Goal: Task Accomplishment & Management: Manage account settings

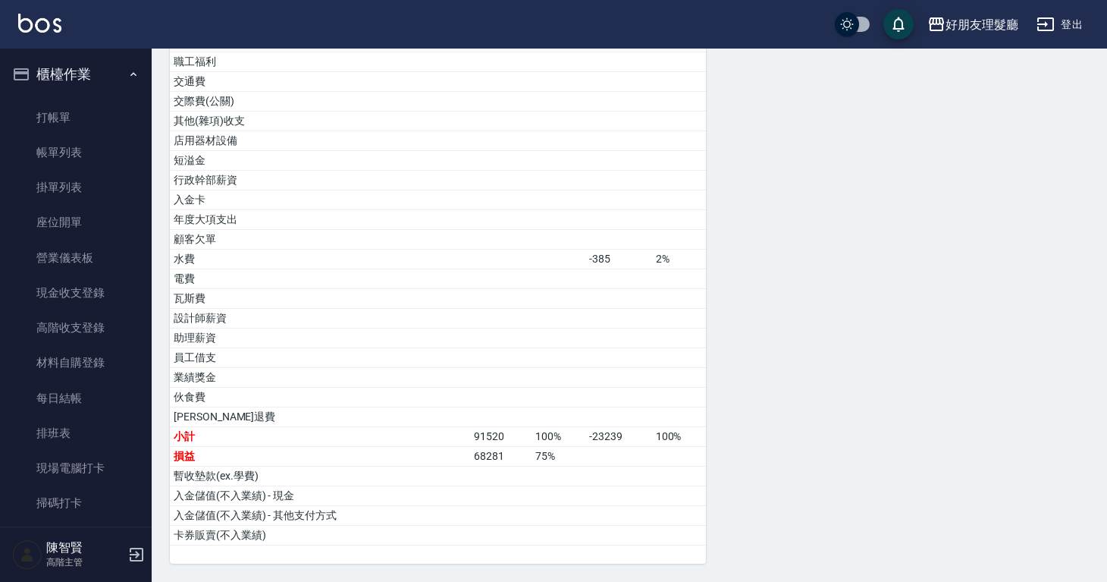
scroll to position [1930, 0]
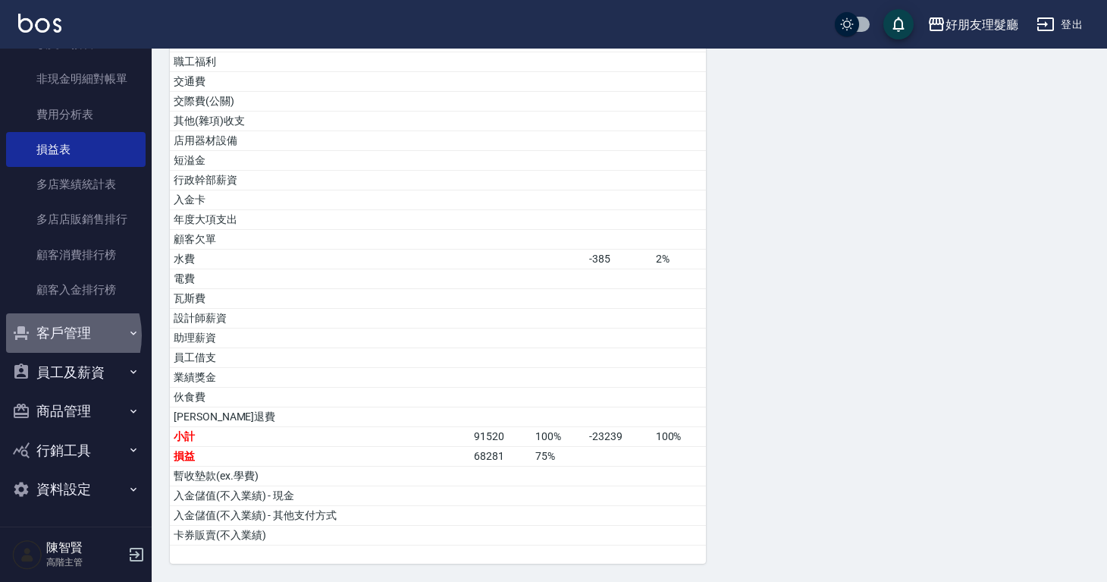
click at [51, 335] on button "客戶管理" at bounding box center [76, 332] width 140 height 39
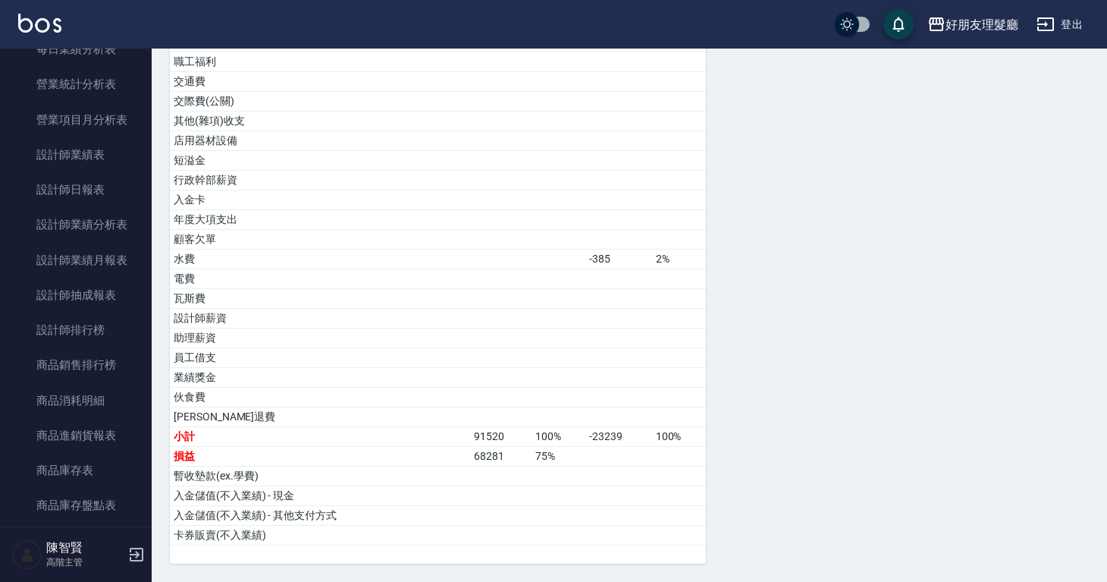
scroll to position [1084, 0]
click at [93, 163] on link "設計師業績表" at bounding box center [76, 153] width 140 height 35
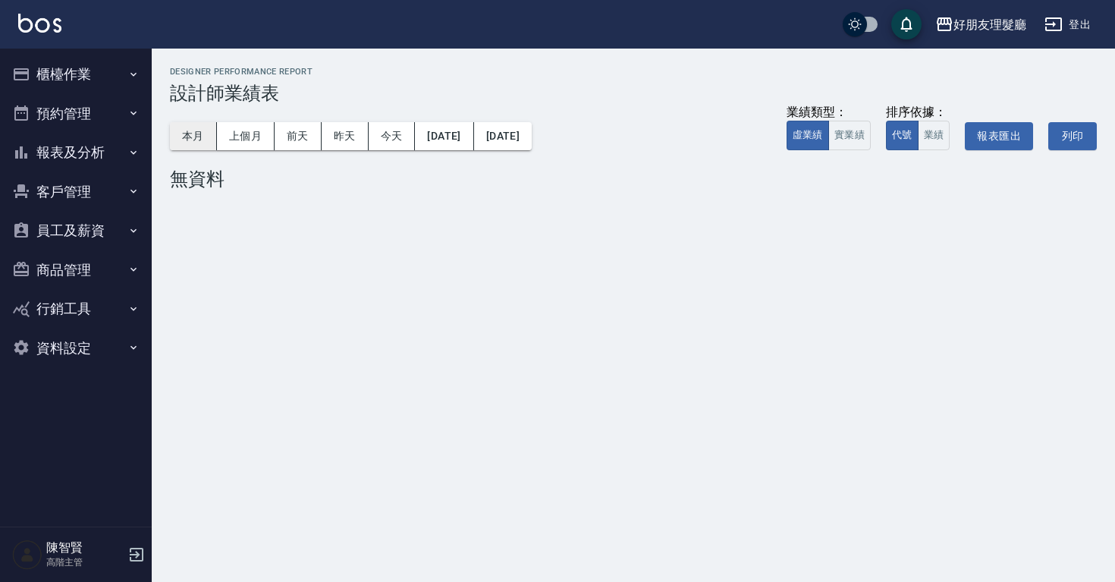
click at [213, 143] on button "本月" at bounding box center [193, 136] width 47 height 28
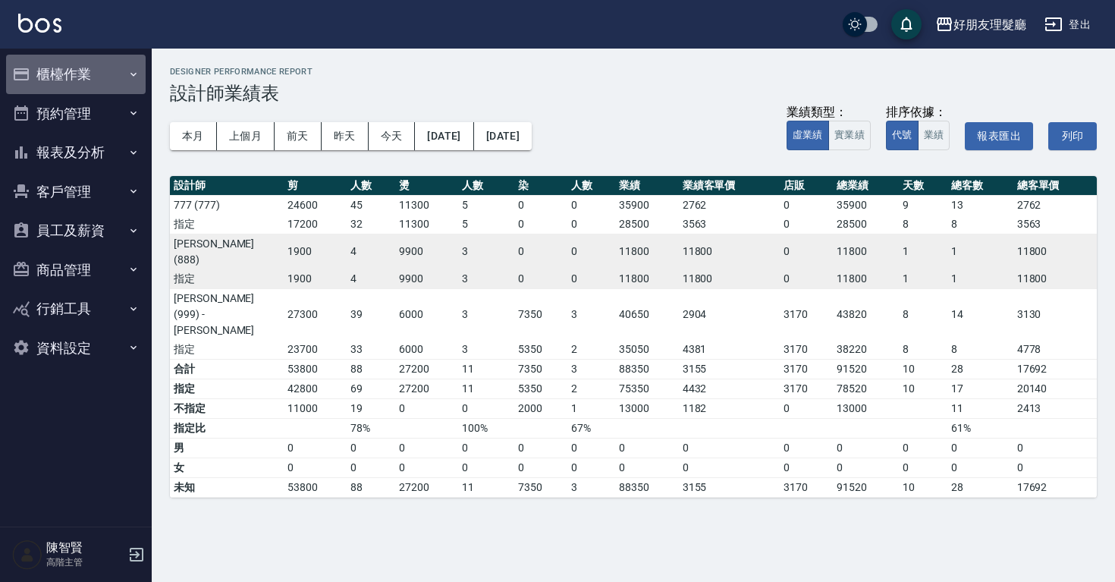
click at [108, 77] on button "櫃檯作業" at bounding box center [76, 74] width 140 height 39
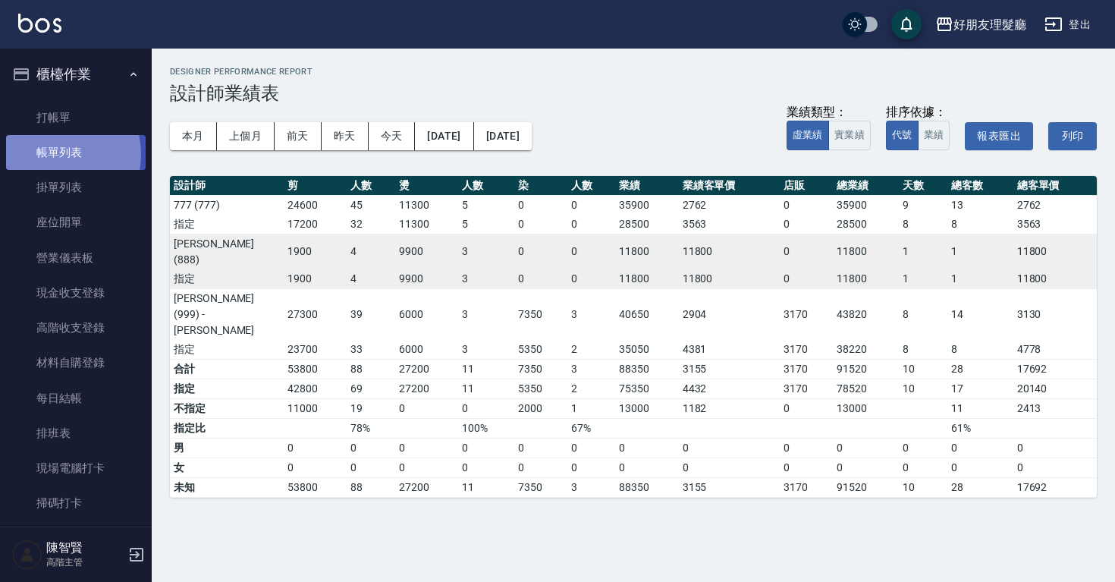
click at [56, 156] on link "帳單列表" at bounding box center [76, 152] width 140 height 35
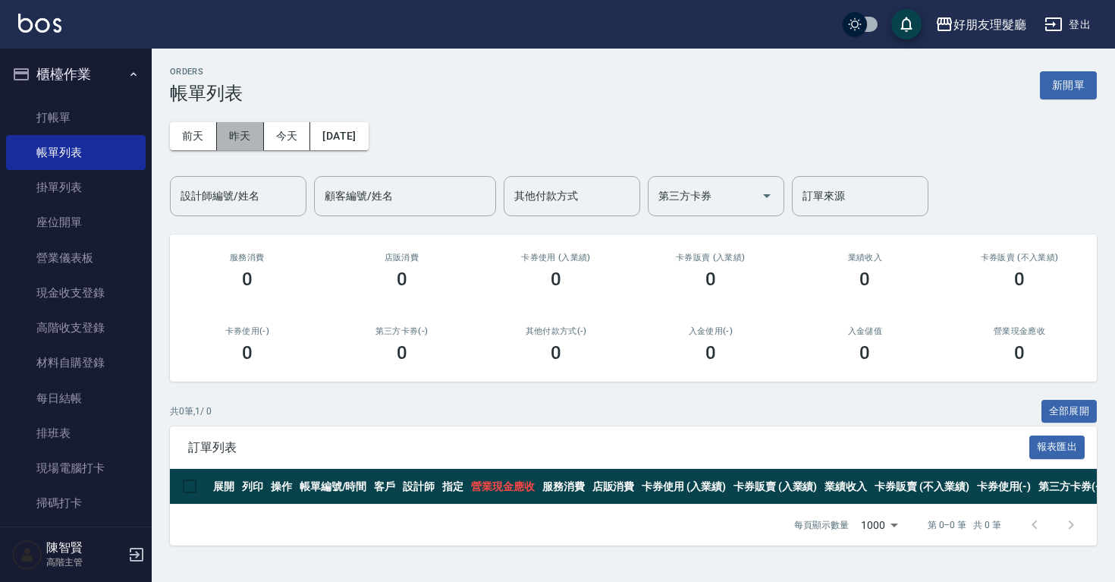
click at [237, 139] on button "昨天" at bounding box center [240, 136] width 47 height 28
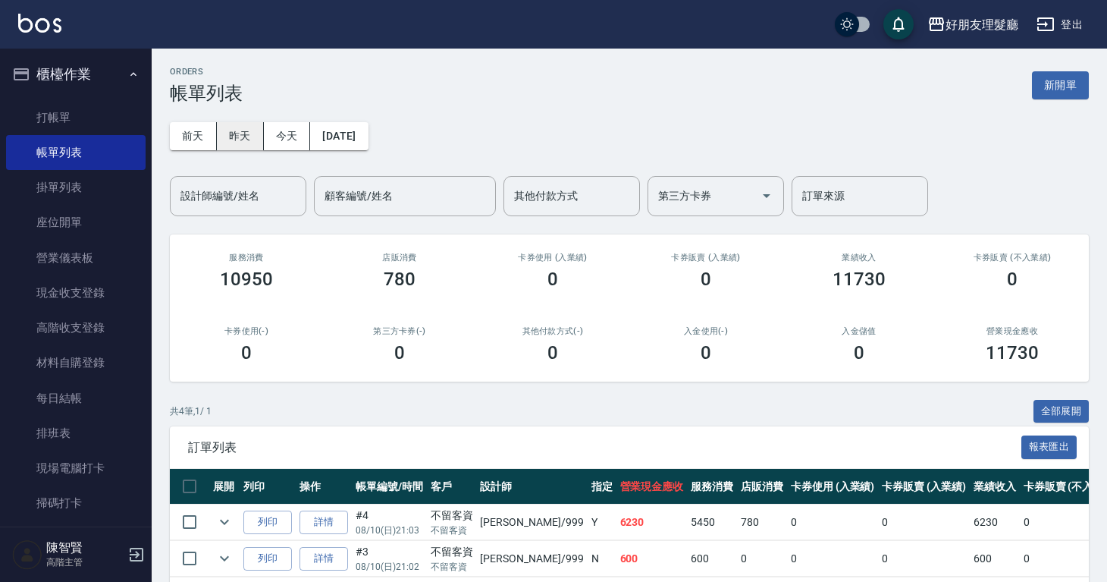
click at [237, 143] on button "昨天" at bounding box center [240, 136] width 47 height 28
click at [396, 146] on div "前天 昨天 今天 2025/08/10 設計師編號/姓名 設計師編號/姓名 顧客編號/姓名 顧客編號/姓名 其他付款方式 其他付款方式 第三方卡券 第三方卡券…" at bounding box center [629, 160] width 919 height 112
click at [368, 137] on button "2025/08/10" at bounding box center [339, 136] width 58 height 28
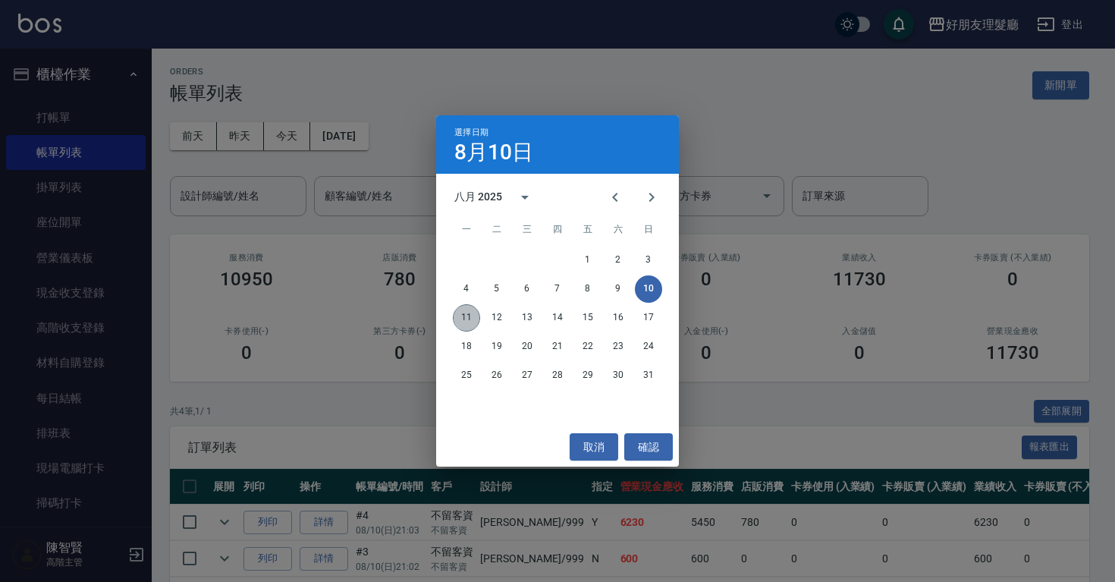
click at [465, 316] on button "11" at bounding box center [466, 317] width 27 height 27
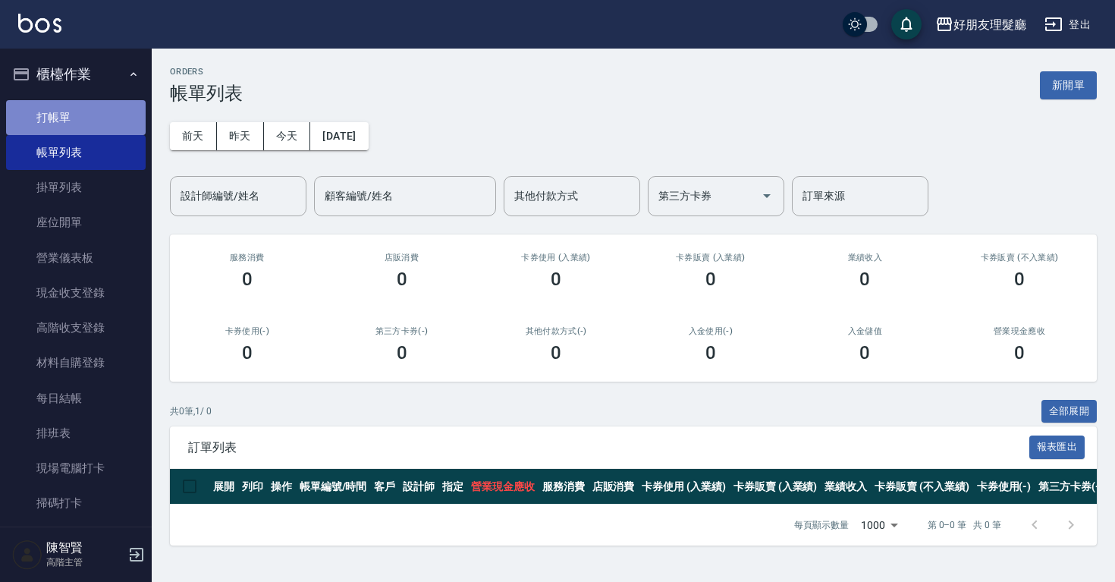
click at [98, 127] on link "打帳單" at bounding box center [76, 117] width 140 height 35
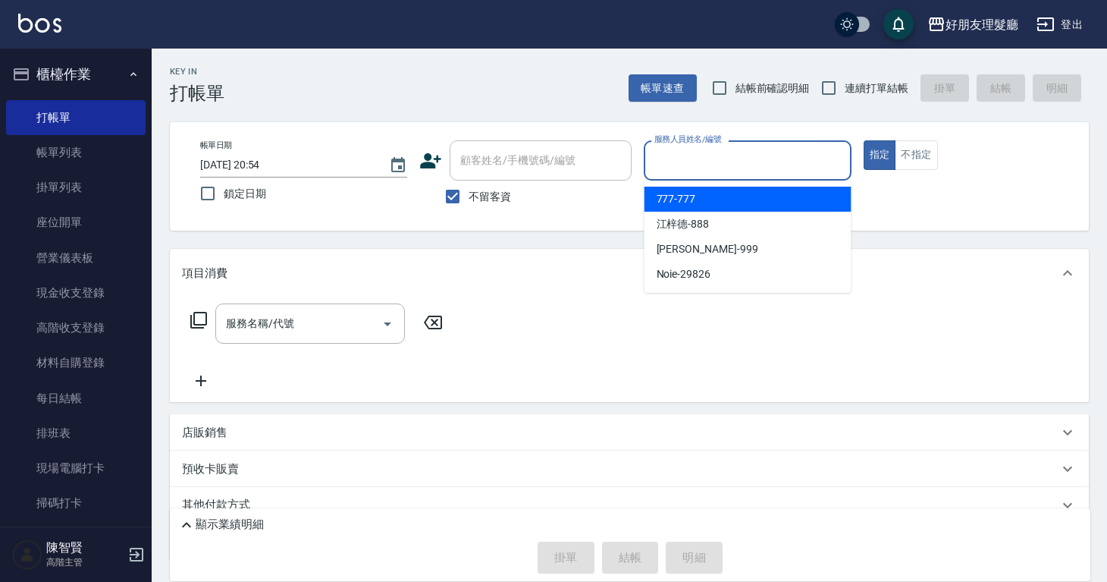
click at [775, 147] on input "服務人員姓名/編號" at bounding box center [747, 160] width 193 height 27
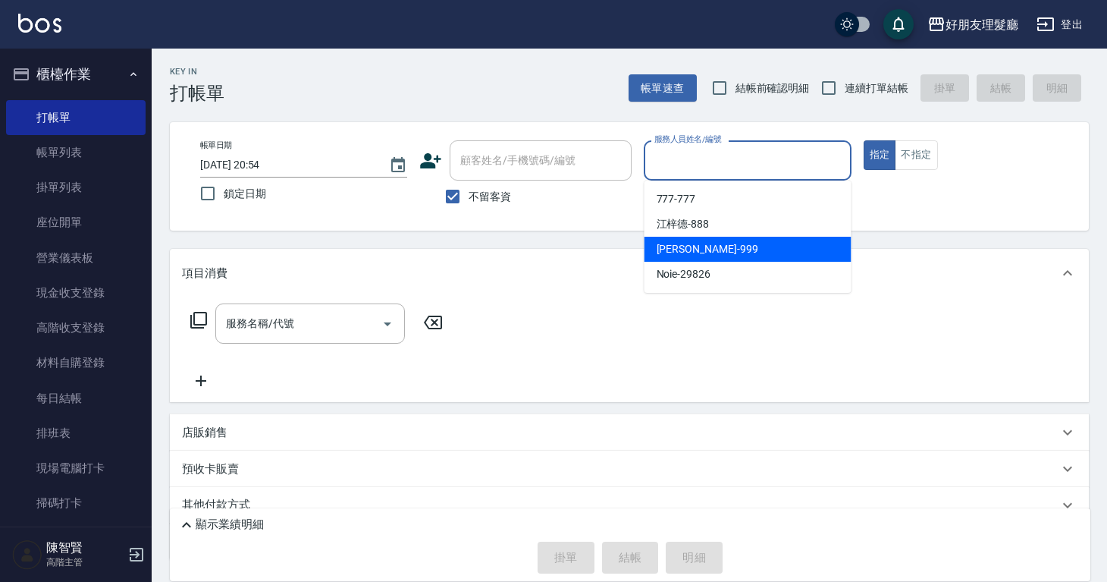
click at [698, 240] on div "阿賢 -999" at bounding box center [748, 249] width 207 height 25
type input "阿賢-999"
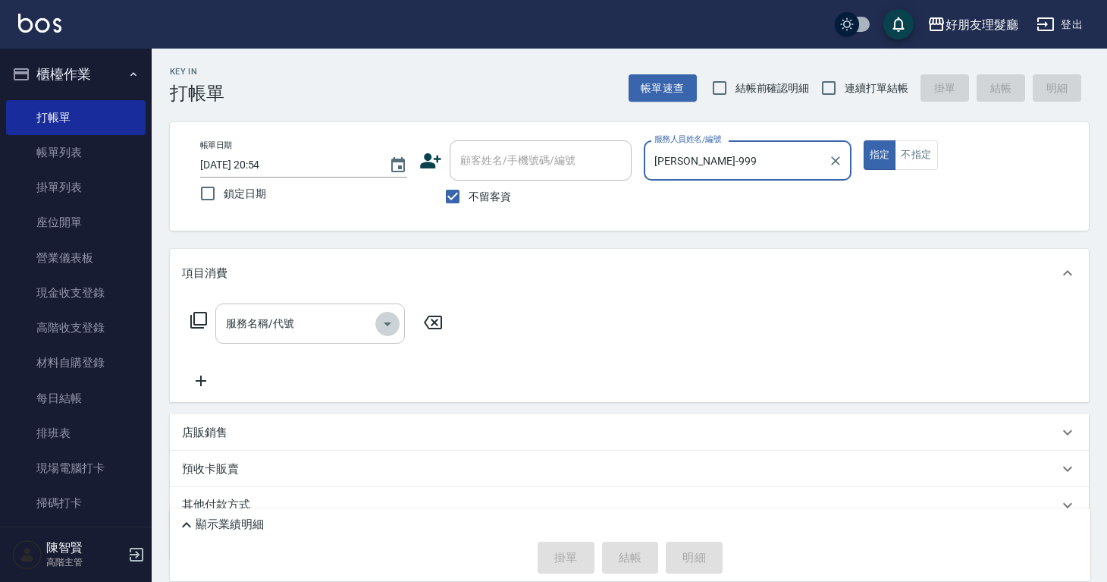
click at [382, 327] on icon "Open" at bounding box center [388, 324] width 18 height 18
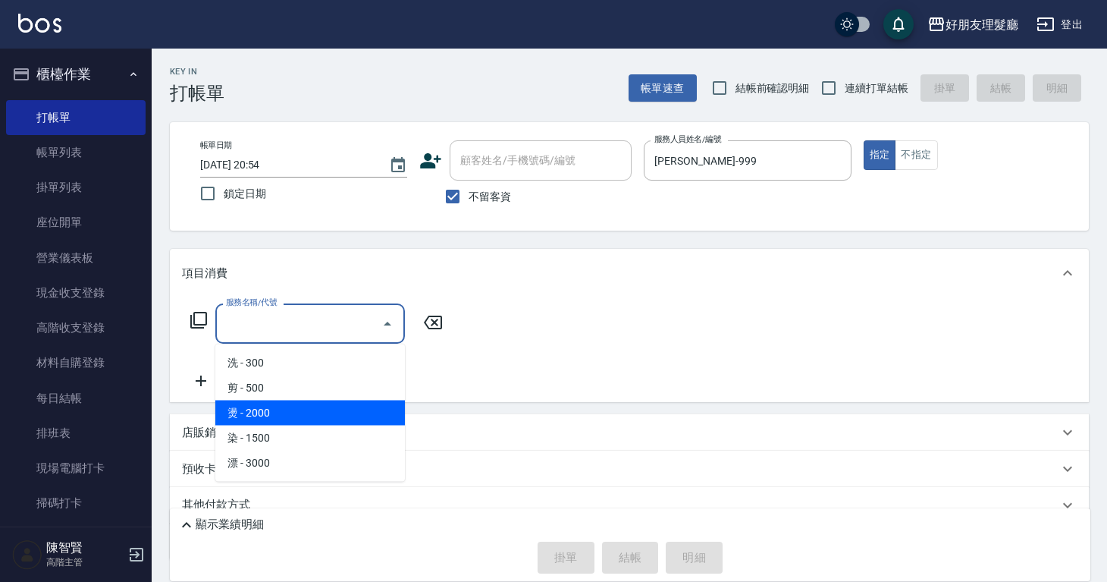
click at [344, 401] on span "燙 - 2000" at bounding box center [310, 413] width 190 height 25
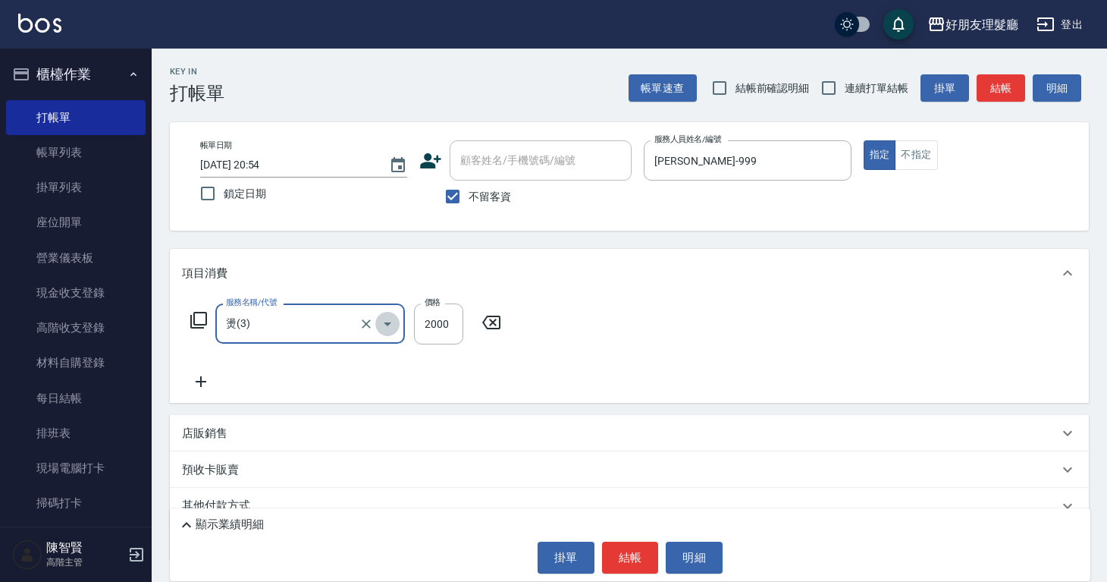
click at [388, 327] on icon "Open" at bounding box center [388, 324] width 18 height 18
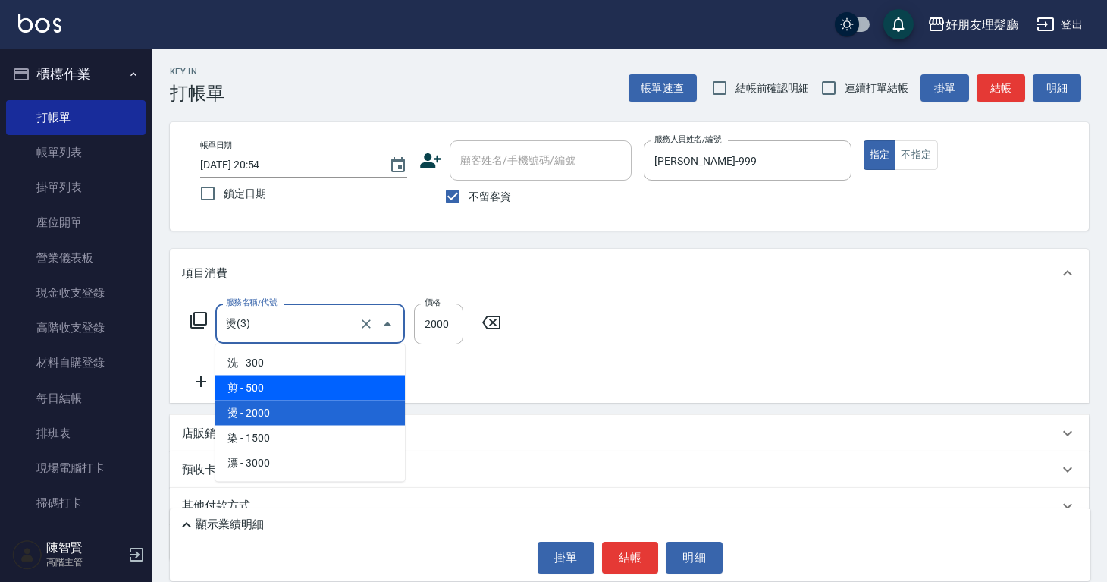
click at [367, 377] on span "剪 - 500" at bounding box center [310, 387] width 190 height 25
type input "剪(2)"
type input "500"
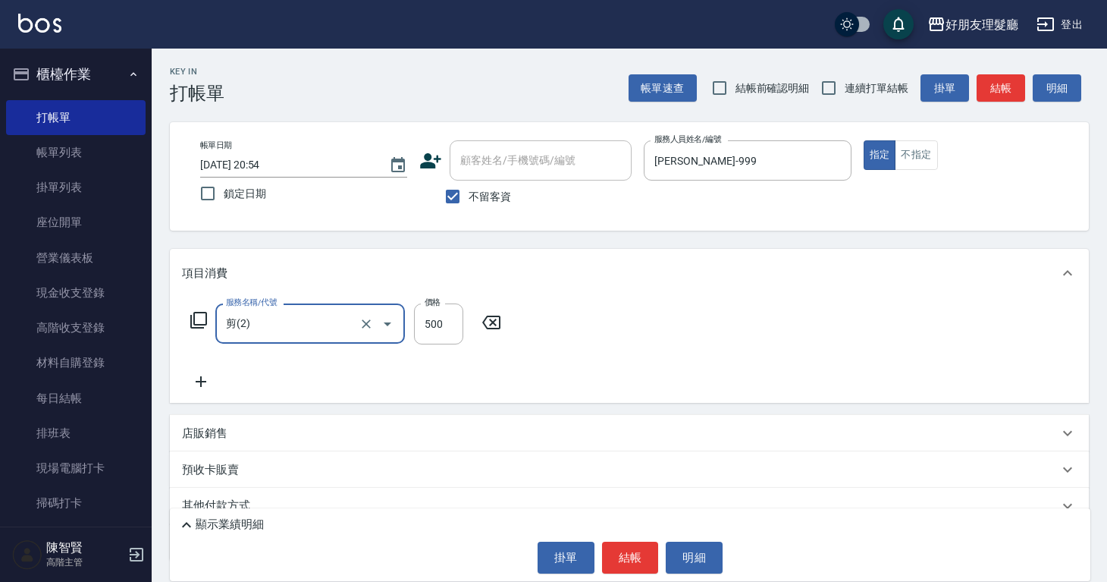
click at [209, 373] on icon at bounding box center [201, 381] width 38 height 18
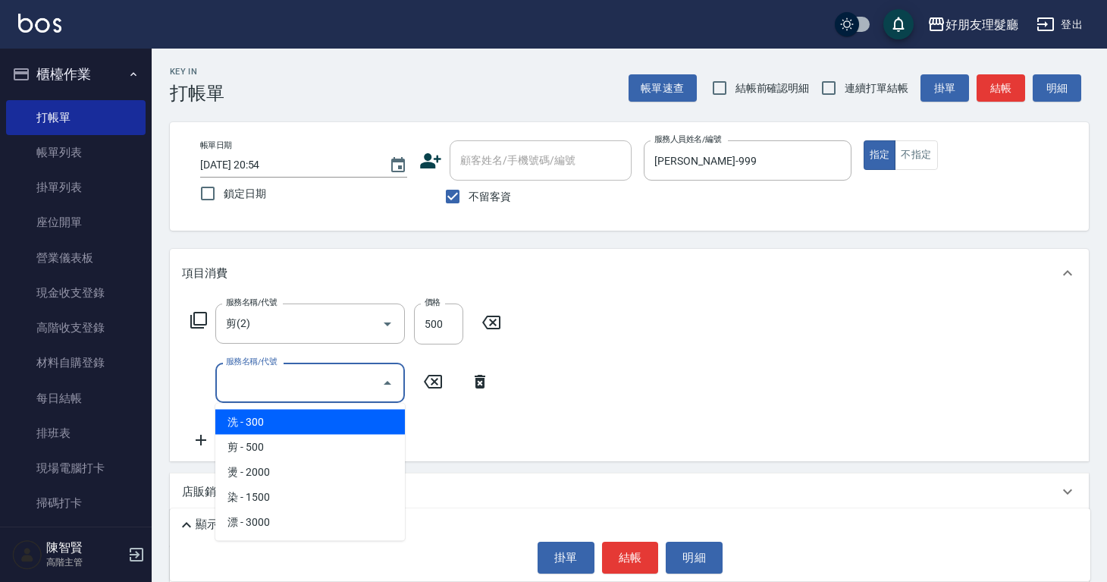
click at [300, 380] on input "服務名稱/代號" at bounding box center [298, 382] width 153 height 27
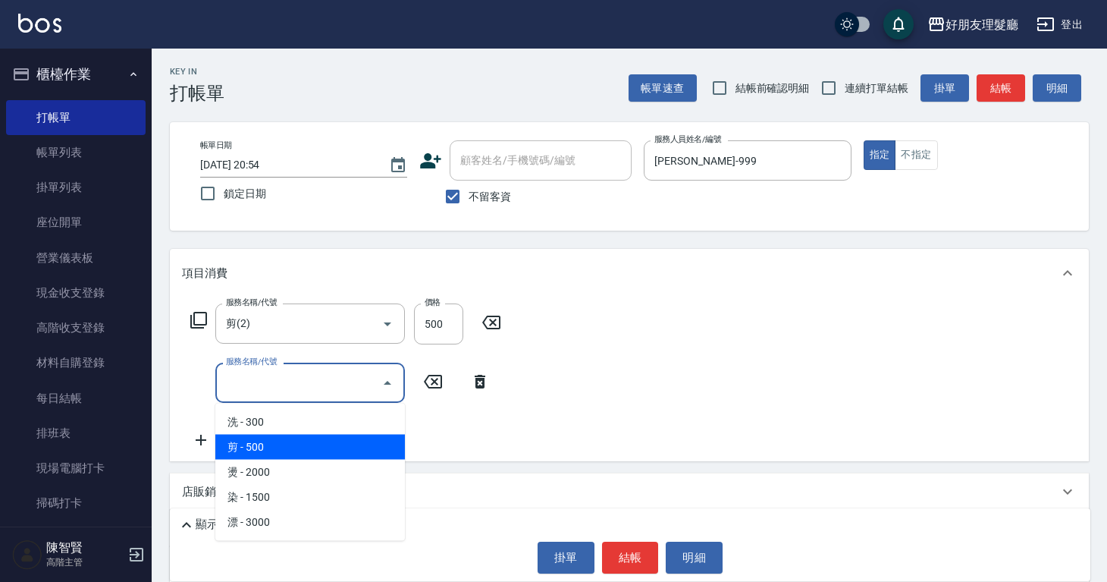
click at [291, 451] on span "剪 - 500" at bounding box center [310, 447] width 190 height 25
type input "剪(2)"
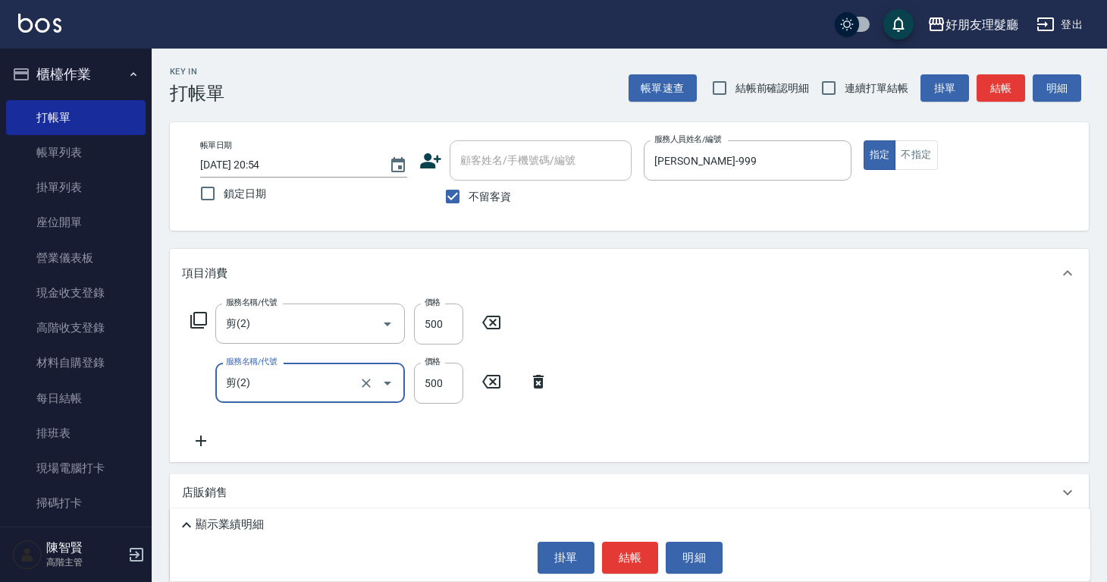
click at [201, 435] on icon at bounding box center [201, 440] width 11 height 11
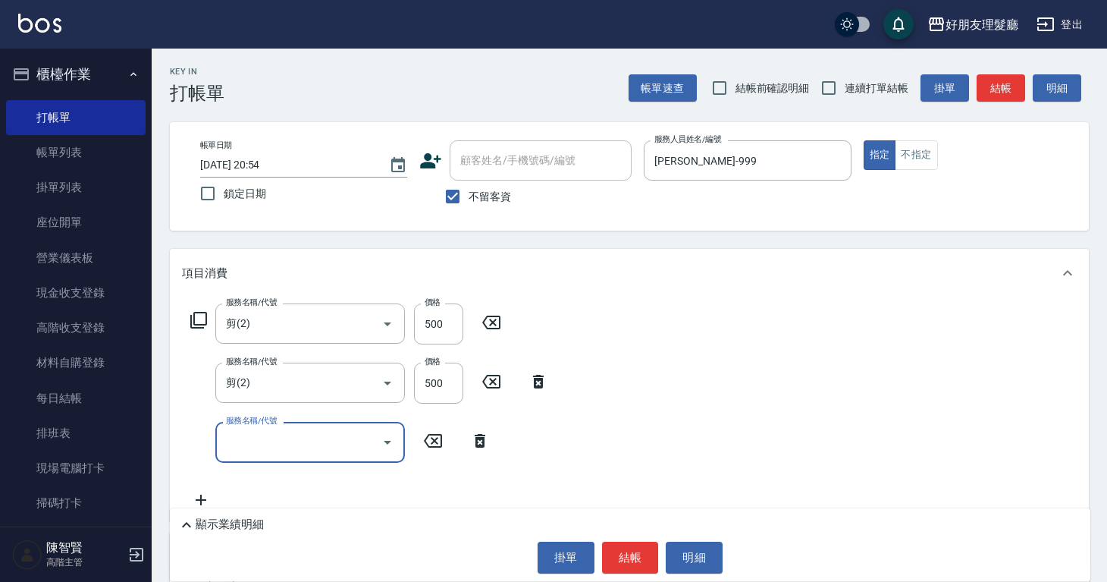
click at [277, 454] on input "服務名稱/代號" at bounding box center [298, 442] width 153 height 27
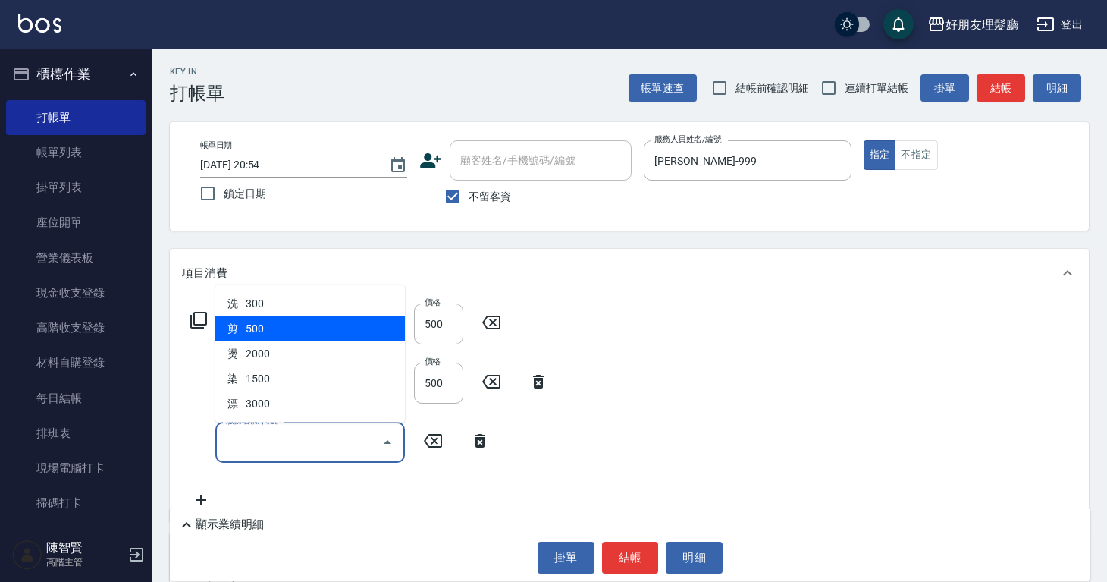
click at [287, 339] on span "剪 - 500" at bounding box center [310, 328] width 190 height 25
type input "剪(2)"
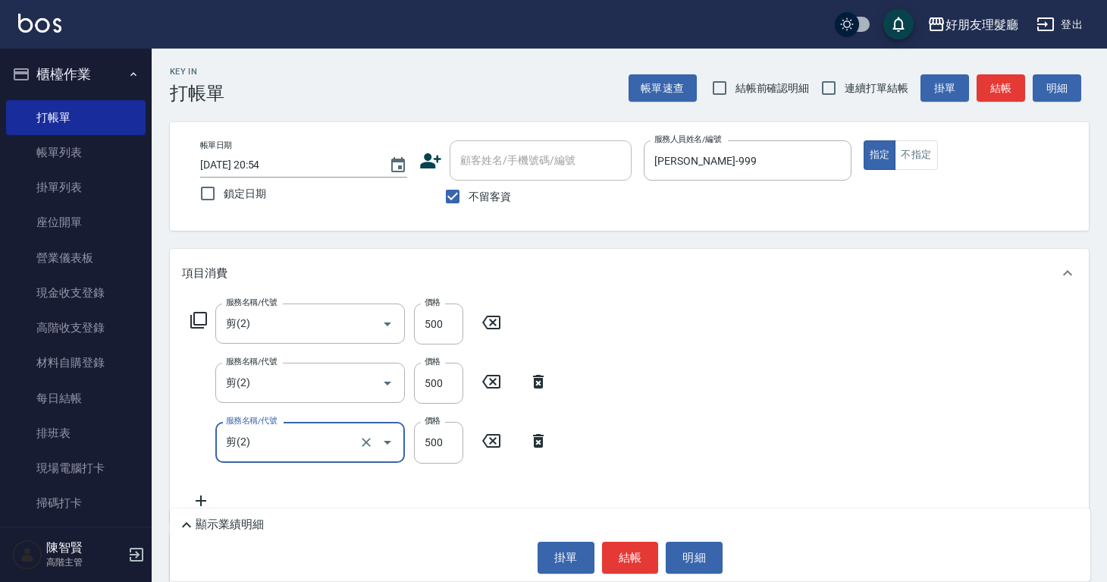
scroll to position [59, 0]
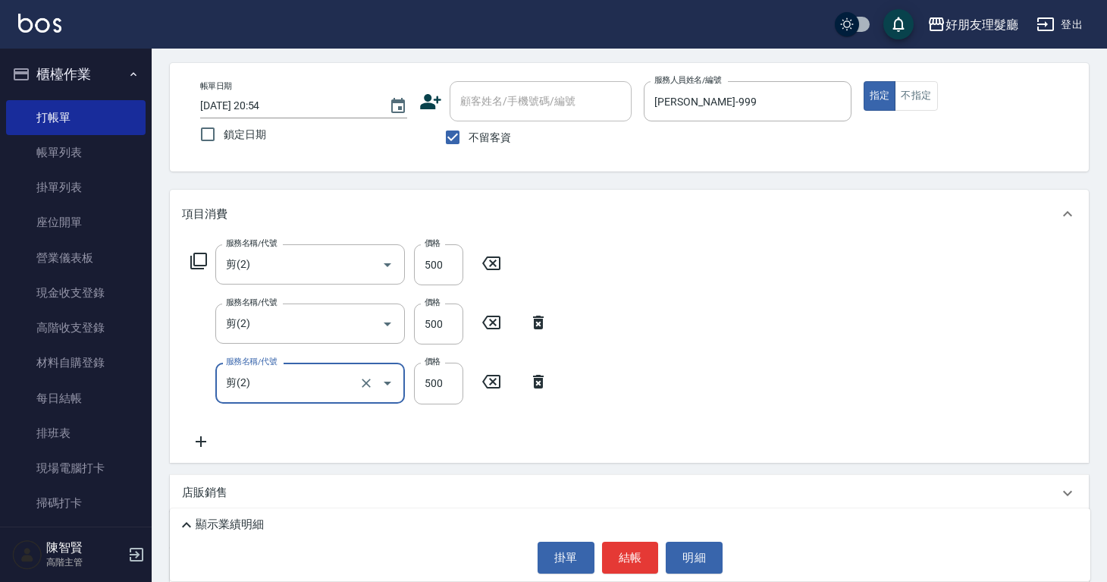
click at [202, 438] on icon at bounding box center [201, 441] width 38 height 18
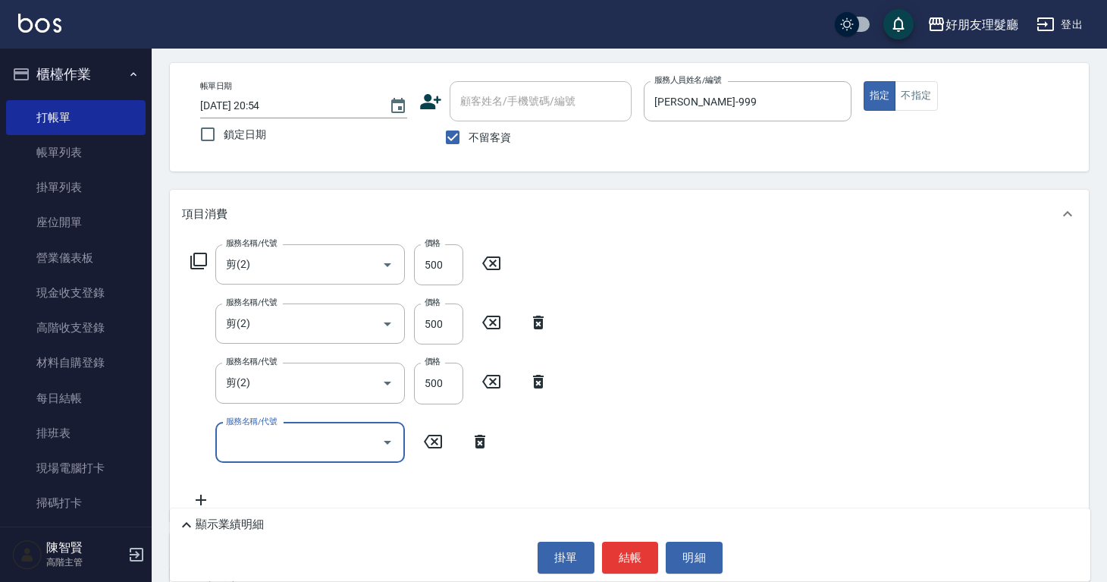
click at [272, 441] on input "服務名稱/代號" at bounding box center [298, 442] width 153 height 27
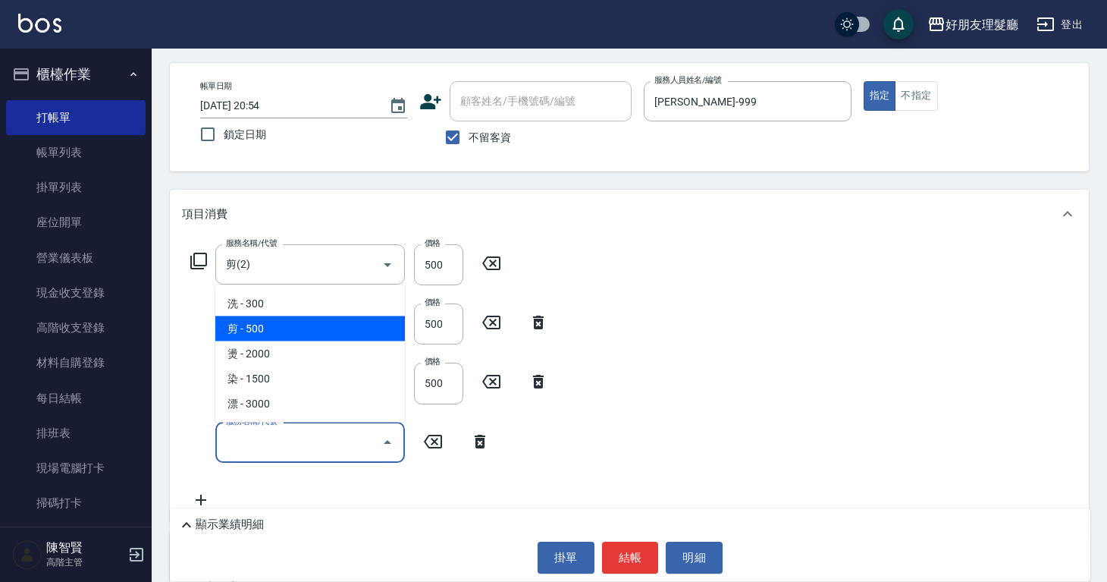
click at [280, 335] on span "剪 - 500" at bounding box center [310, 328] width 190 height 25
type input "剪(2)"
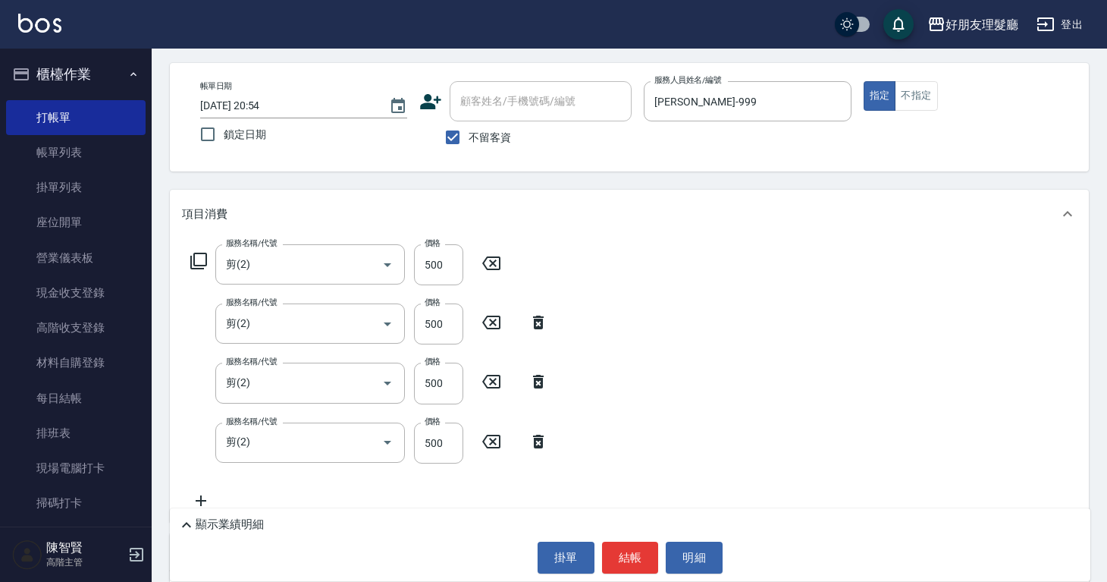
click at [208, 500] on icon at bounding box center [201, 501] width 38 height 18
click at [258, 503] on input "服務名稱/代號" at bounding box center [298, 502] width 153 height 27
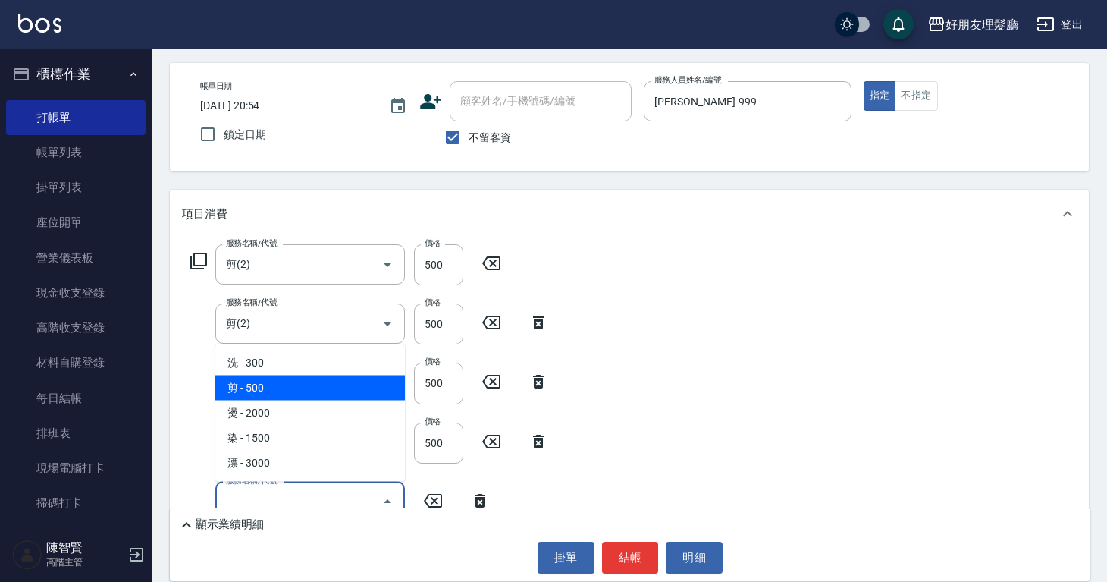
click at [287, 382] on span "剪 - 500" at bounding box center [310, 387] width 190 height 25
type input "剪(2)"
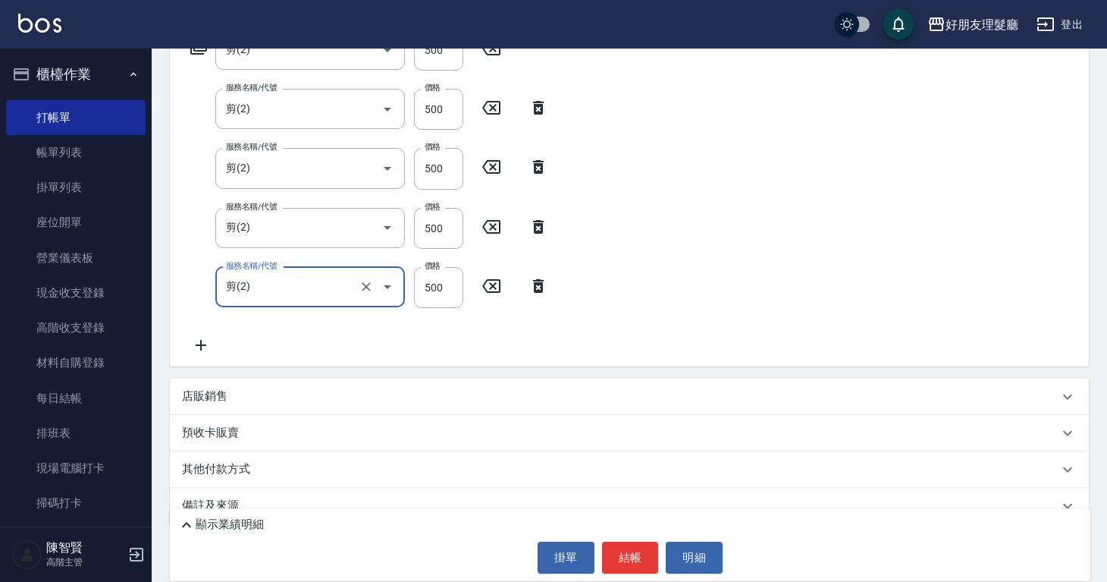
scroll to position [300, 0]
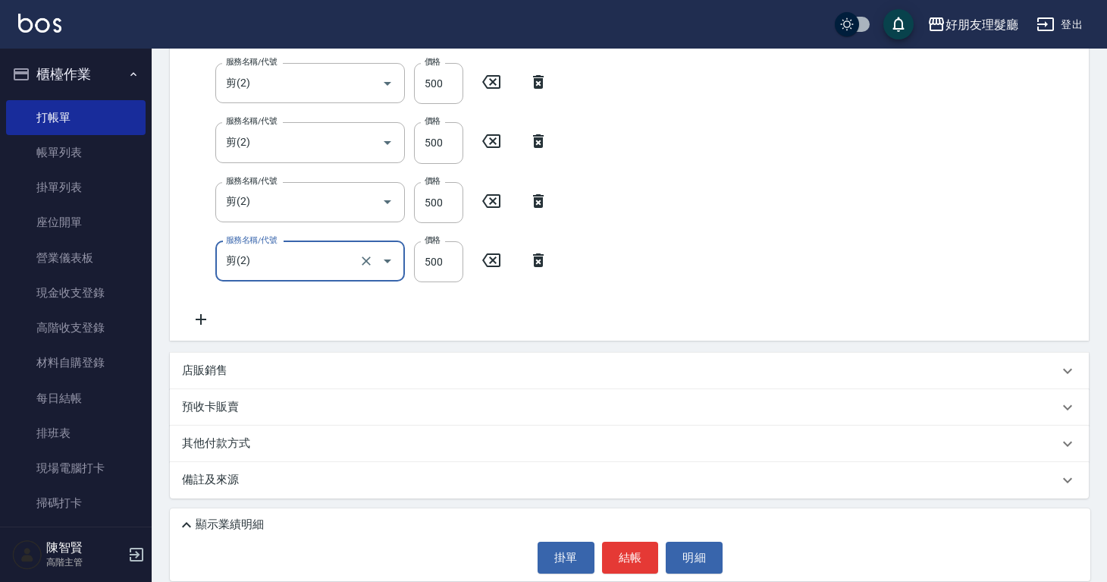
click at [201, 327] on icon at bounding box center [201, 319] width 38 height 18
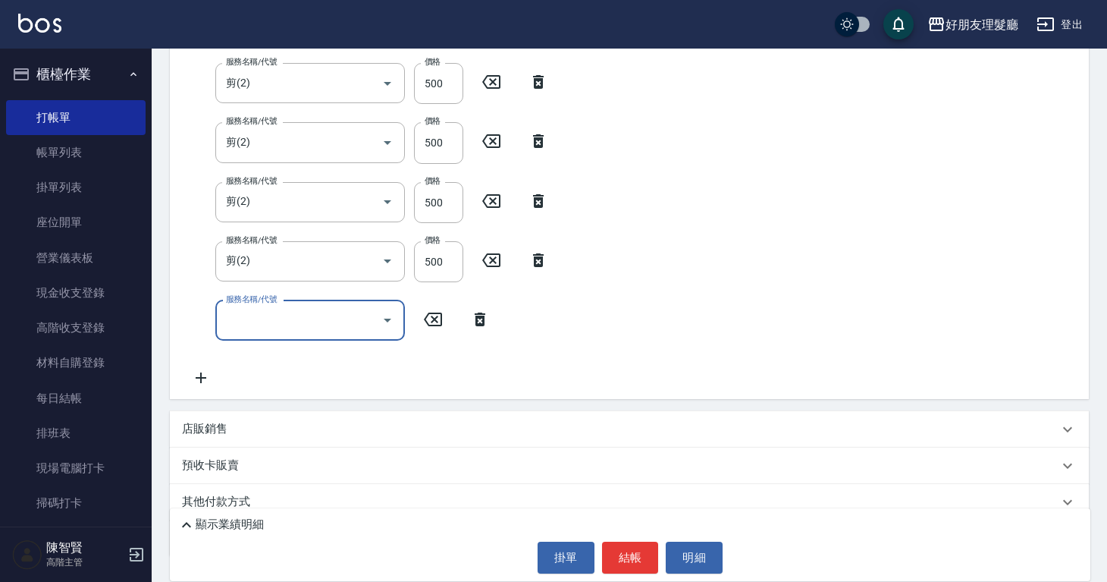
click at [319, 335] on div "服務名稱/代號" at bounding box center [310, 320] width 190 height 40
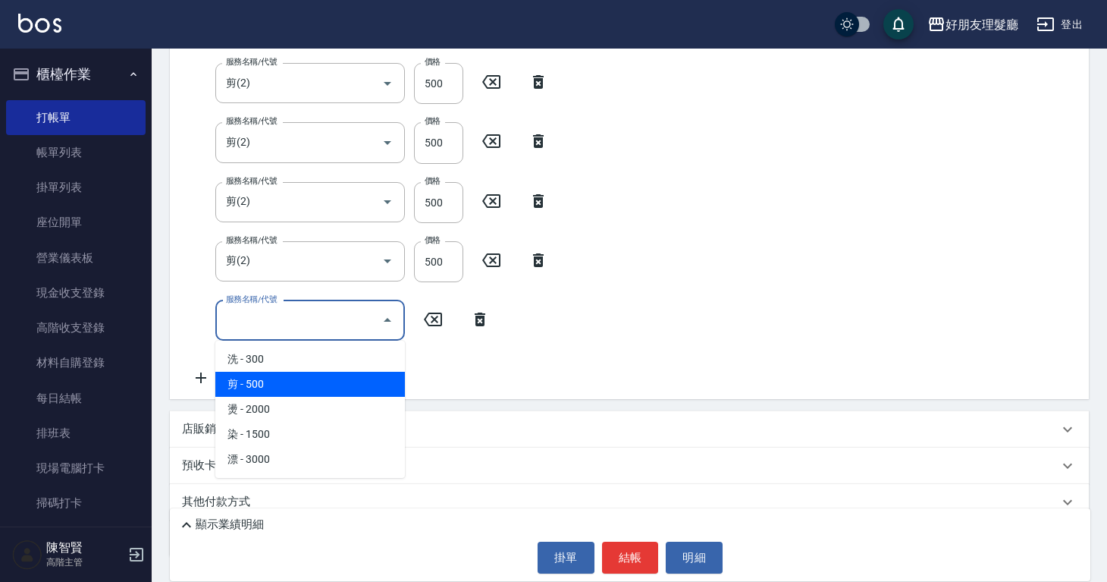
click at [317, 393] on span "剪 - 500" at bounding box center [310, 384] width 190 height 25
type input "剪(2)"
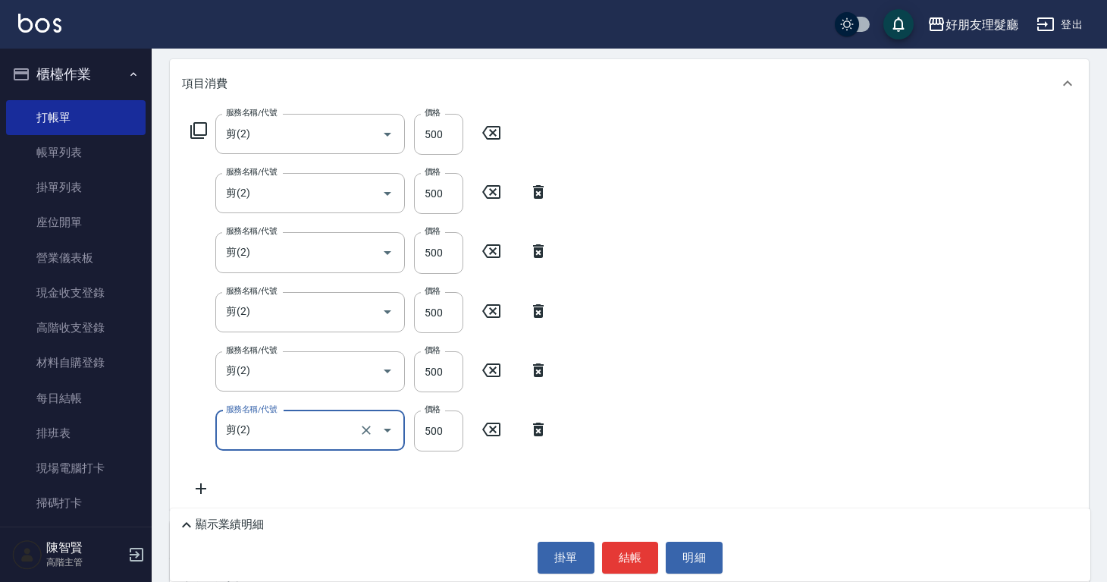
scroll to position [188, 0]
click at [197, 487] on icon at bounding box center [201, 490] width 38 height 18
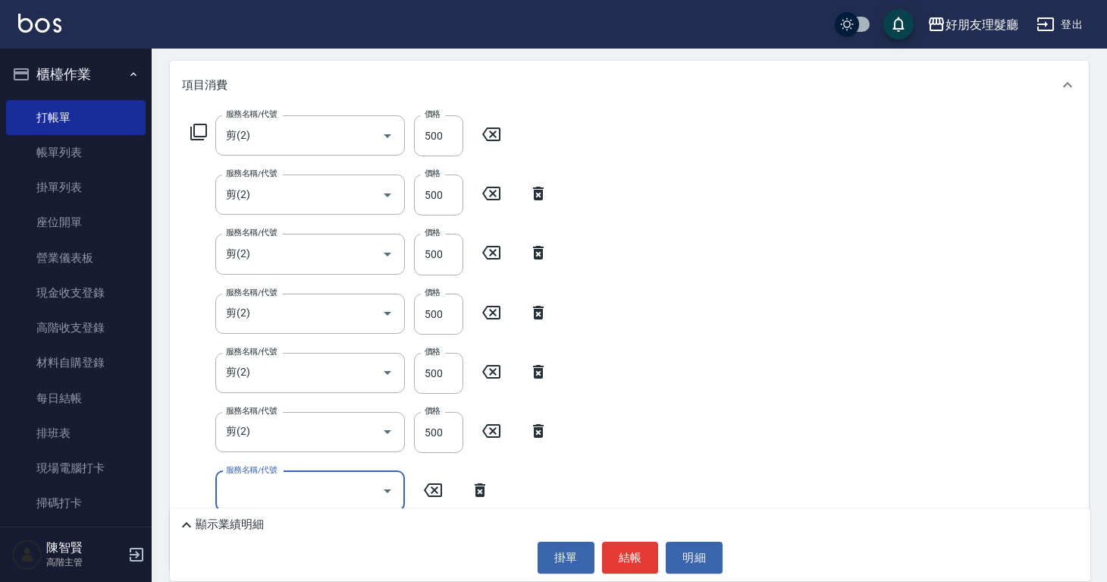
click at [272, 488] on input "服務名稱/代號" at bounding box center [298, 491] width 153 height 27
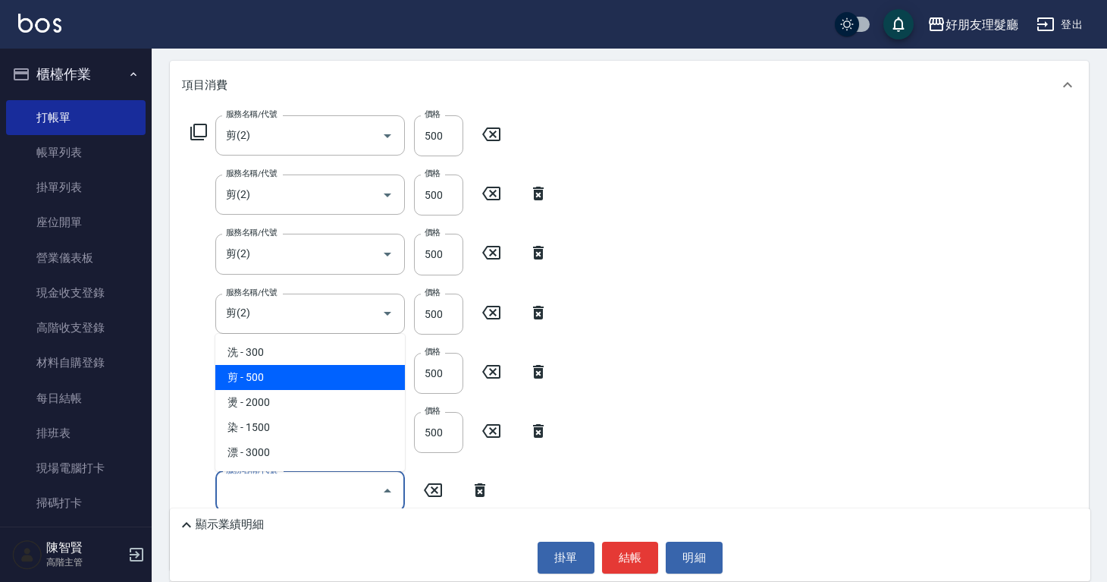
click at [275, 379] on span "剪 - 500" at bounding box center [310, 377] width 190 height 25
type input "剪(2)"
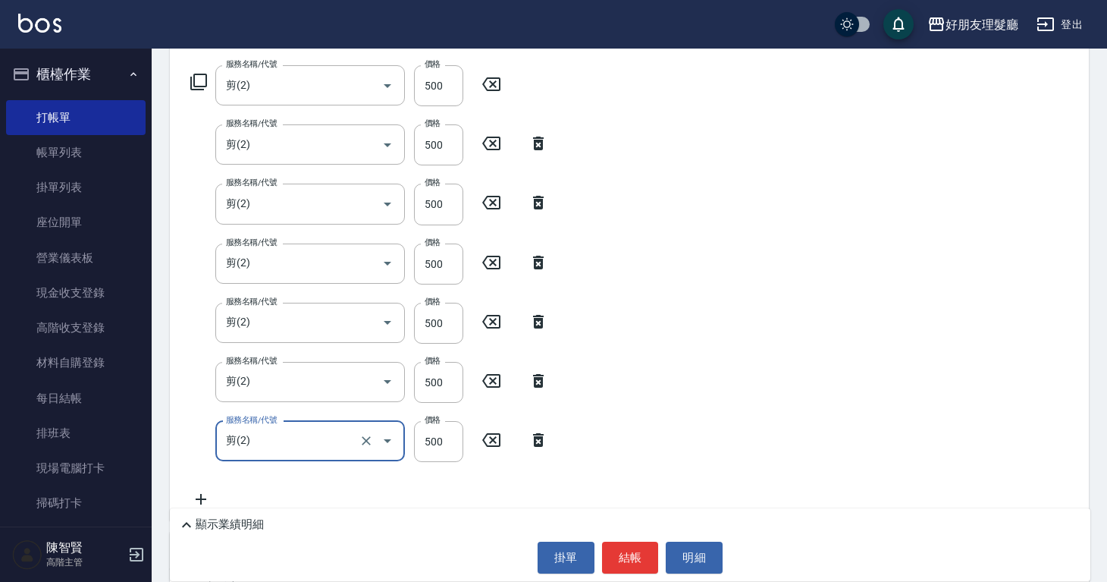
scroll to position [252, 0]
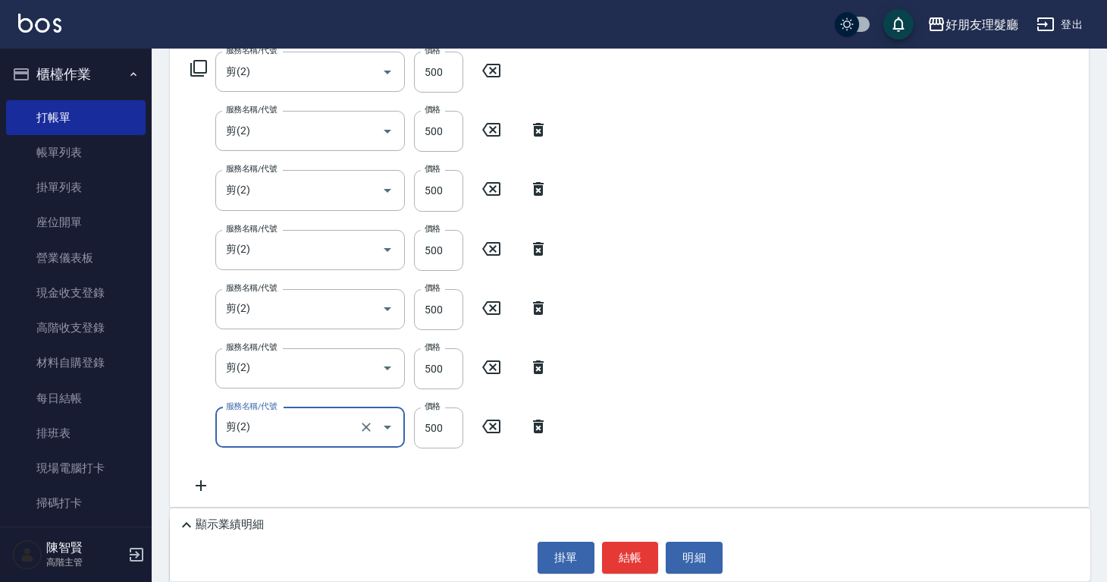
click at [201, 485] on icon at bounding box center [201, 485] width 11 height 11
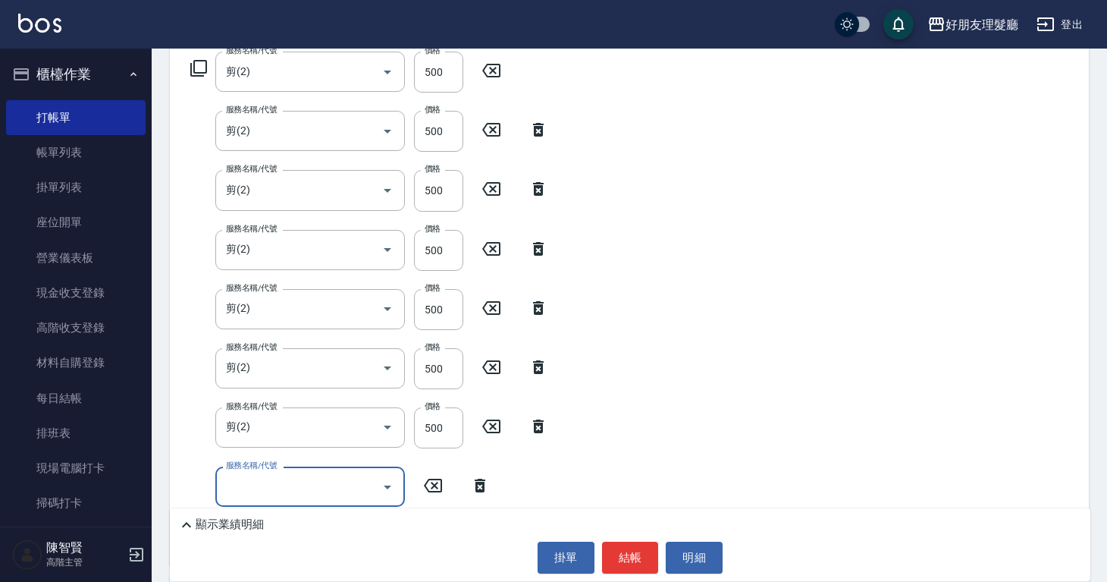
click at [250, 481] on input "服務名稱/代號" at bounding box center [298, 486] width 153 height 27
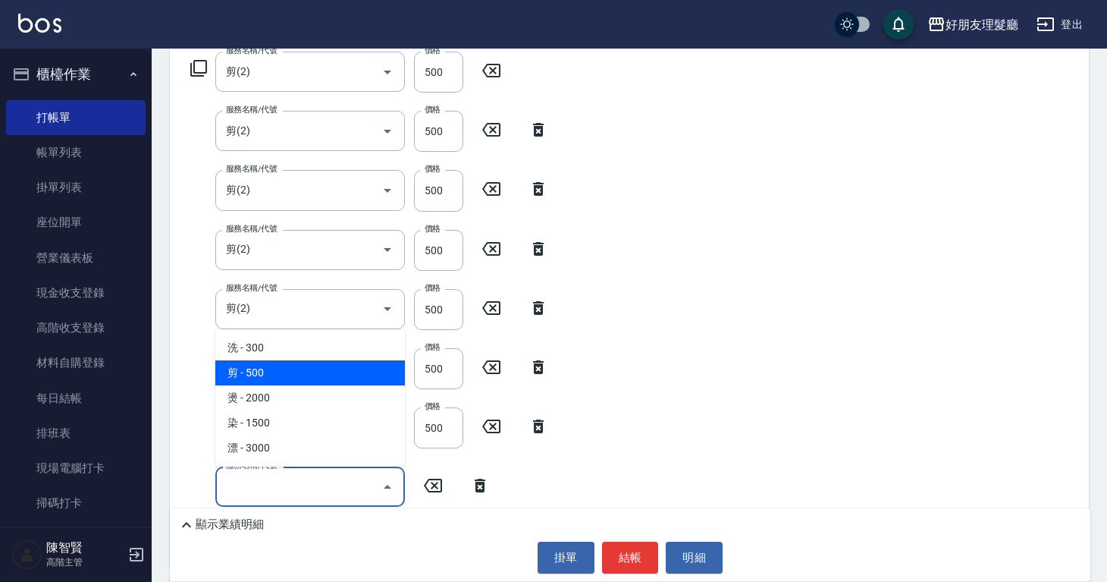
click at [269, 380] on span "剪 - 500" at bounding box center [310, 372] width 190 height 25
type input "剪(2)"
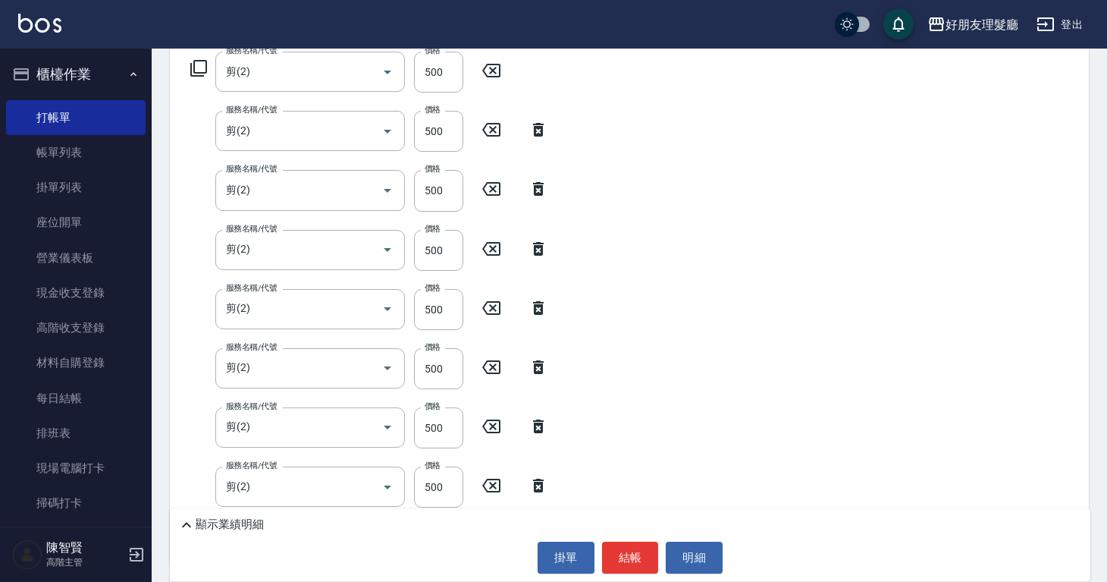
click at [671, 430] on div "服務名稱/代號 剪(2) 服務名稱/代號 價格 500 價格 服務名稱/代號 剪(2) 服務名稱/代號 價格 500 價格 服務名稱/代號 剪(2) 服務名稱…" at bounding box center [629, 306] width 919 height 520
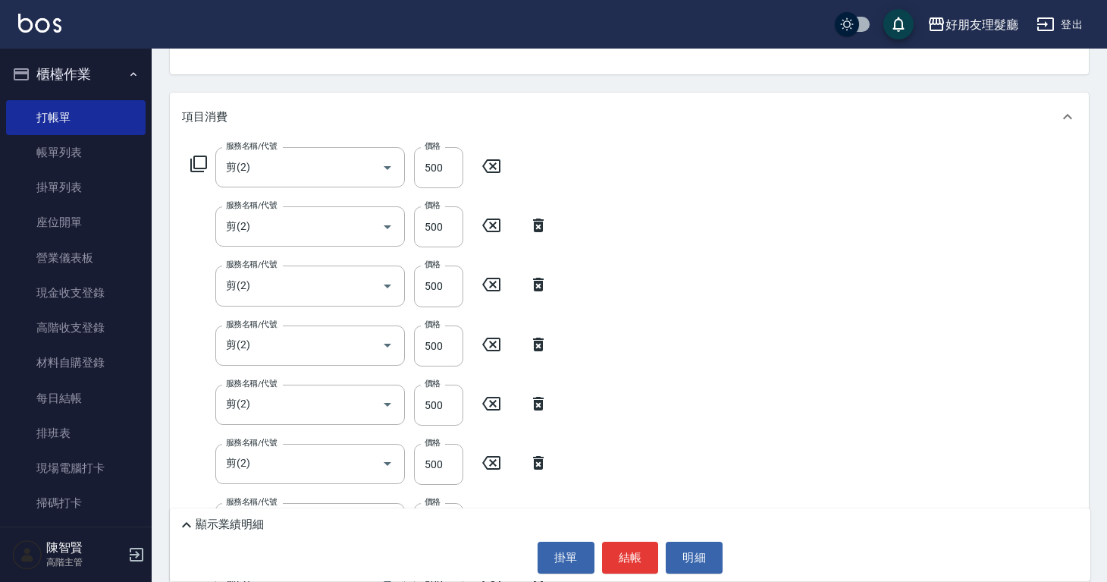
scroll to position [0, 0]
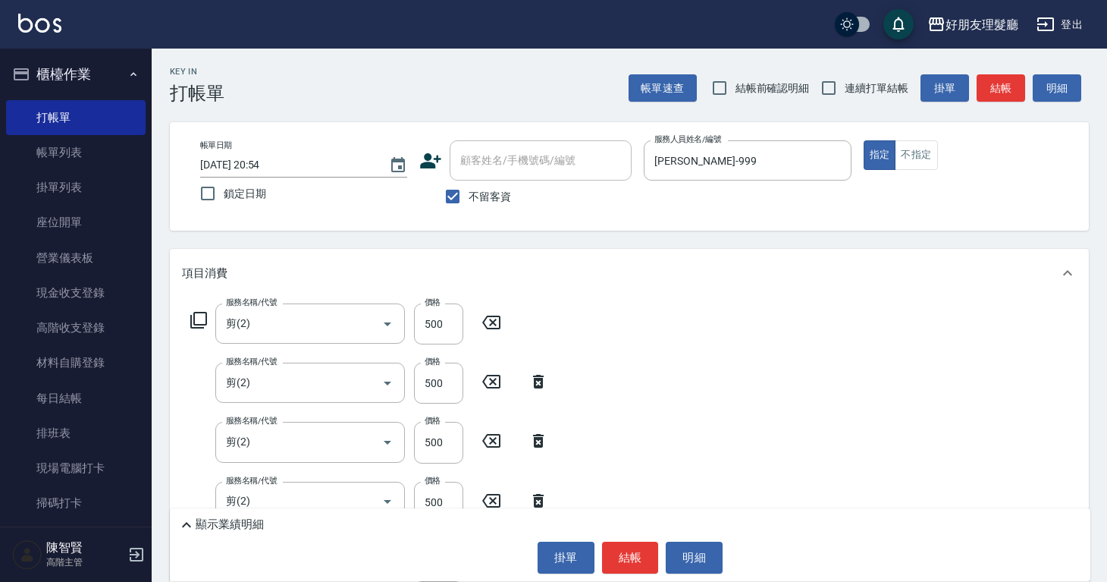
click at [490, 385] on icon at bounding box center [492, 381] width 38 height 18
click at [432, 441] on div "服務名稱/代號 剪(2) 服務名稱/代號 價格 500 價格 服務名稱/代號 服務名稱/代號 服務名稱/代號 剪(2) 服務名稱/代號 價格 500 價格 服…" at bounding box center [369, 553] width 375 height 501
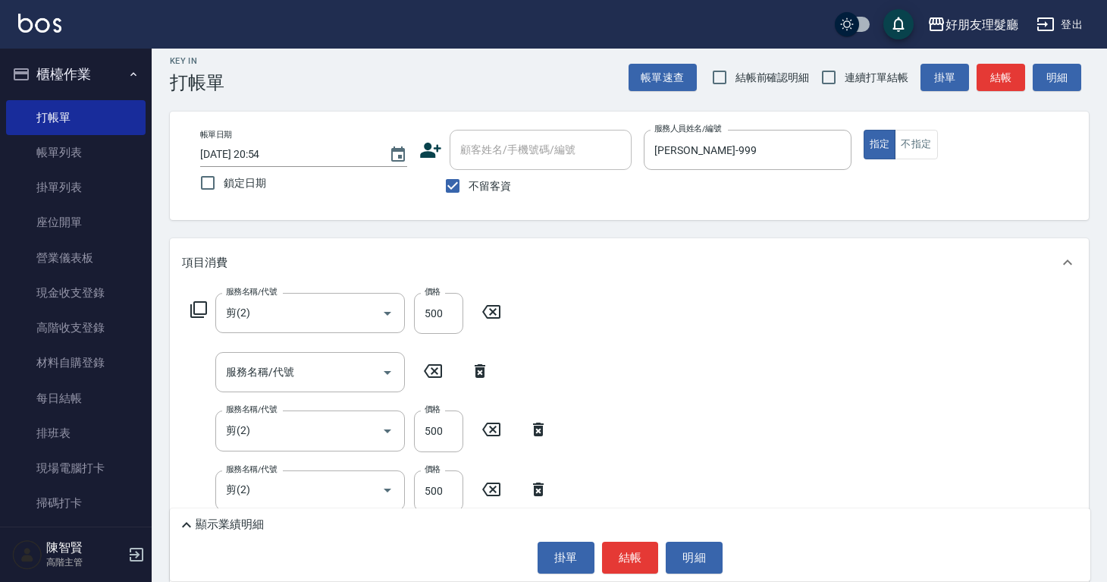
click at [440, 371] on icon at bounding box center [433, 371] width 38 height 18
click at [479, 374] on icon at bounding box center [480, 371] width 38 height 18
type input "剪(2)"
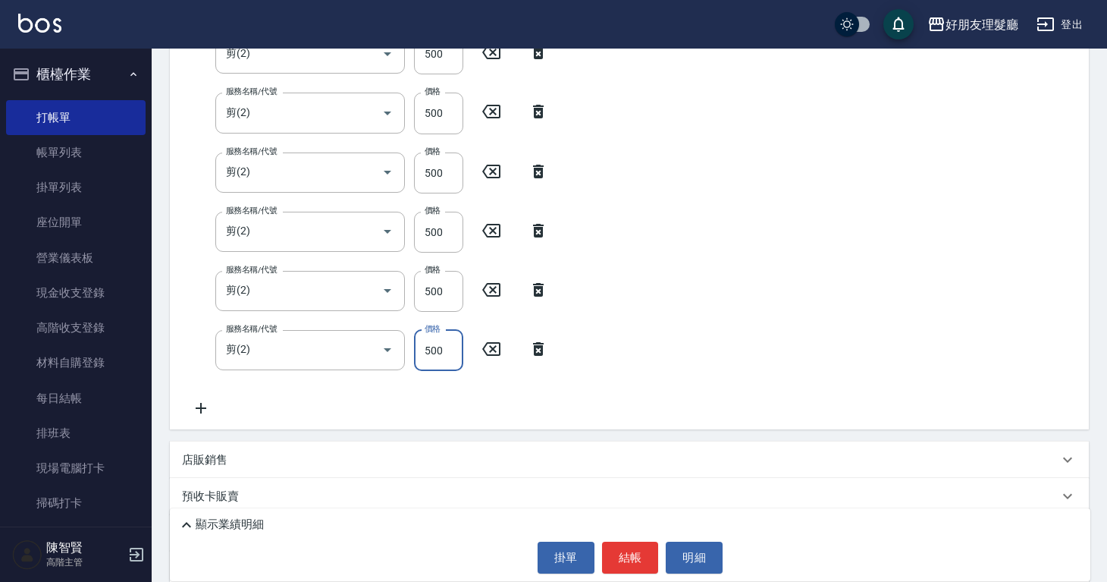
click at [434, 376] on div "服務名稱/代號 剪(2) 服務名稱/代號 價格 500 價格 服務名稱/代號 剪(2) 服務名稱/代號 價格 500 價格 服務名稱/代號 剪(2) 服務名稱…" at bounding box center [369, 195] width 375 height 443
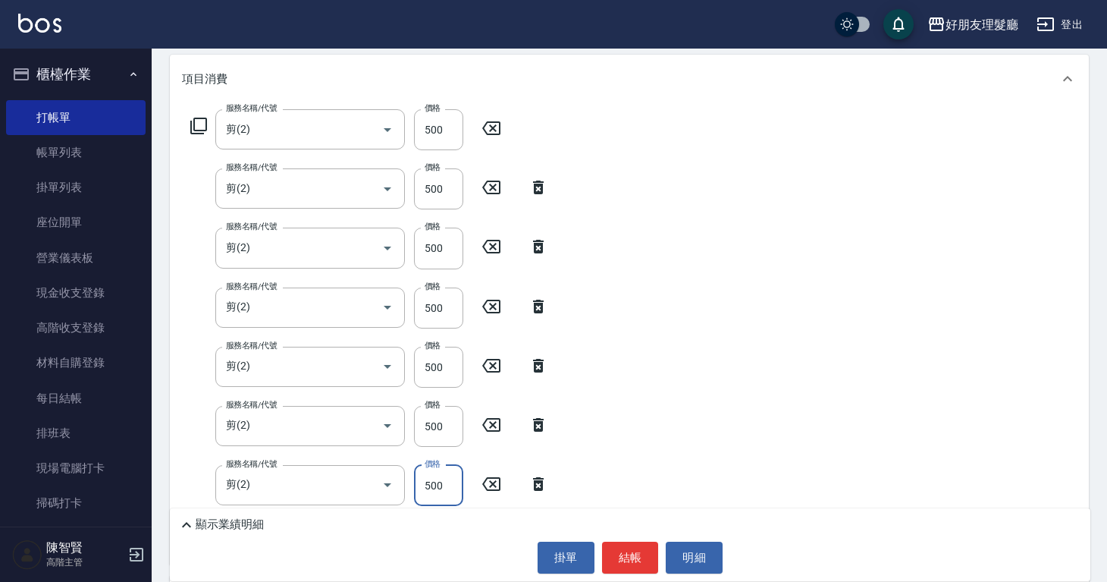
scroll to position [0, 0]
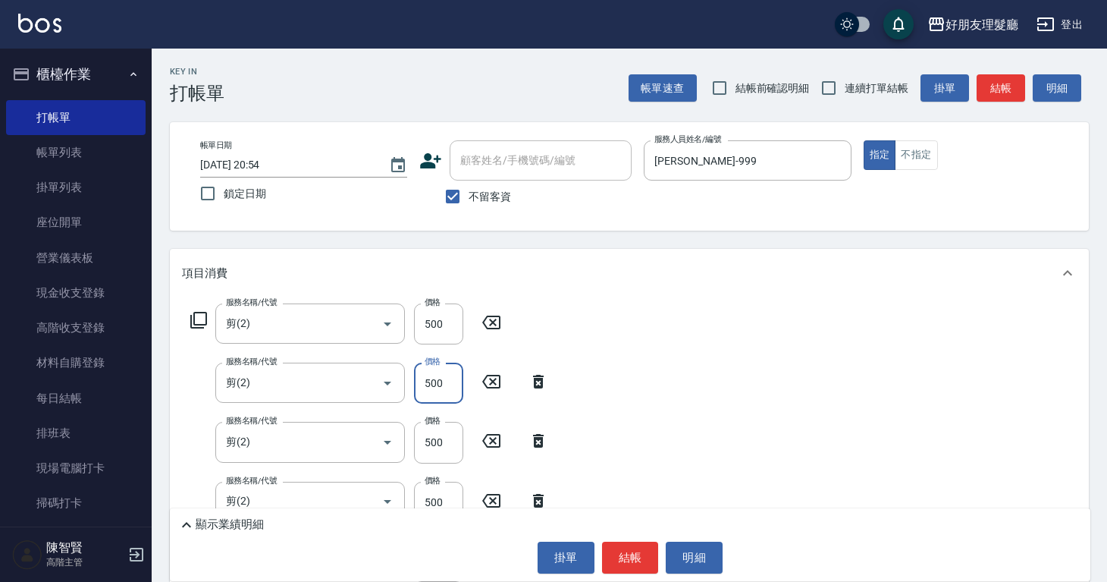
click at [441, 376] on input "500" at bounding box center [438, 383] width 49 height 41
type input "600"
click at [442, 445] on input "500" at bounding box center [438, 442] width 49 height 41
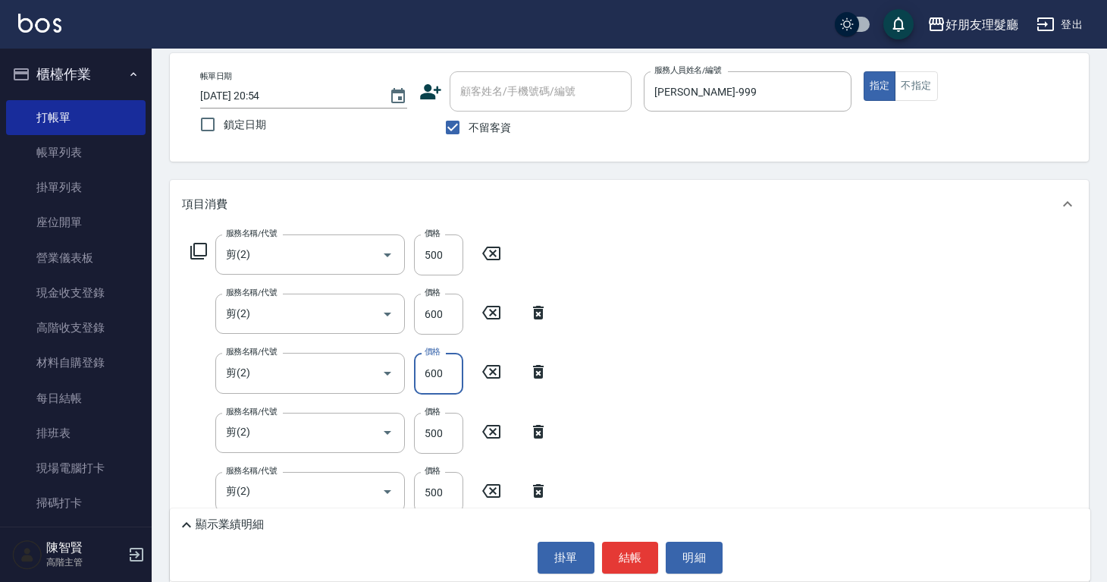
scroll to position [72, 0]
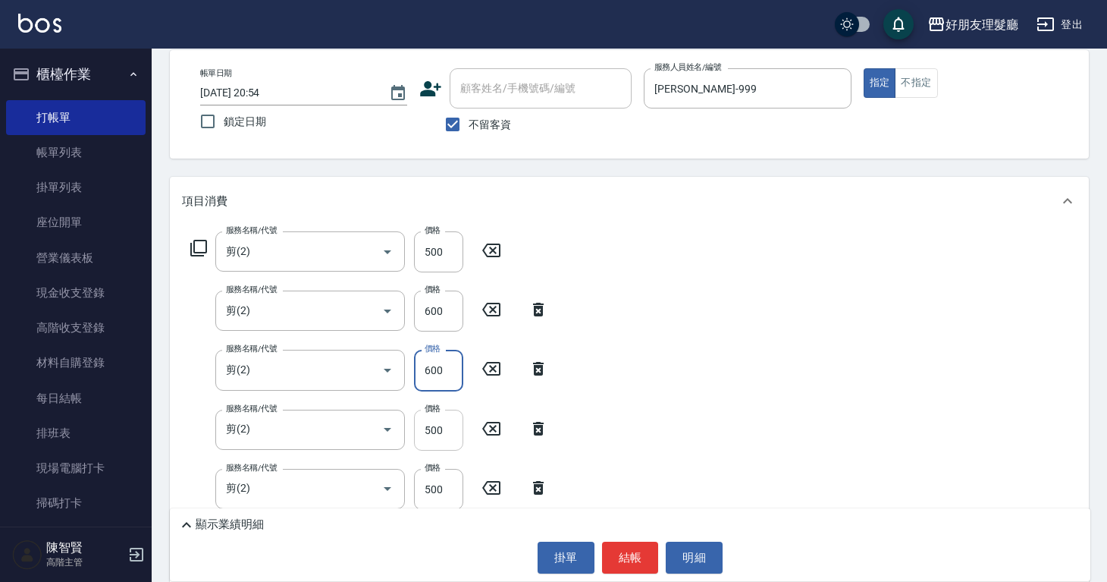
type input "600"
click at [445, 436] on input "500" at bounding box center [438, 430] width 49 height 41
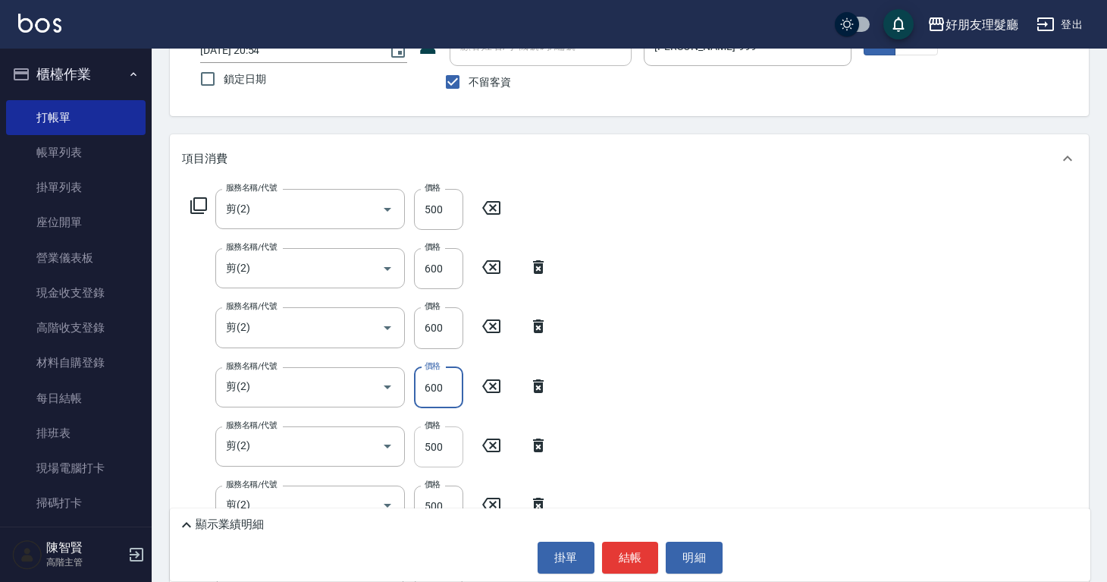
type input "600"
click at [434, 442] on input "500" at bounding box center [438, 446] width 49 height 41
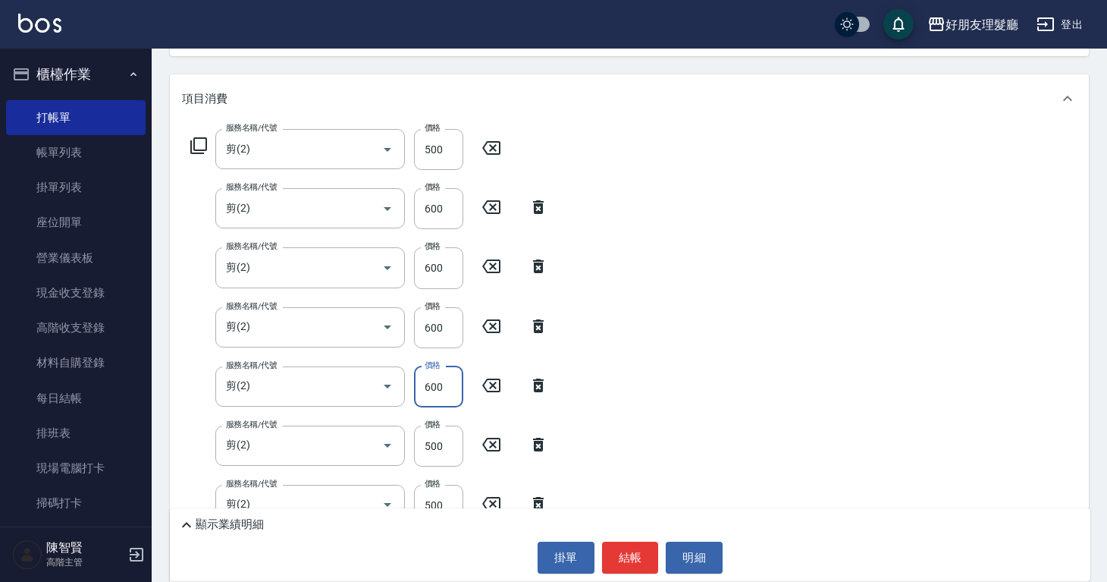
scroll to position [176, 0]
type input "600"
click at [433, 441] on input "500" at bounding box center [438, 444] width 49 height 41
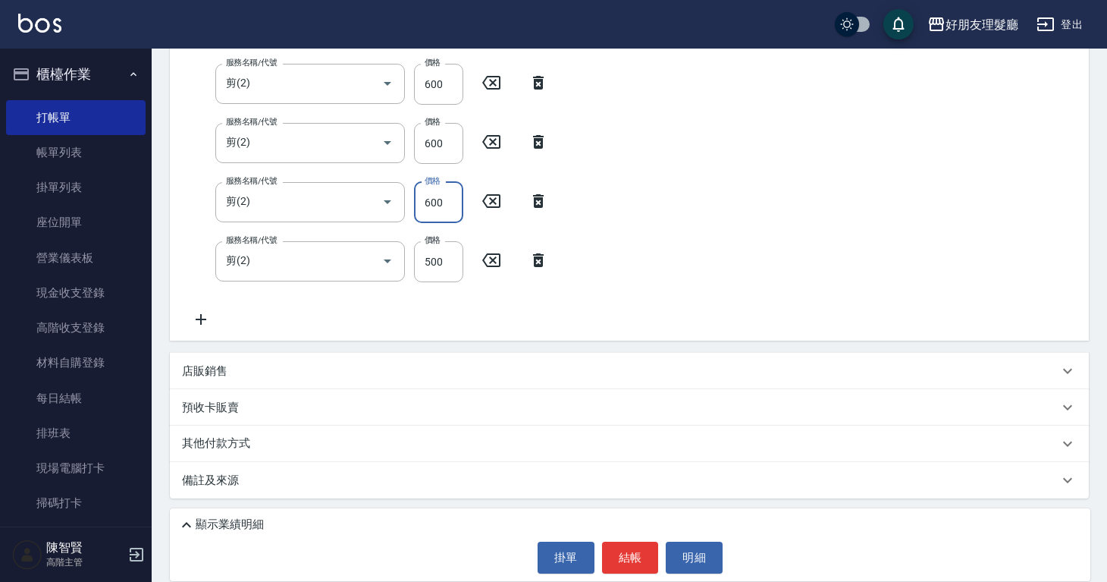
scroll to position [401, 0]
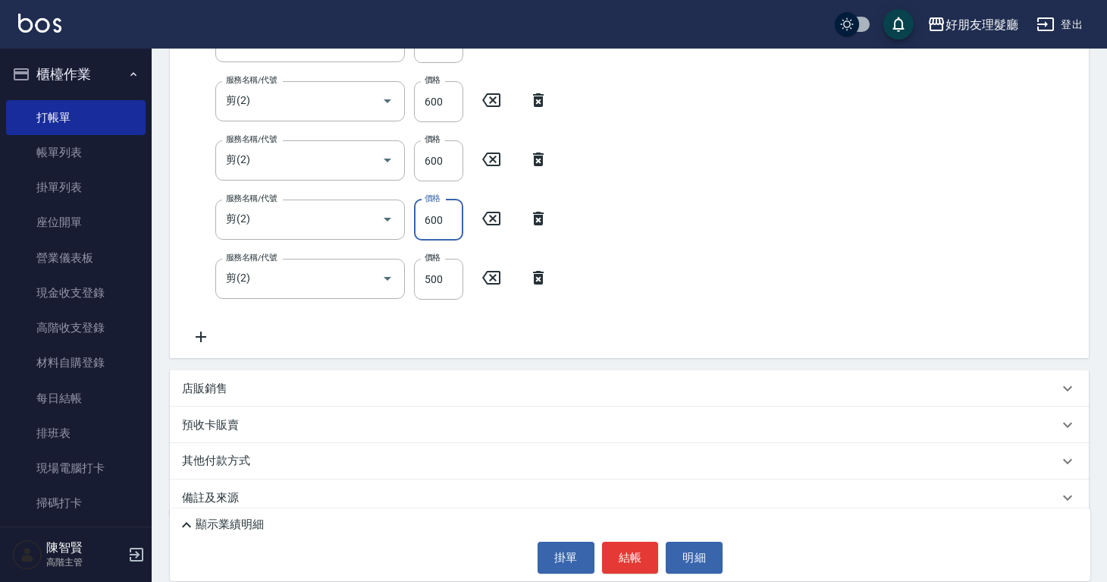
type input "600"
click at [209, 335] on icon at bounding box center [201, 337] width 38 height 18
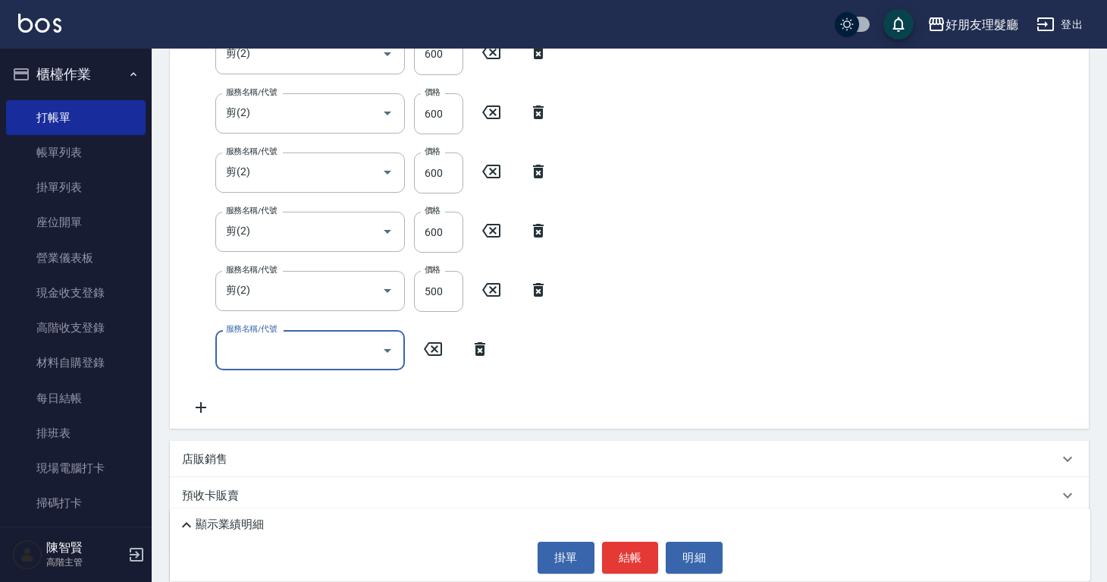
click at [368, 353] on input "服務名稱/代號" at bounding box center [298, 350] width 153 height 27
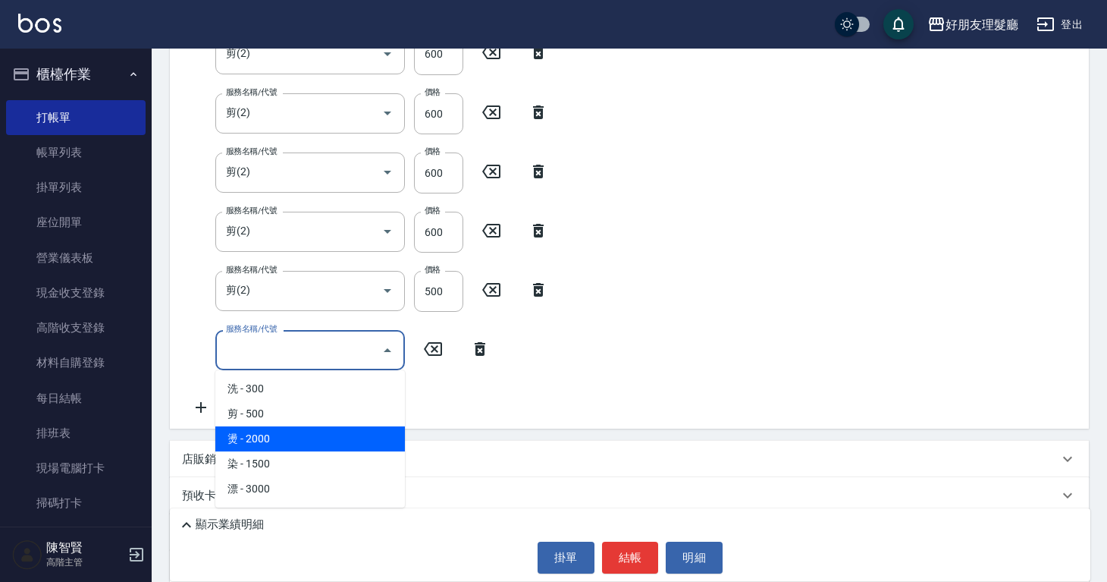
click at [335, 442] on span "燙 - 2000" at bounding box center [310, 438] width 190 height 25
type input "燙(3)"
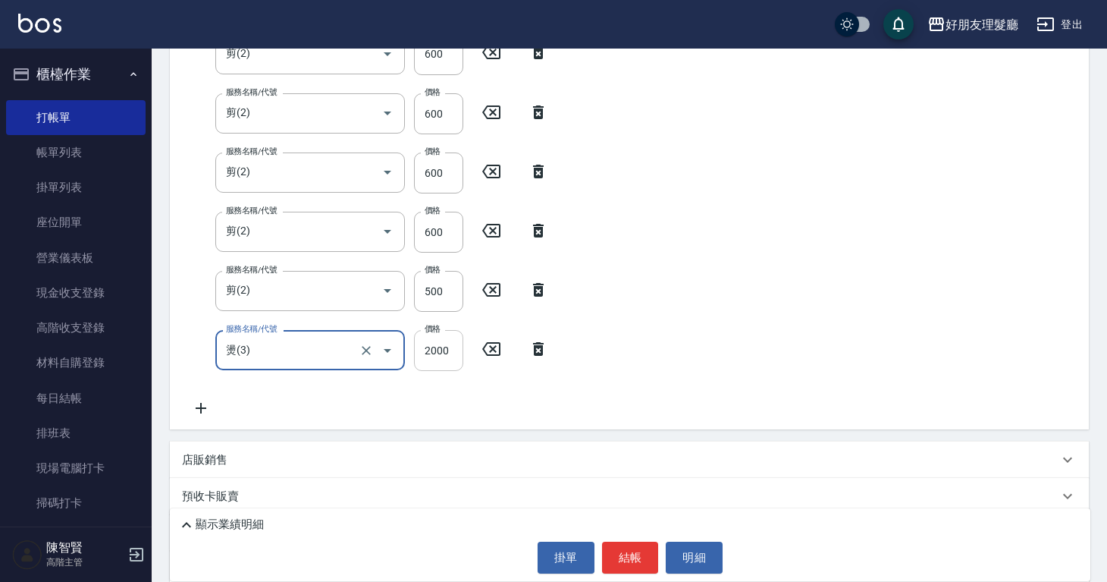
click at [435, 355] on input "2000" at bounding box center [438, 350] width 49 height 41
click at [445, 357] on input "1300" at bounding box center [438, 350] width 49 height 41
type input "1350"
click at [282, 469] on div "店販銷售" at bounding box center [629, 459] width 919 height 36
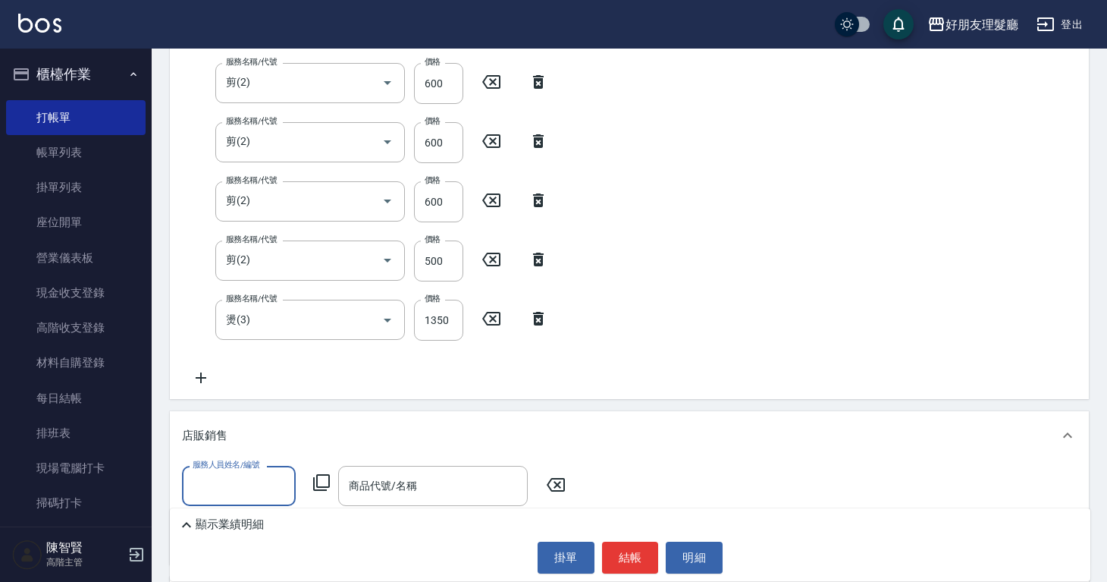
scroll to position [437, 0]
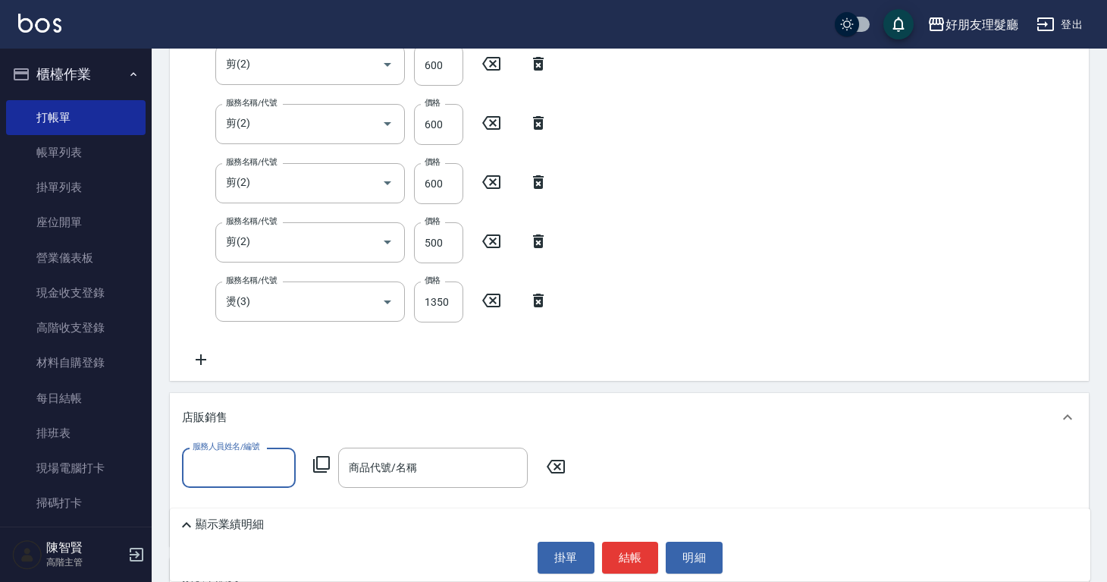
click at [282, 470] on input "服務人員姓名/編號" at bounding box center [239, 467] width 100 height 27
click at [250, 409] on div "阿賢 -999" at bounding box center [239, 403] width 114 height 25
type input "阿賢-999"
click at [369, 470] on input "商品代號/名稱" at bounding box center [433, 467] width 176 height 27
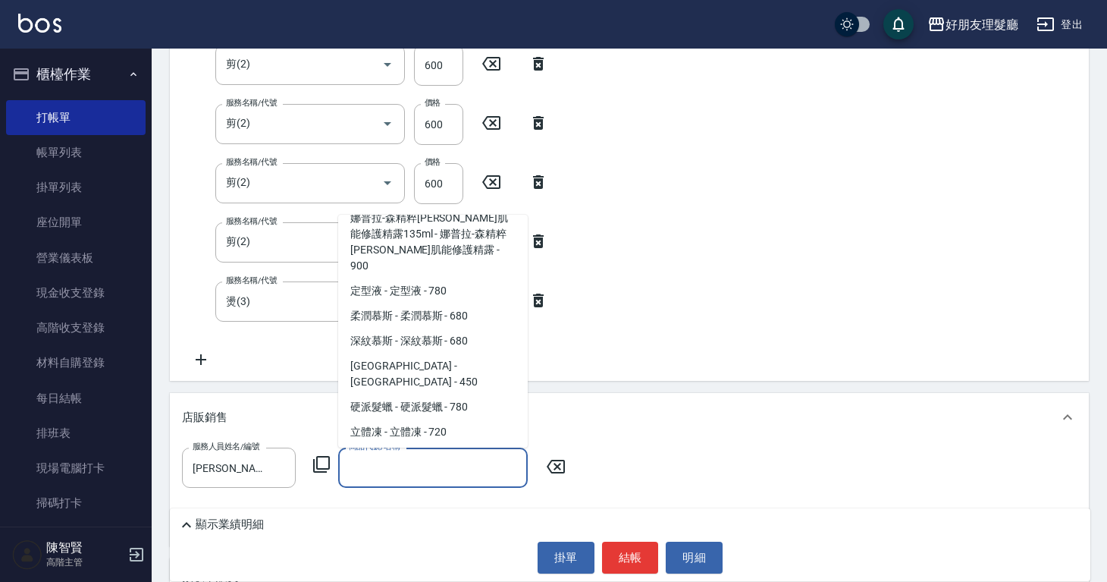
scroll to position [398, 0]
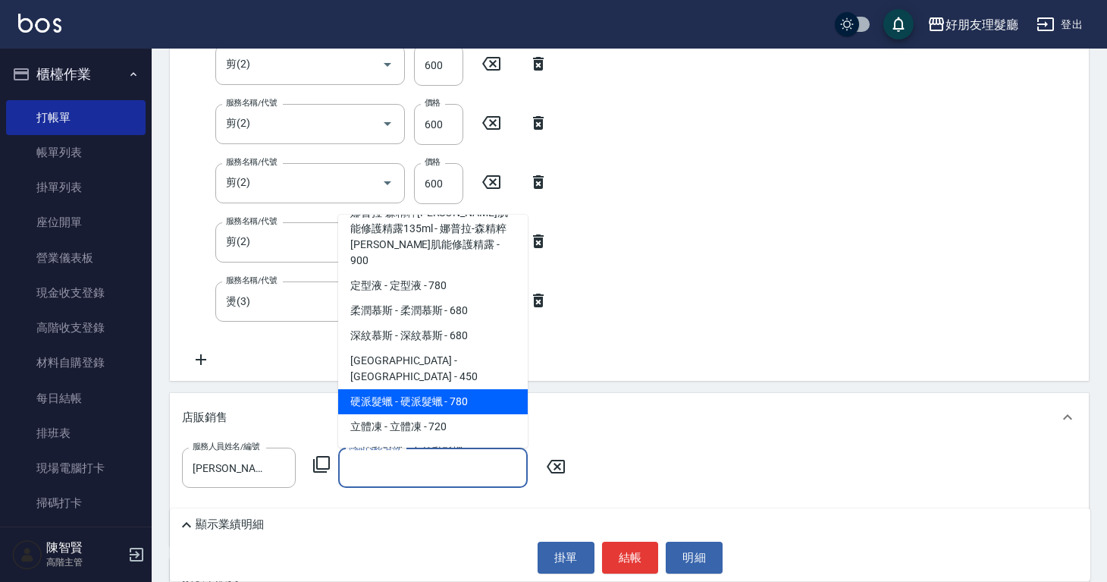
click at [410, 389] on span "硬派髮蠟 - 硬派髮蠟 - 780" at bounding box center [433, 401] width 190 height 25
type input "硬派髮蠟"
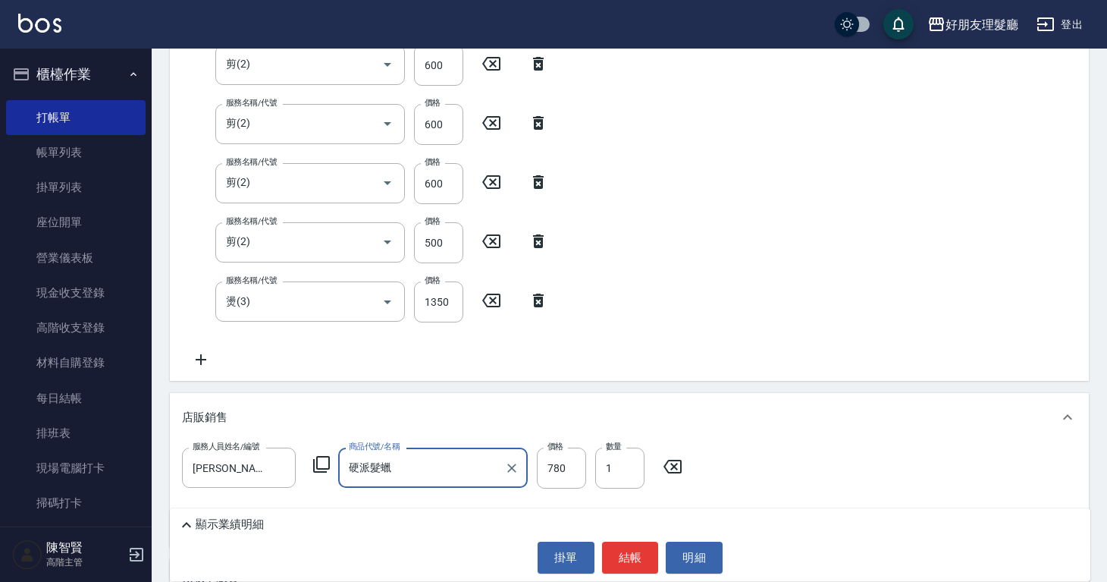
click at [749, 381] on div "項目消費 服務名稱/代號 剪(2) 服務名稱/代號 價格 500 價格 服務名稱/代號 剪(2) 服務名稱/代號 價格 600 價格 服務名稱/代號 剪(2)…" at bounding box center [629, 240] width 919 height 856
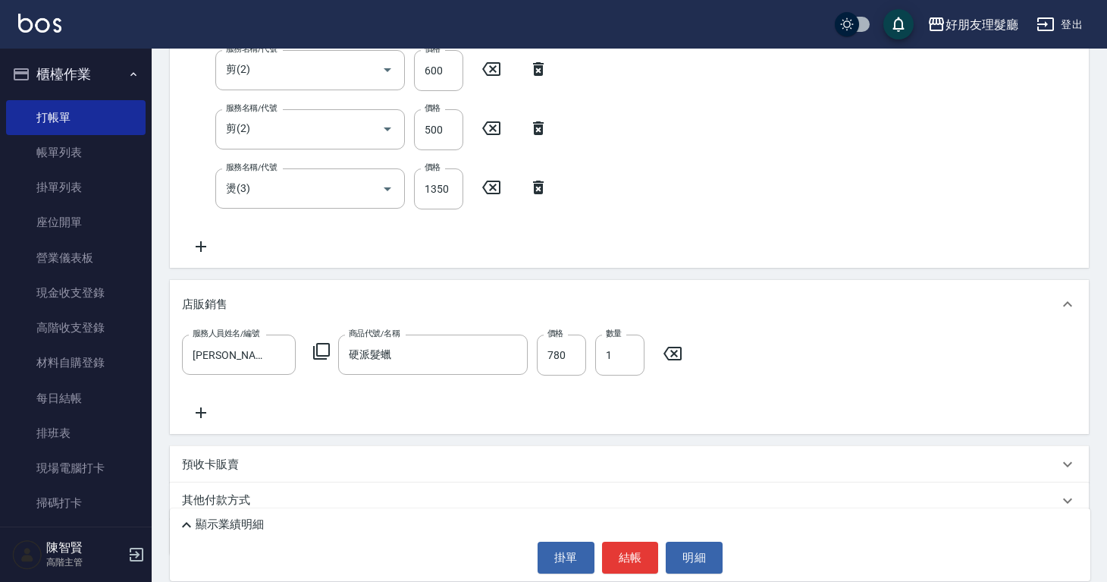
scroll to position [607, 0]
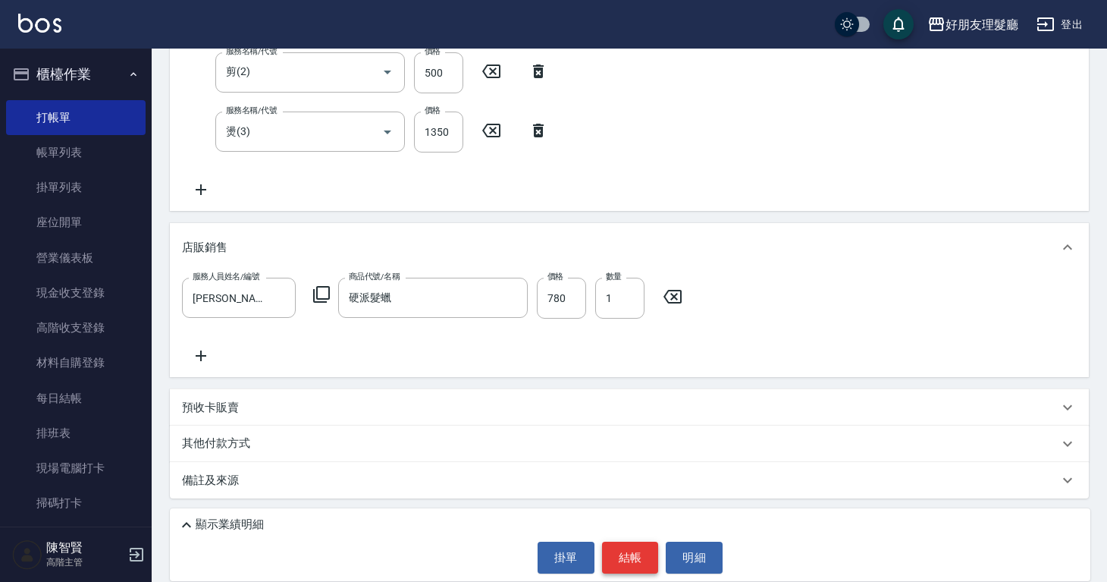
click at [643, 566] on button "結帳" at bounding box center [630, 558] width 57 height 32
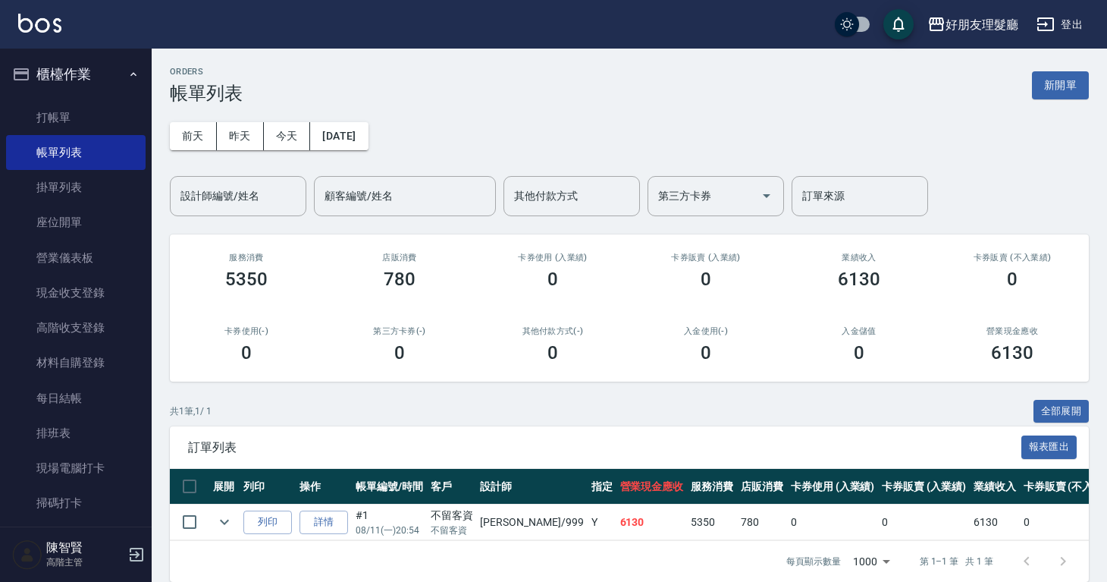
scroll to position [11, 0]
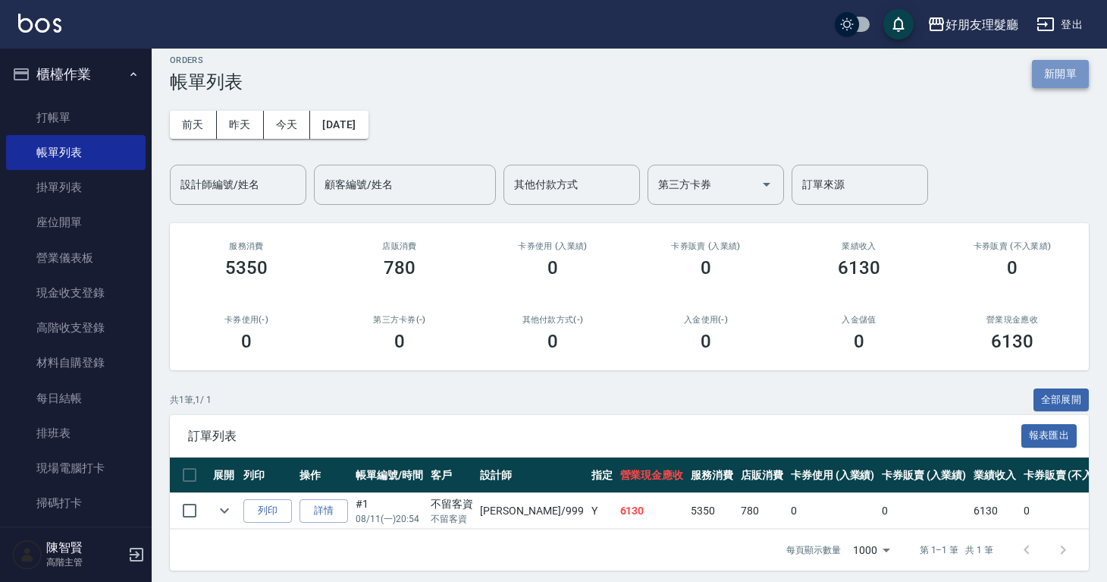
click at [1057, 72] on button "新開單" at bounding box center [1060, 74] width 57 height 28
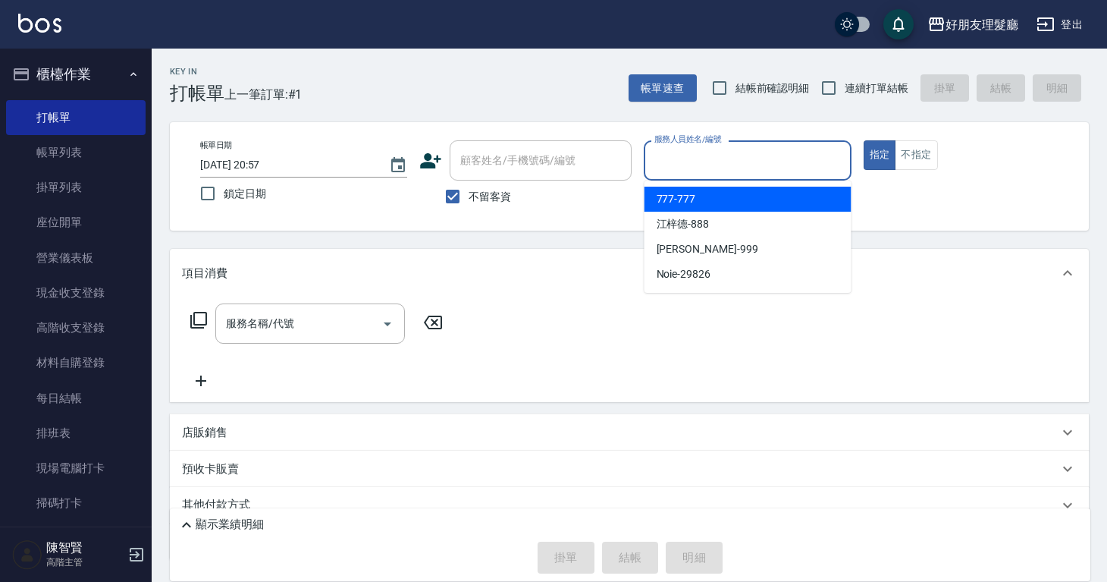
click at [695, 156] on input "服務人員姓名/編號" at bounding box center [747, 160] width 193 height 27
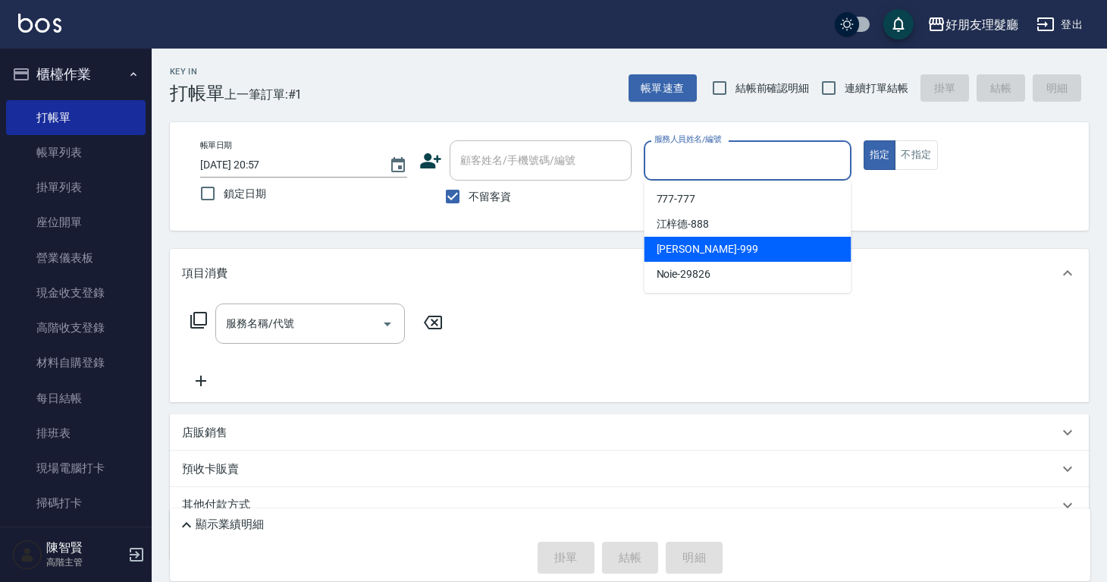
click at [689, 248] on span "阿賢 -999" at bounding box center [708, 249] width 102 height 16
type input "阿賢-999"
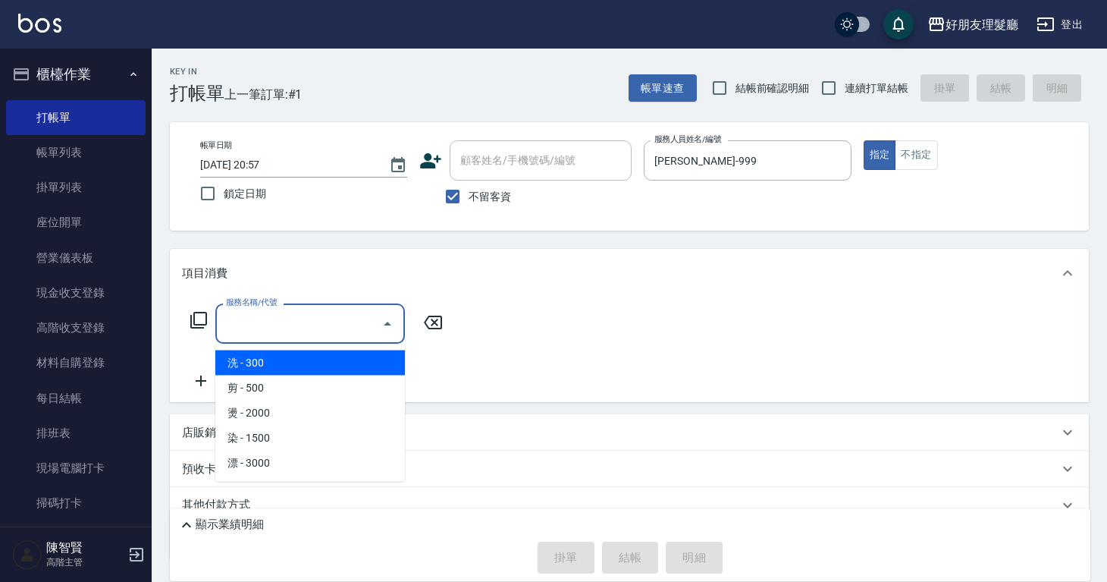
click at [305, 335] on input "服務名稱/代號" at bounding box center [298, 323] width 153 height 27
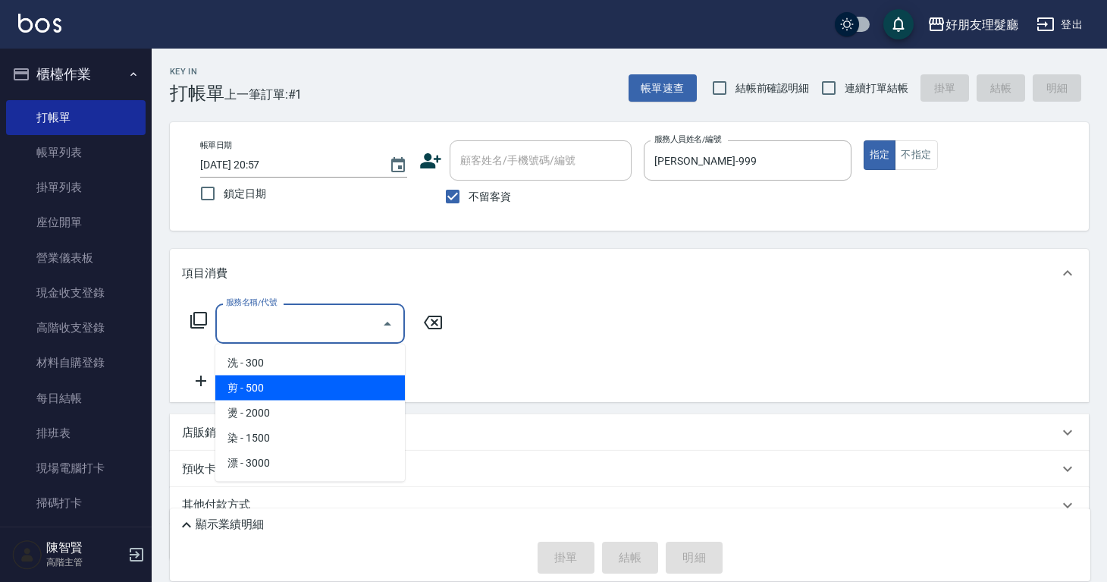
click at [300, 382] on span "剪 - 500" at bounding box center [310, 387] width 190 height 25
type input "剪(2)"
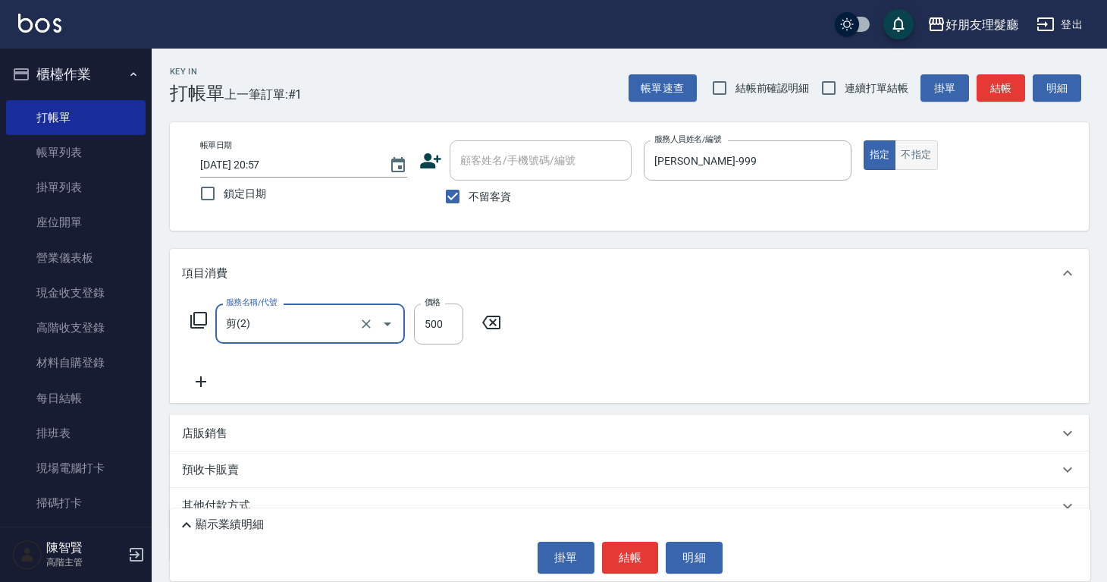
click at [926, 160] on button "不指定" at bounding box center [916, 155] width 42 height 30
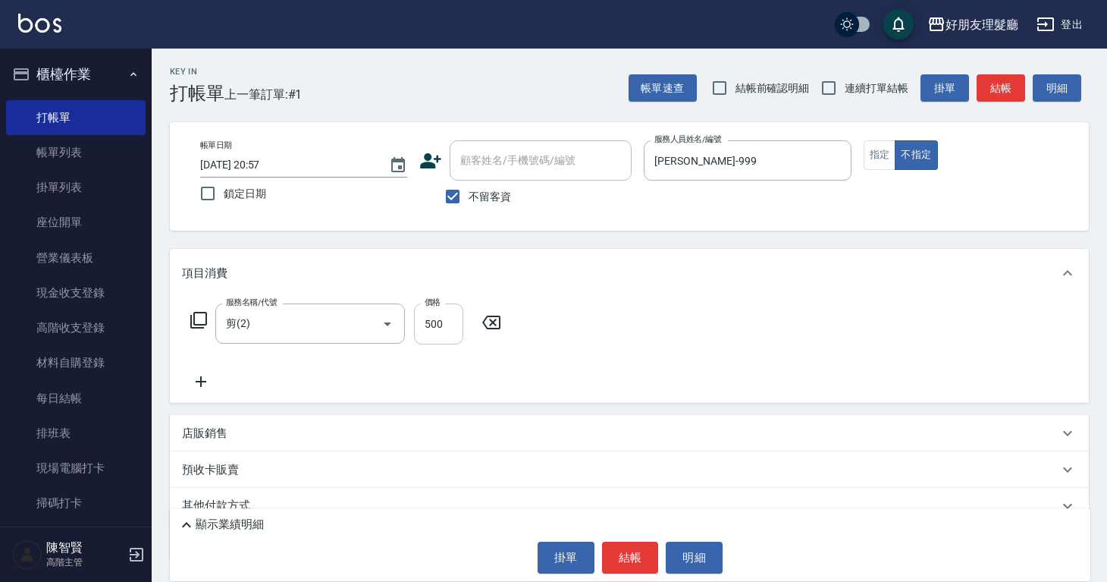
click at [432, 329] on input "500" at bounding box center [438, 323] width 49 height 41
type input "600"
click at [556, 353] on div "服務名稱/代號 剪(2) 服務名稱/代號 價格 600 價格" at bounding box center [629, 349] width 919 height 105
click at [630, 552] on button "結帳" at bounding box center [630, 558] width 57 height 32
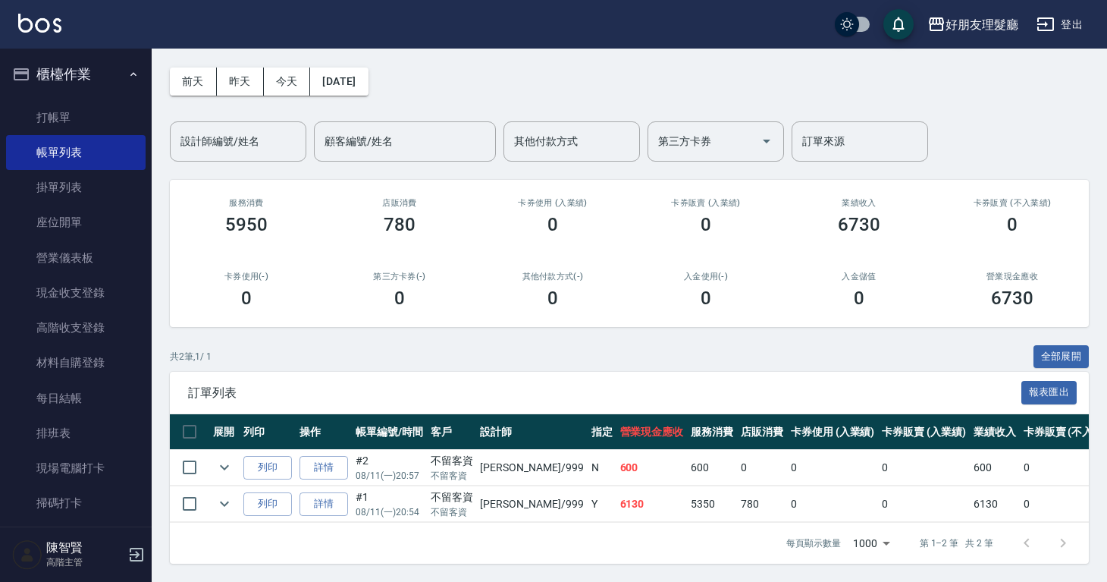
scroll to position [66, 0]
click at [67, 110] on link "打帳單" at bounding box center [76, 117] width 140 height 35
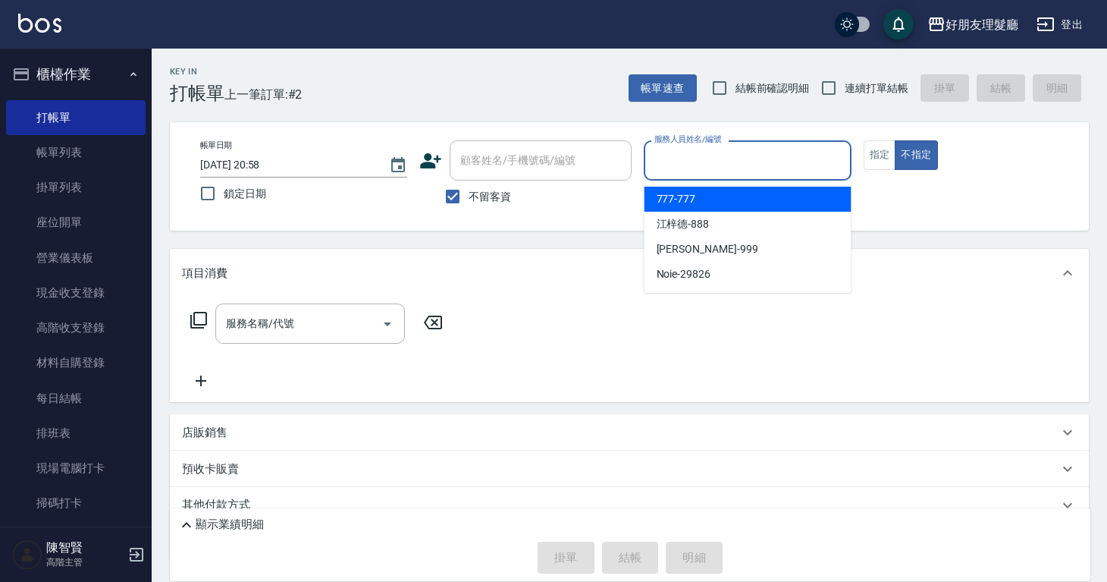
click at [673, 160] on input "服務人員姓名/編號" at bounding box center [747, 160] width 193 height 27
click at [680, 206] on span "777 -777" at bounding box center [676, 199] width 39 height 16
type input "777-777"
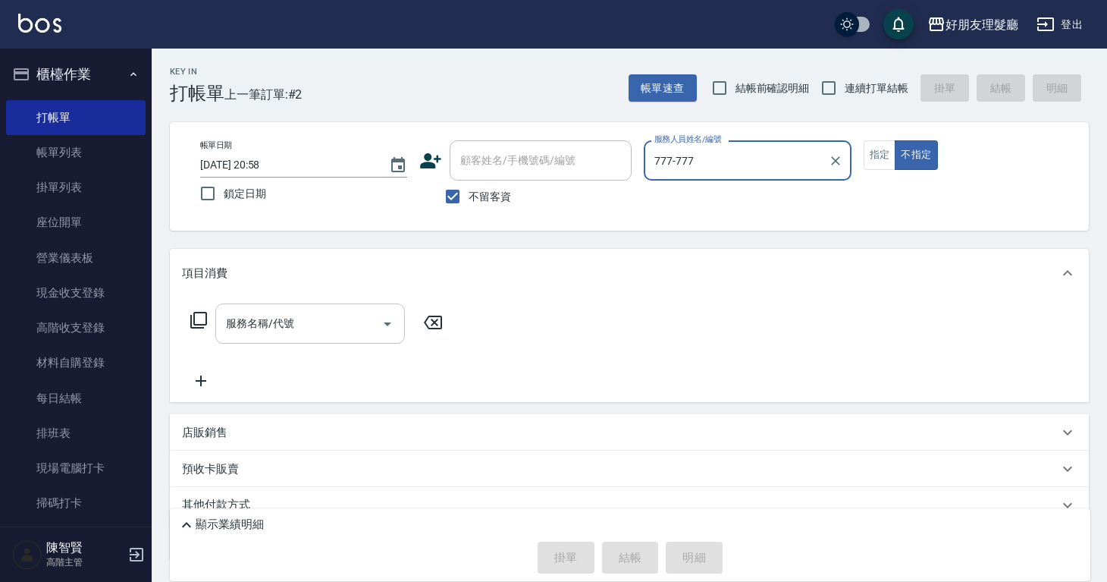
click at [351, 316] on input "服務名稱/代號" at bounding box center [298, 323] width 153 height 27
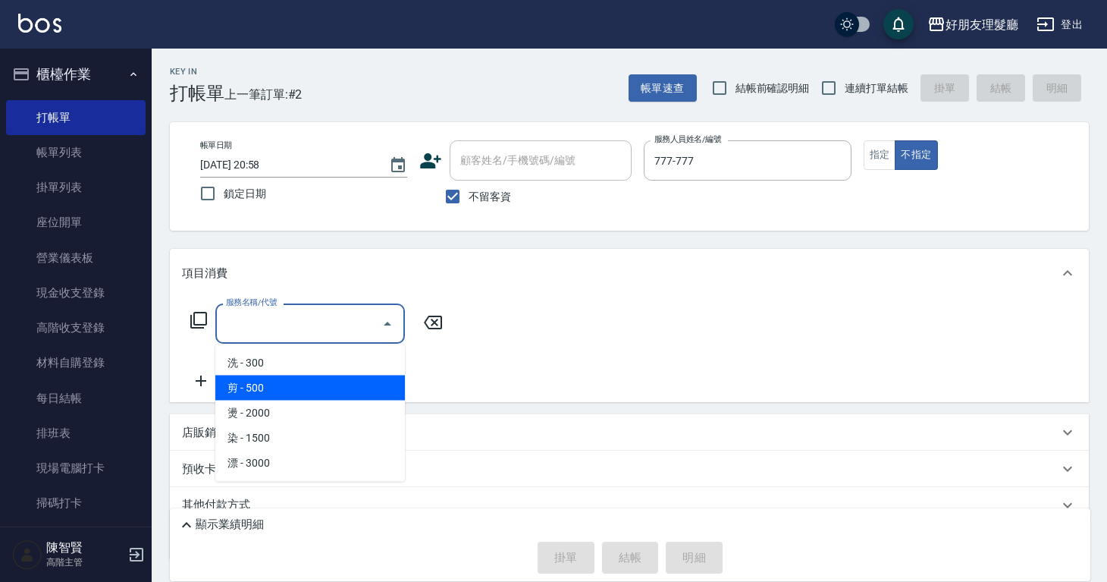
click at [323, 381] on span "剪 - 500" at bounding box center [310, 387] width 190 height 25
type input "剪(2)"
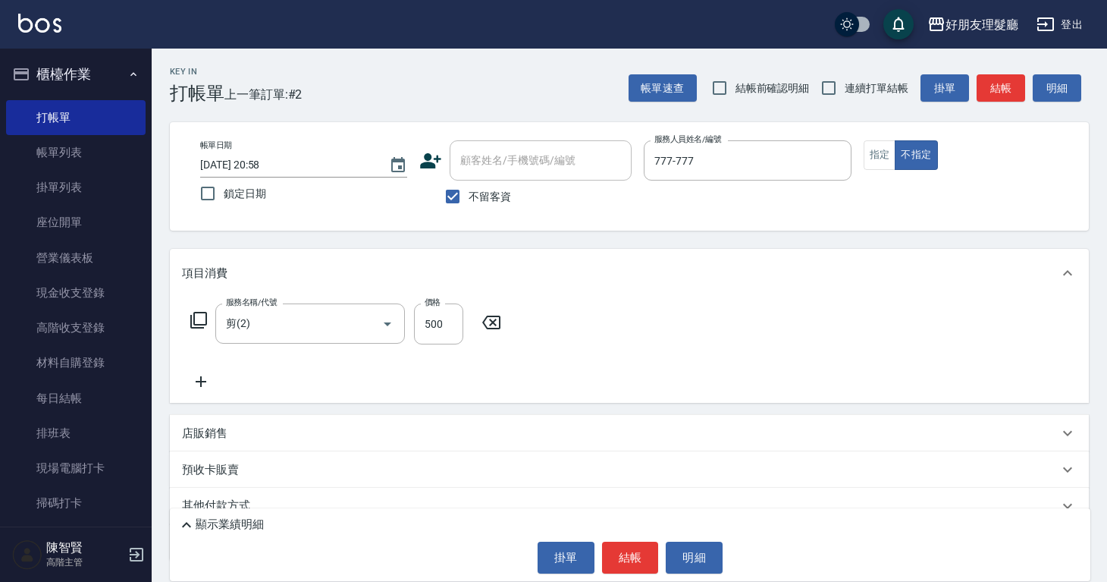
click at [203, 390] on icon at bounding box center [201, 381] width 38 height 18
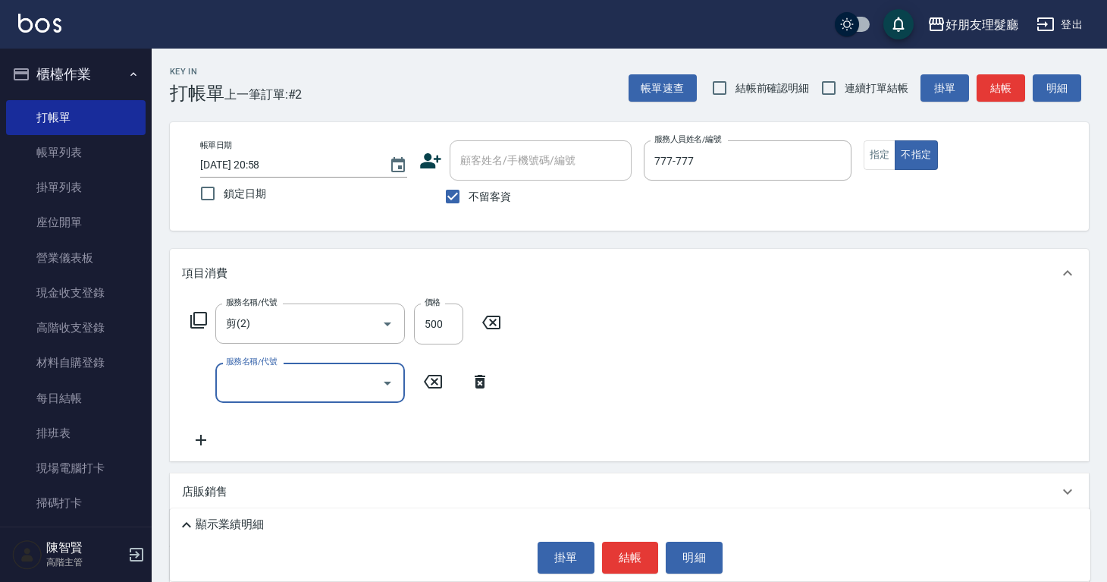
click at [238, 399] on div "服務名稱/代號" at bounding box center [310, 383] width 190 height 40
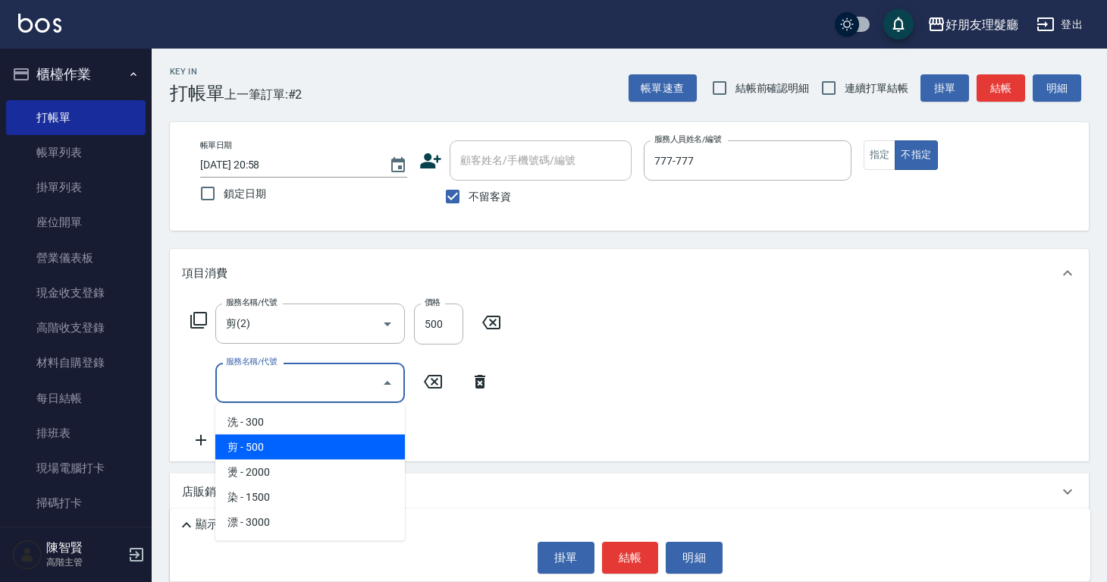
click at [318, 444] on span "剪 - 500" at bounding box center [310, 447] width 190 height 25
type input "剪(2)"
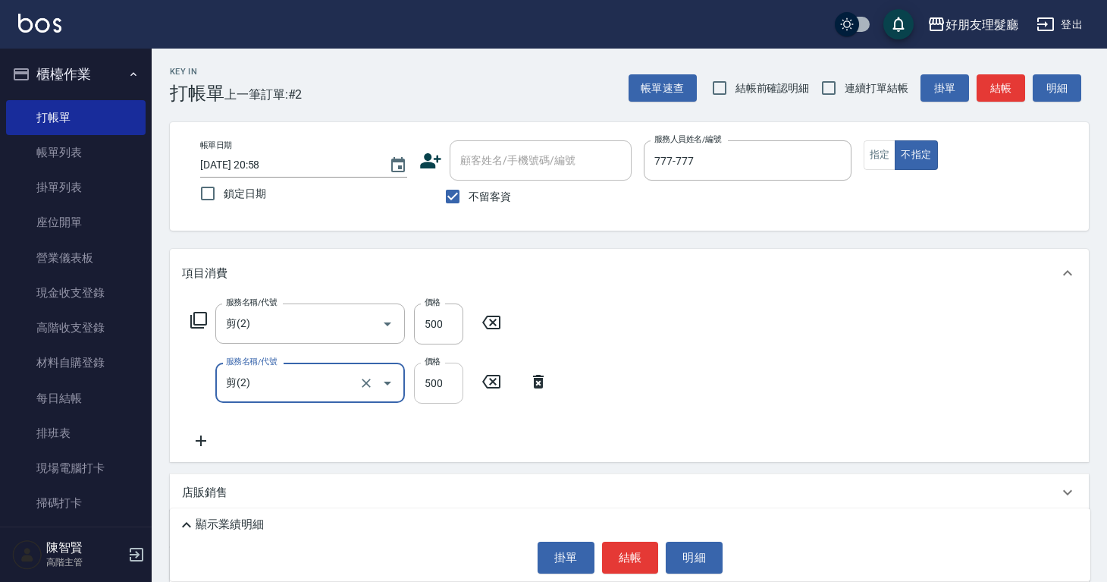
click at [432, 380] on input "500" at bounding box center [438, 383] width 49 height 41
type input "600"
click at [208, 440] on icon at bounding box center [201, 441] width 38 height 18
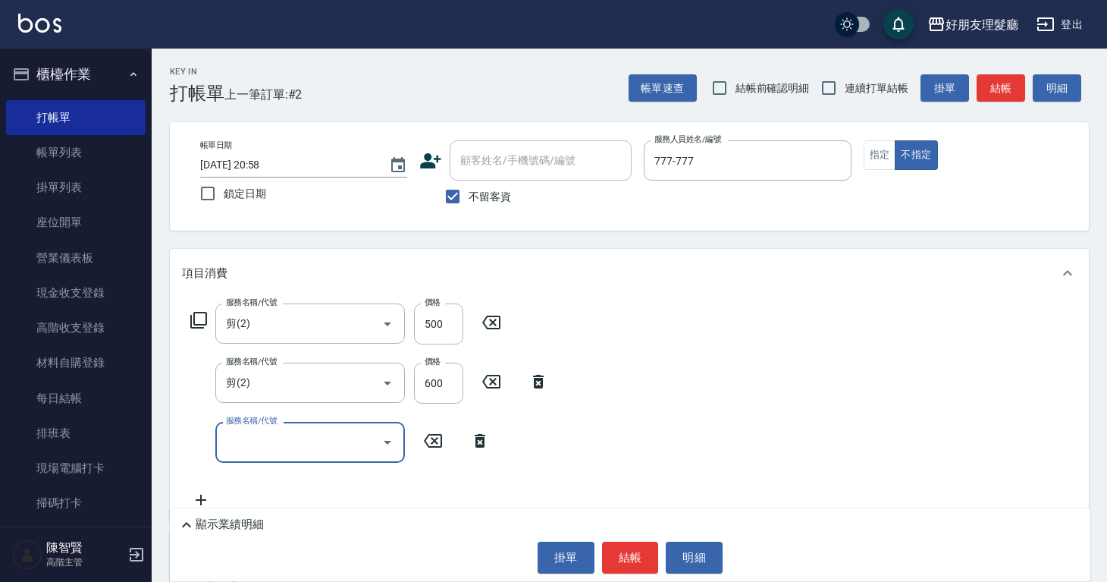
click at [383, 438] on icon "Open" at bounding box center [388, 442] width 18 height 18
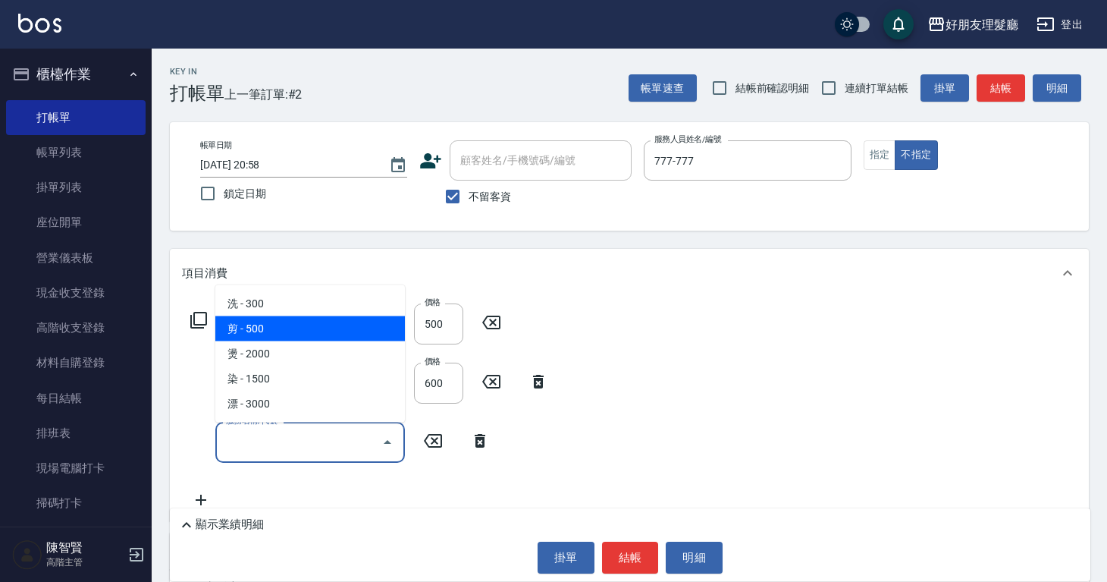
click at [332, 326] on span "剪 - 500" at bounding box center [310, 328] width 190 height 25
type input "剪(2)"
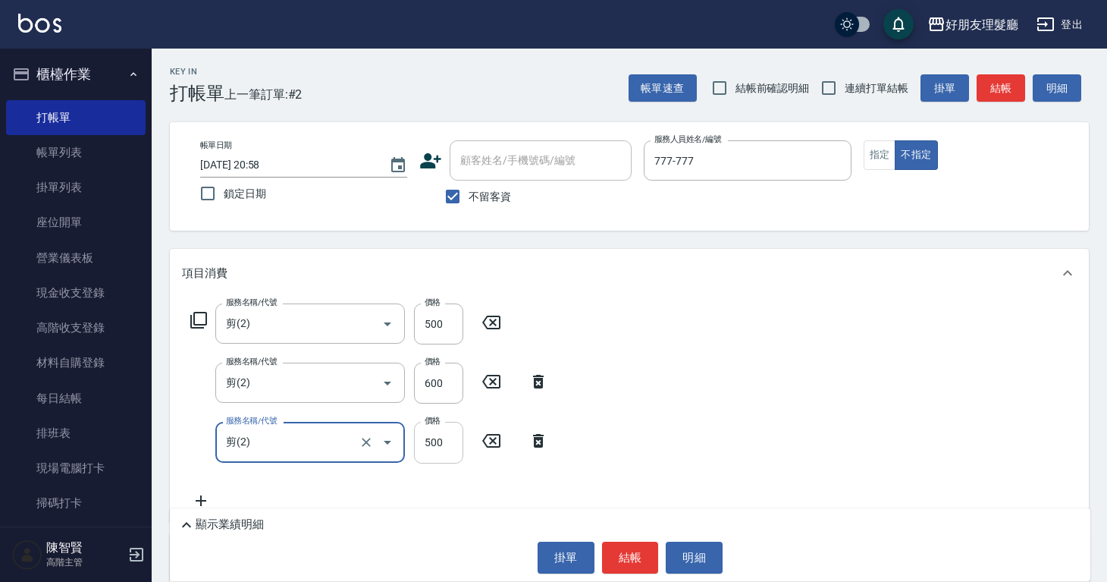
click at [436, 437] on input "500" at bounding box center [438, 442] width 49 height 41
click at [391, 388] on icon "Open" at bounding box center [388, 383] width 18 height 18
type input "600"
click at [391, 381] on icon "Open" at bounding box center [388, 383] width 18 height 18
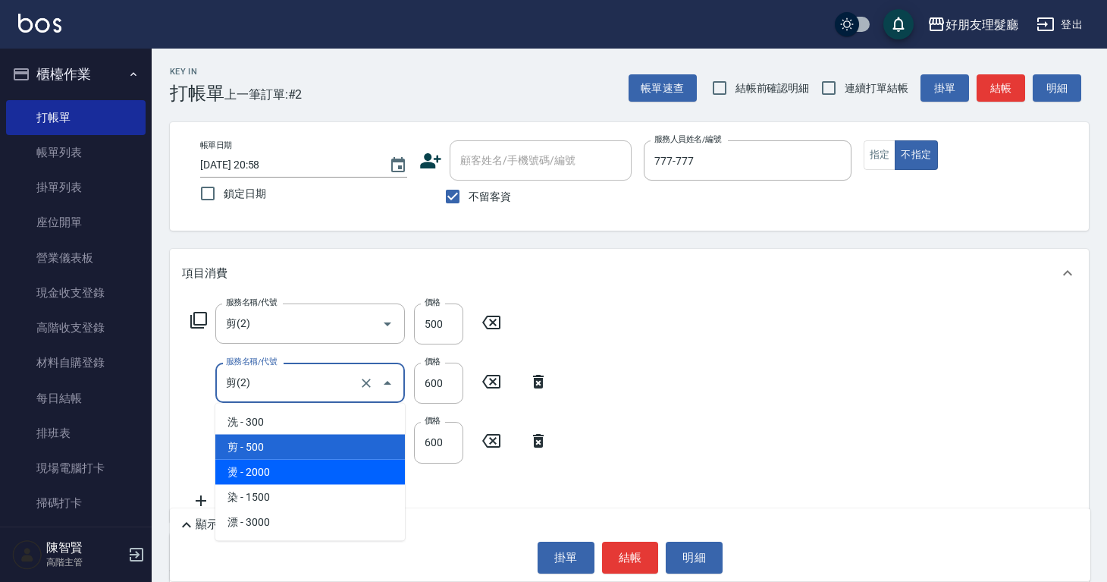
click at [319, 471] on span "燙 - 2000" at bounding box center [310, 472] width 190 height 25
type input "燙(3)"
type input "2000"
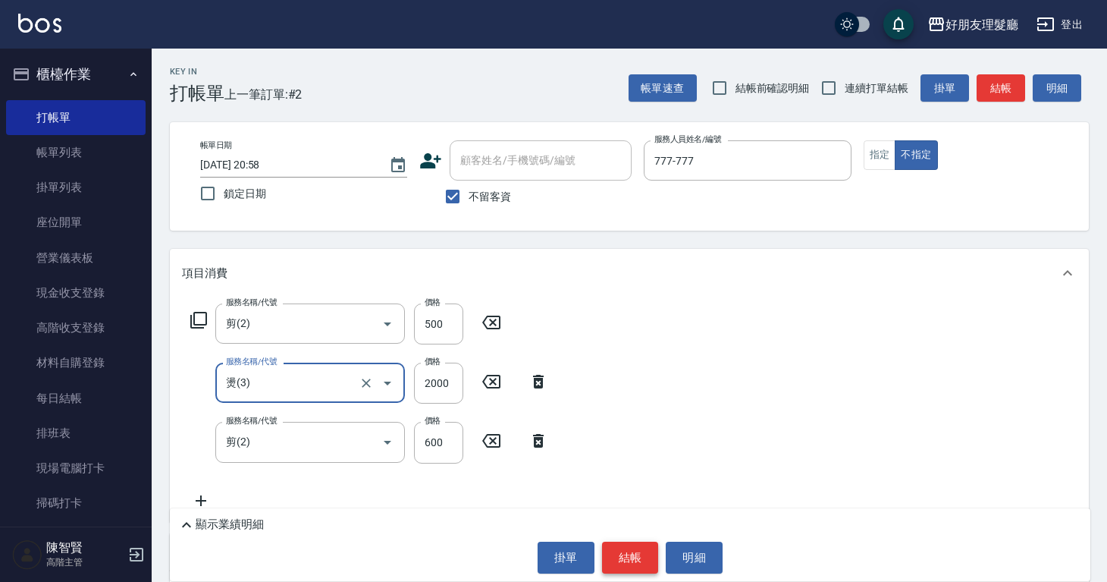
click at [621, 556] on button "結帳" at bounding box center [630, 558] width 57 height 32
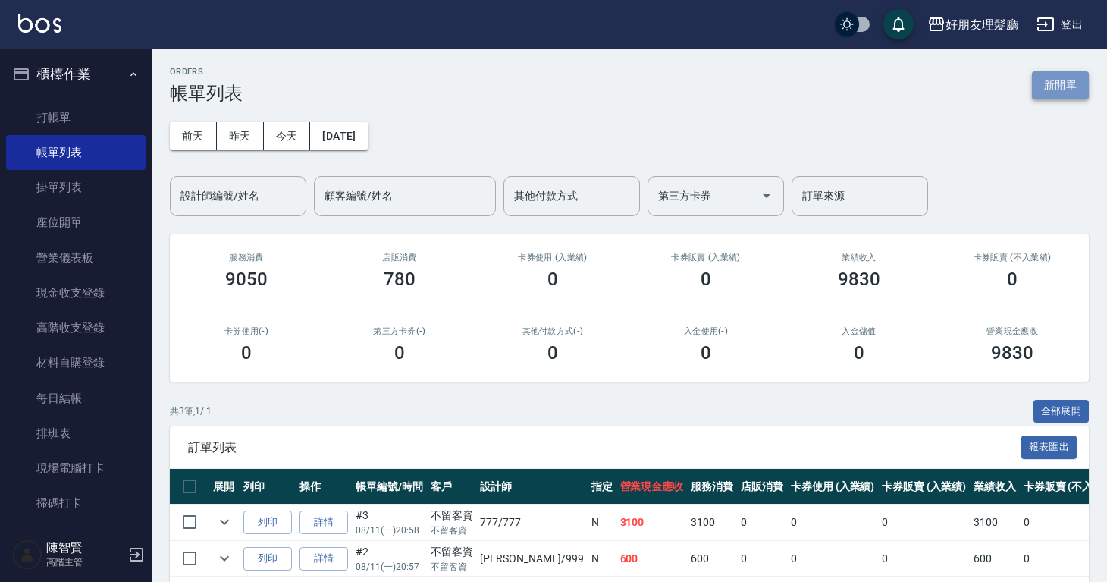
click at [1051, 90] on button "新開單" at bounding box center [1060, 85] width 57 height 28
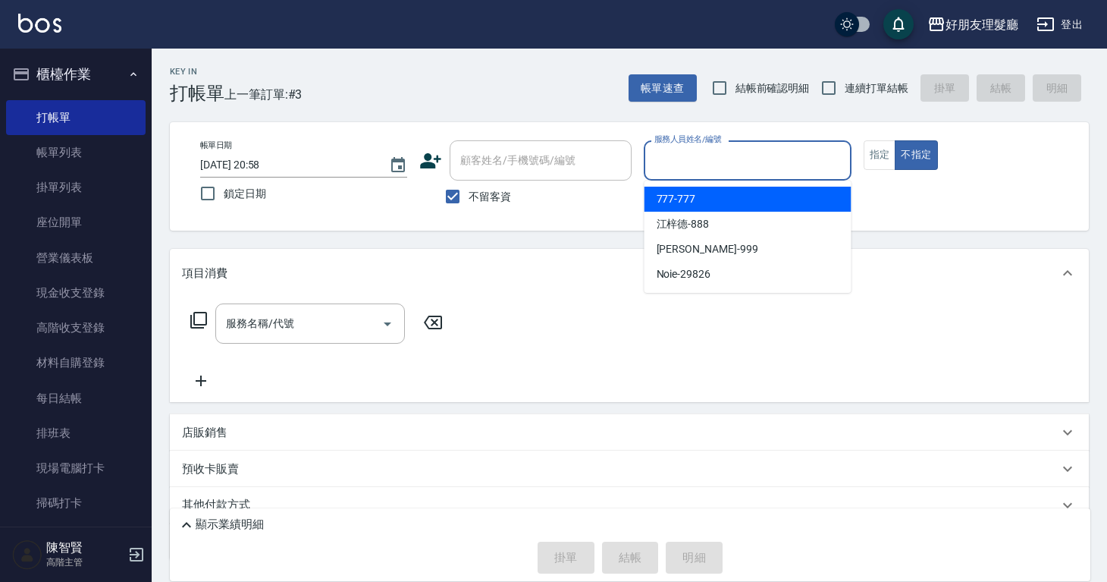
click at [724, 153] on input "服務人員姓名/編號" at bounding box center [747, 160] width 193 height 27
click at [718, 190] on div "777 -777" at bounding box center [748, 199] width 207 height 25
type input "777-777"
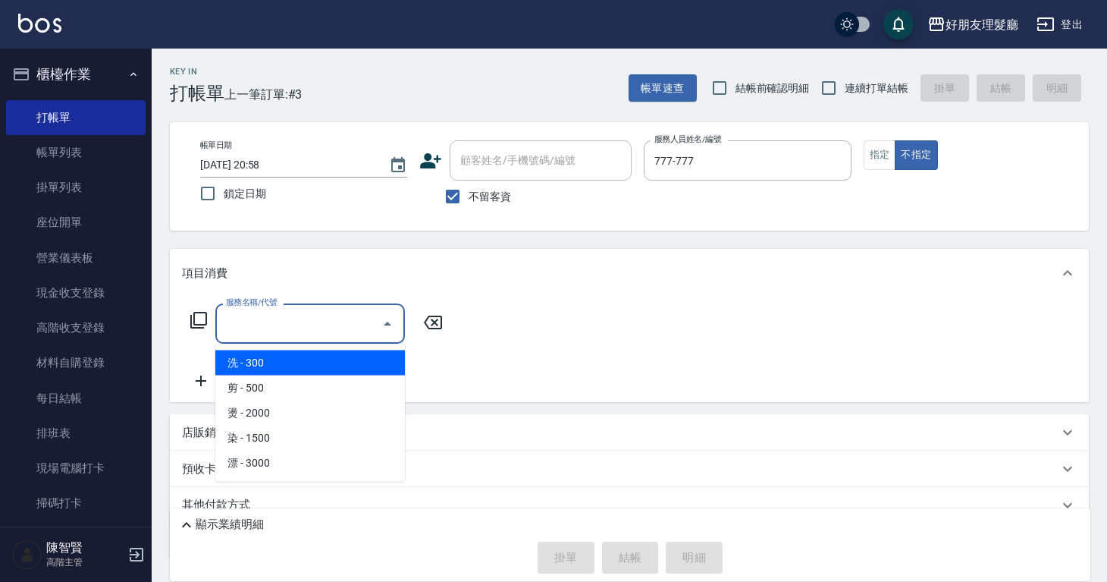
click at [253, 323] on input "服務名稱/代號" at bounding box center [298, 323] width 153 height 27
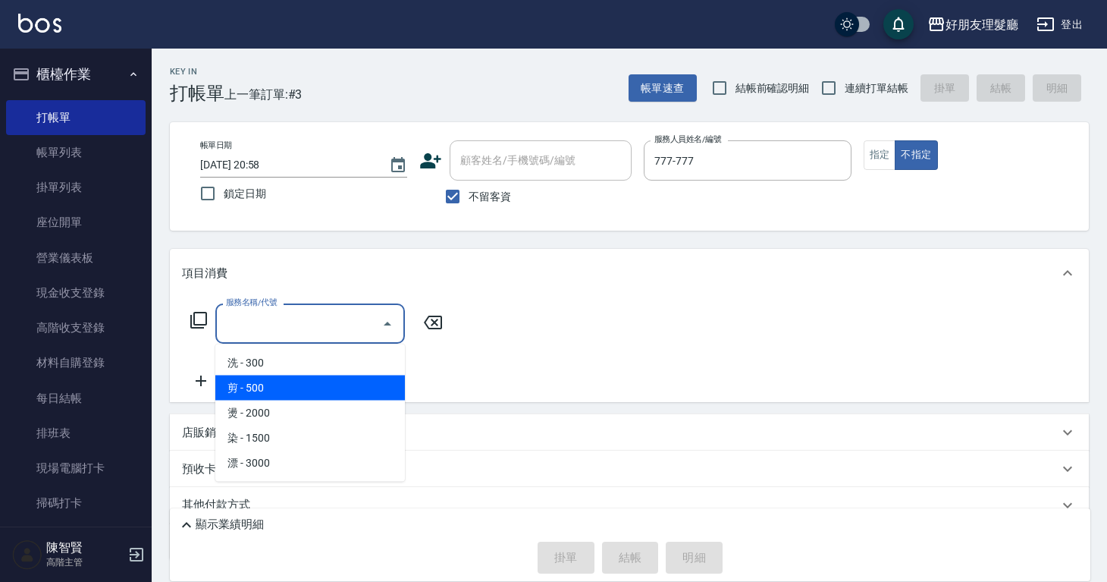
click at [254, 382] on span "剪 - 500" at bounding box center [310, 387] width 190 height 25
type input "剪(2)"
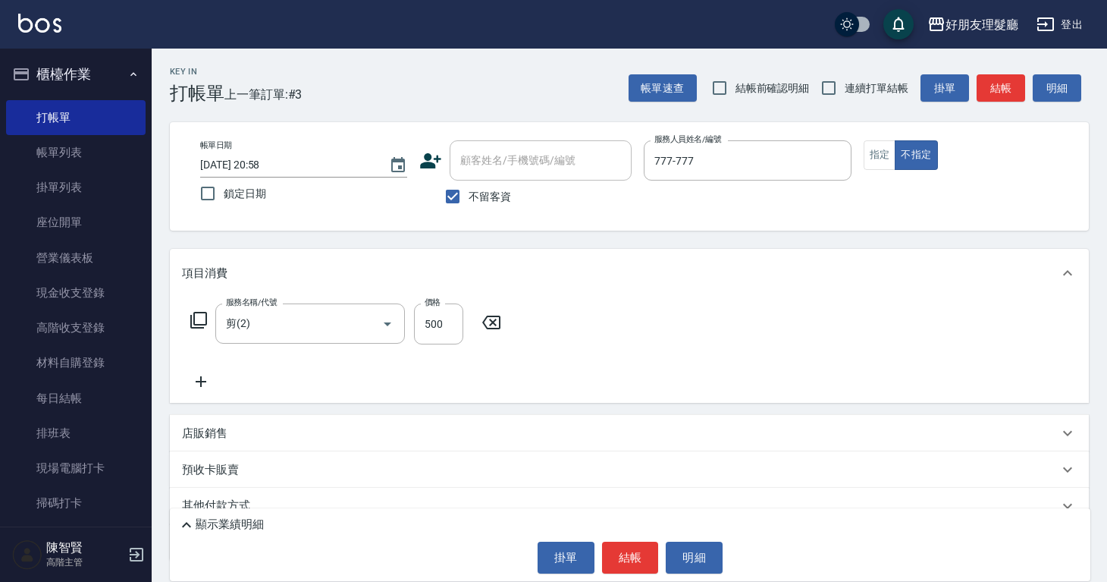
click at [192, 382] on icon at bounding box center [201, 381] width 38 height 18
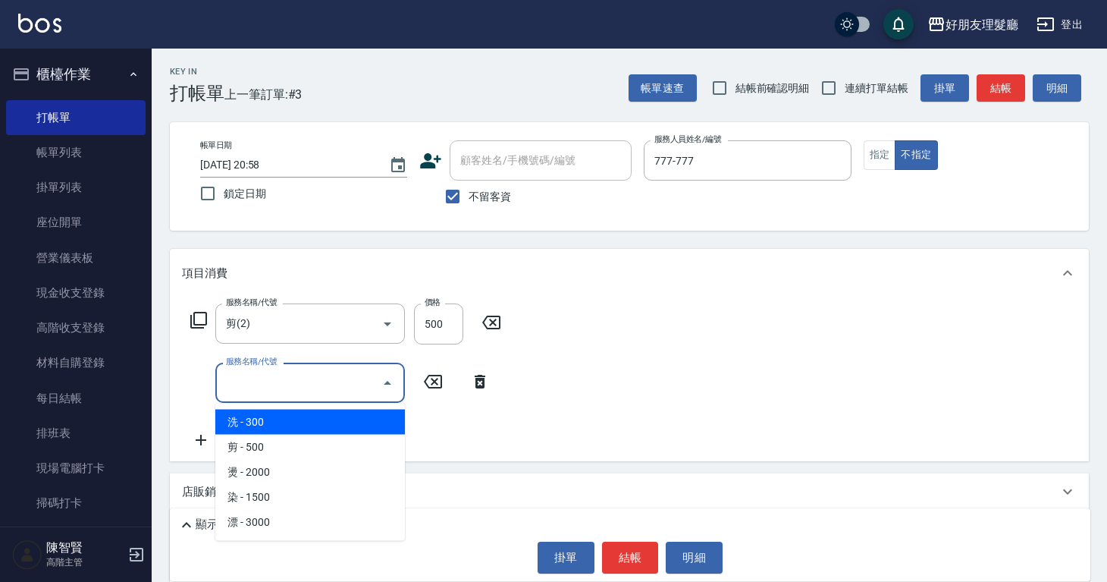
click at [249, 381] on input "服務名稱/代號" at bounding box center [298, 382] width 153 height 27
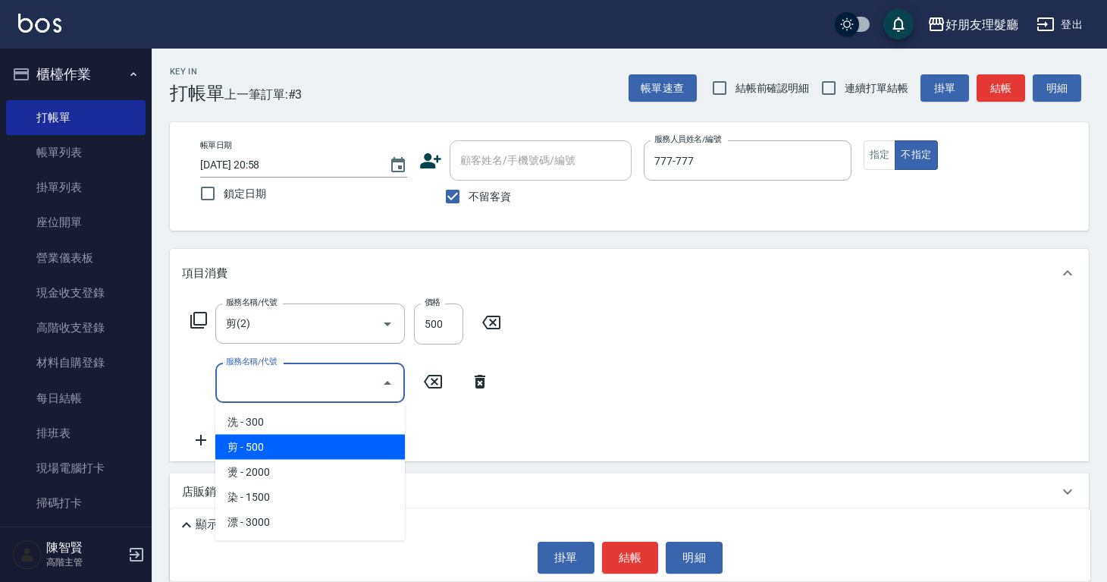
click at [248, 445] on span "剪 - 500" at bounding box center [310, 447] width 190 height 25
type input "剪(2)"
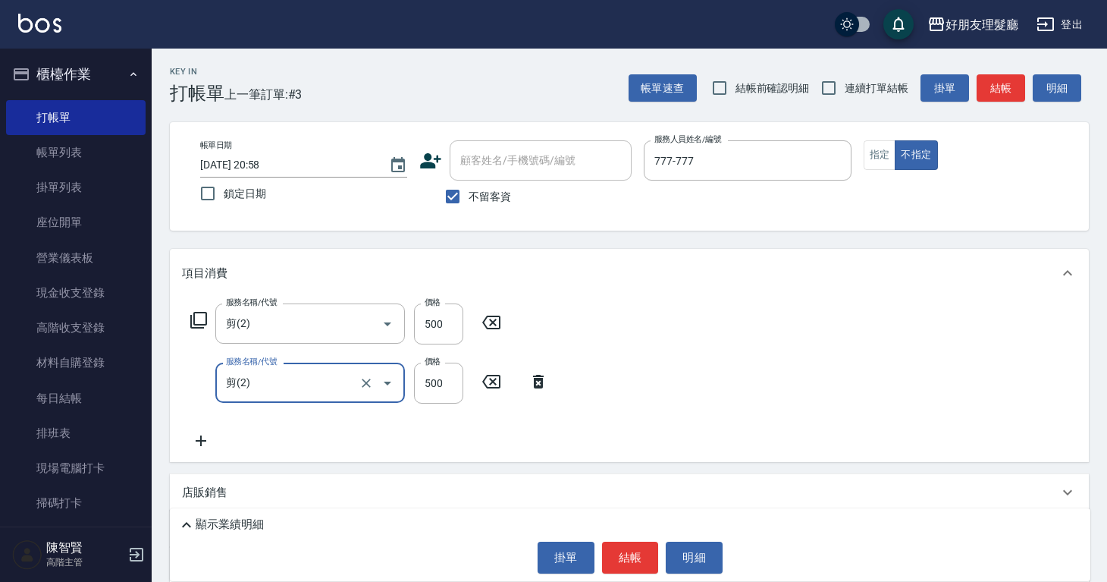
click at [205, 439] on icon at bounding box center [201, 441] width 38 height 18
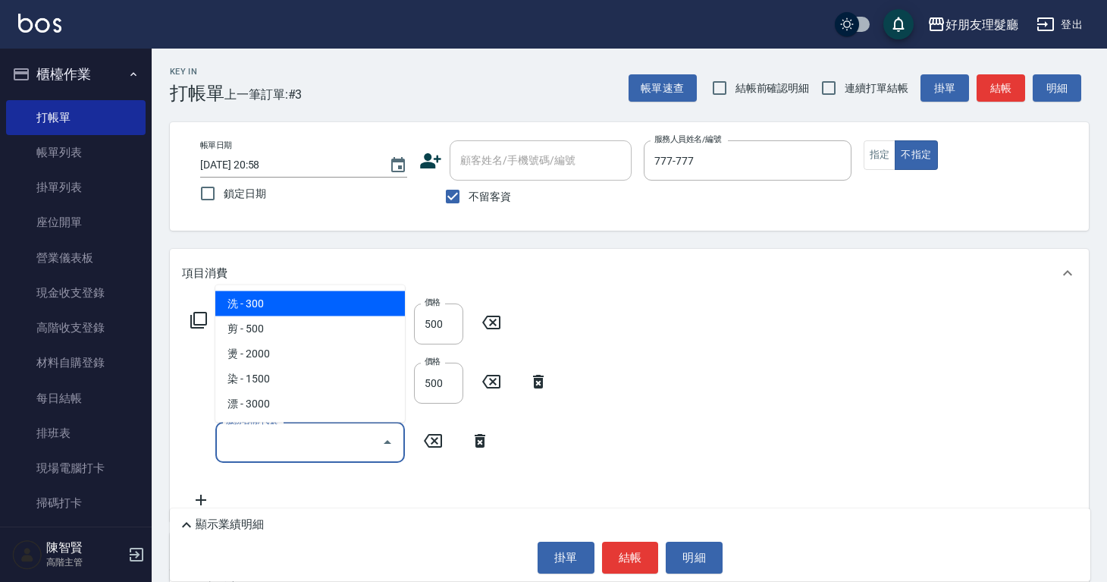
click at [245, 440] on input "服務名稱/代號" at bounding box center [298, 442] width 153 height 27
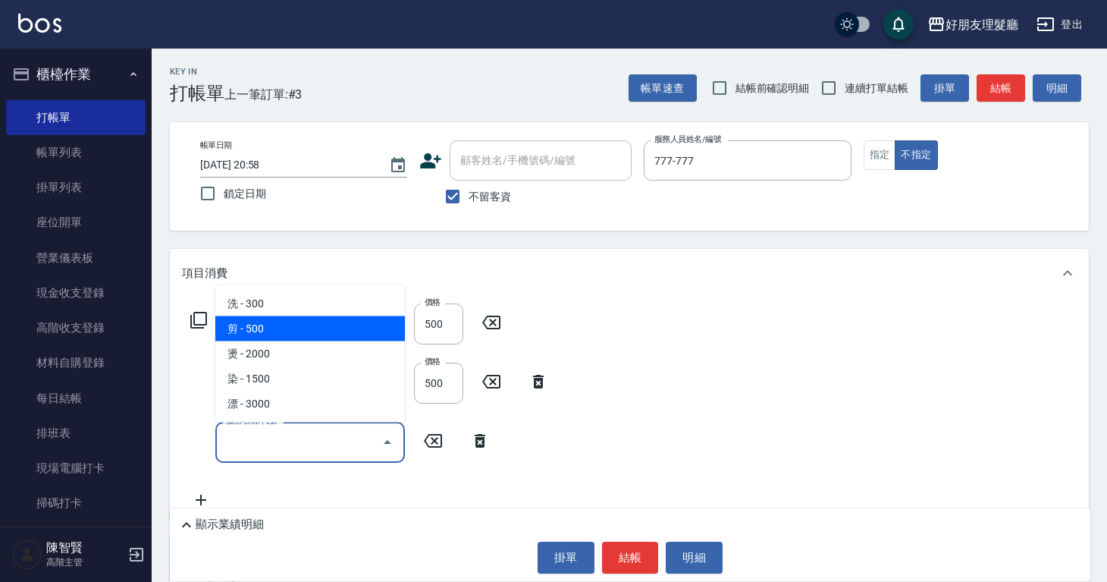
click at [266, 338] on span "剪 - 500" at bounding box center [310, 328] width 190 height 25
type input "剪(2)"
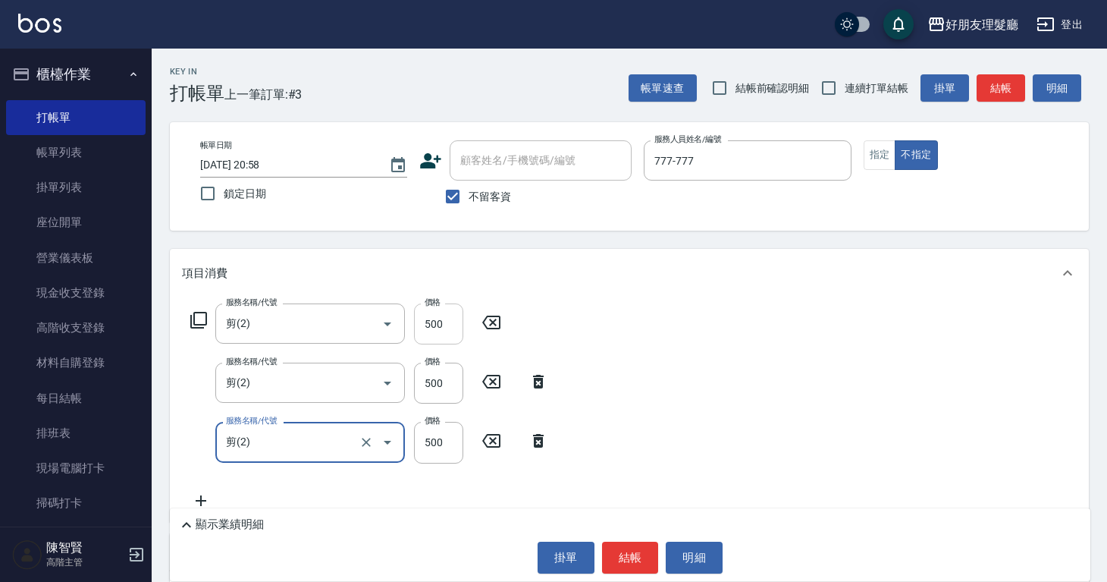
click at [437, 319] on input "500" at bounding box center [438, 323] width 49 height 41
type input "600"
click at [429, 386] on input "500" at bounding box center [438, 383] width 49 height 41
type input "600"
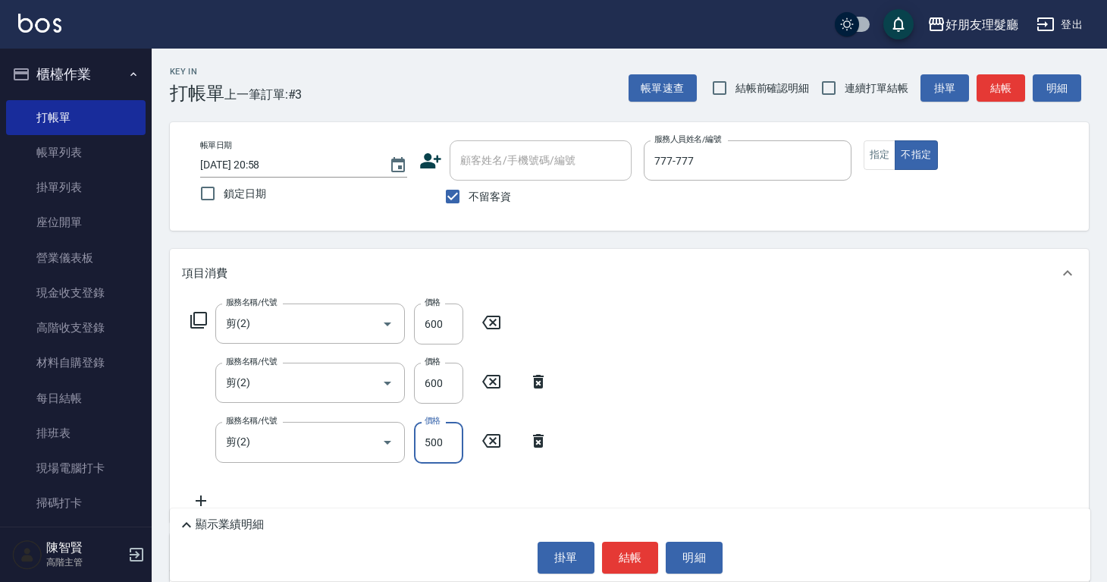
click at [436, 451] on input "500" at bounding box center [438, 442] width 49 height 41
type input "600"
click at [923, 159] on button "不指定" at bounding box center [916, 155] width 42 height 30
click at [644, 560] on button "結帳" at bounding box center [630, 558] width 57 height 32
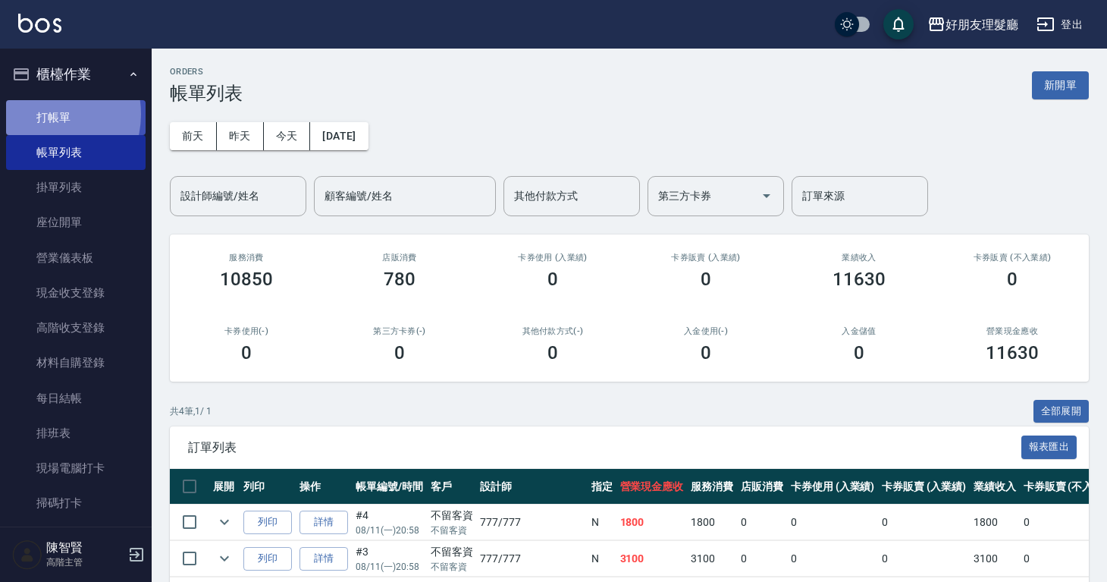
click at [45, 114] on link "打帳單" at bounding box center [76, 117] width 140 height 35
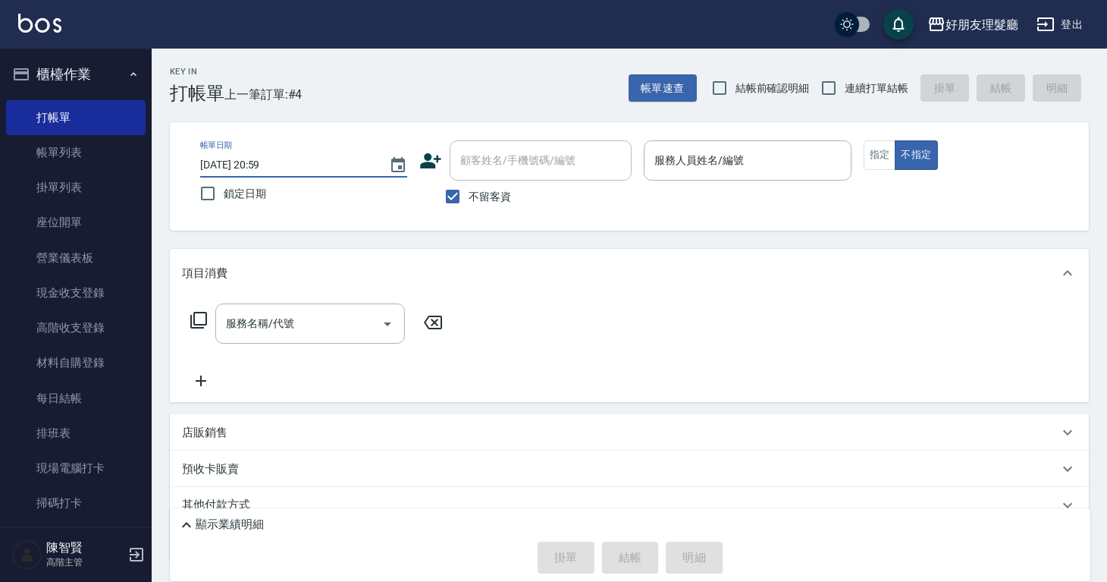
click at [331, 166] on input "2025/08/11 20:59" at bounding box center [287, 164] width 174 height 25
click at [400, 168] on icon "Choose date, selected date is 2025-08-11" at bounding box center [398, 165] width 18 height 18
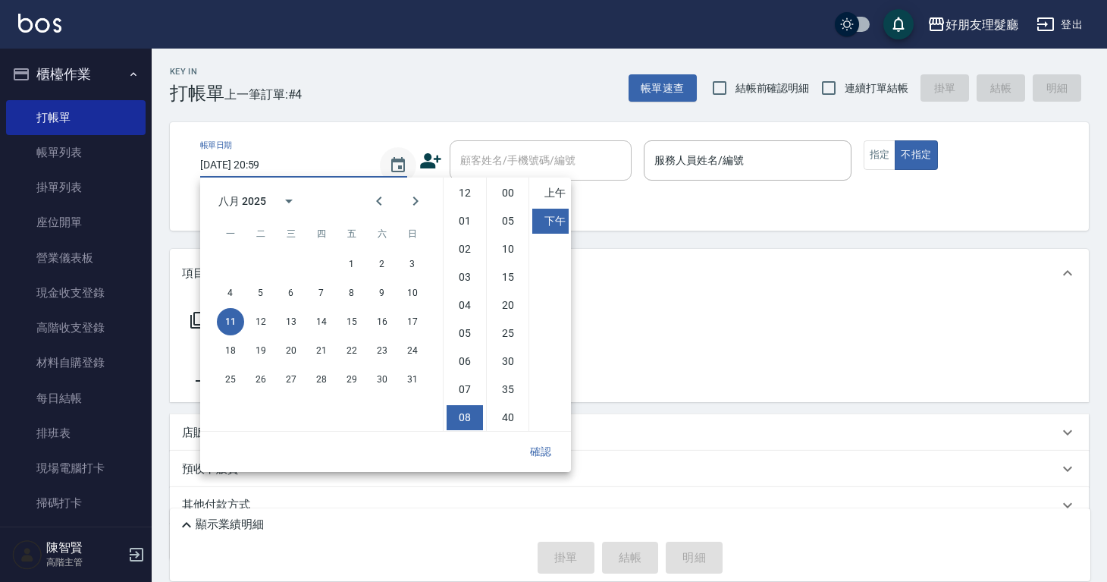
scroll to position [85, 0]
click at [262, 324] on button "12" at bounding box center [260, 321] width 27 height 27
type input "2025/08/12 20:59"
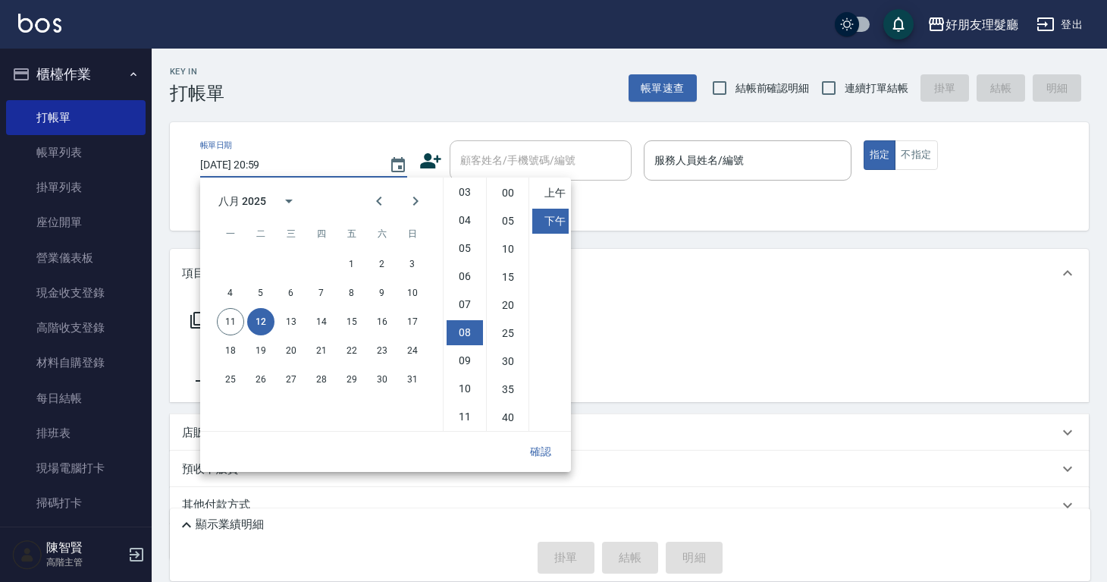
click at [262, 324] on button "12" at bounding box center [260, 321] width 27 height 27
click at [542, 453] on button "確認" at bounding box center [541, 452] width 49 height 28
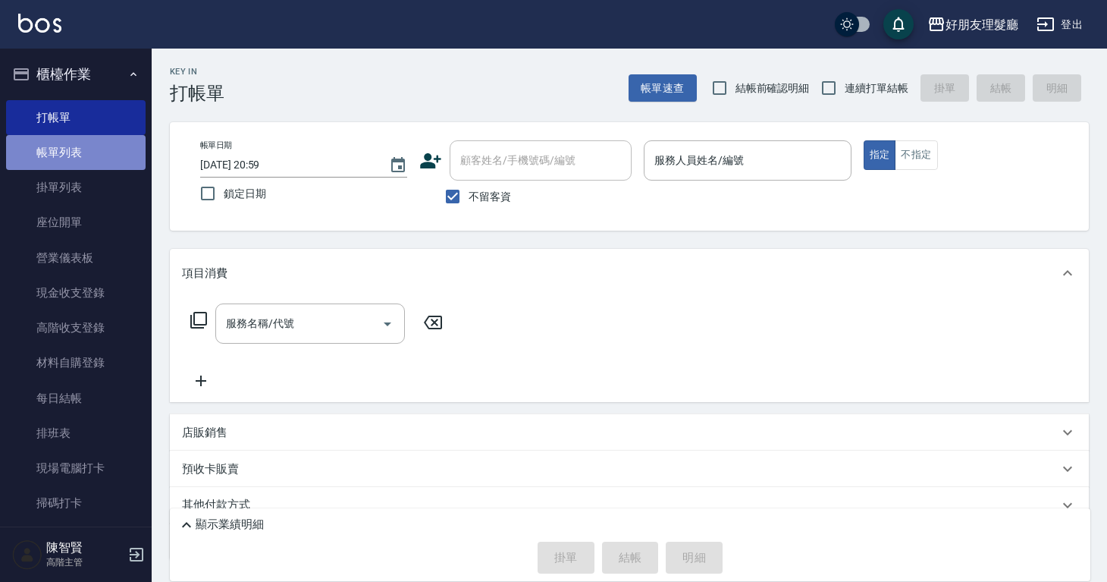
click at [90, 162] on link "帳單列表" at bounding box center [76, 152] width 140 height 35
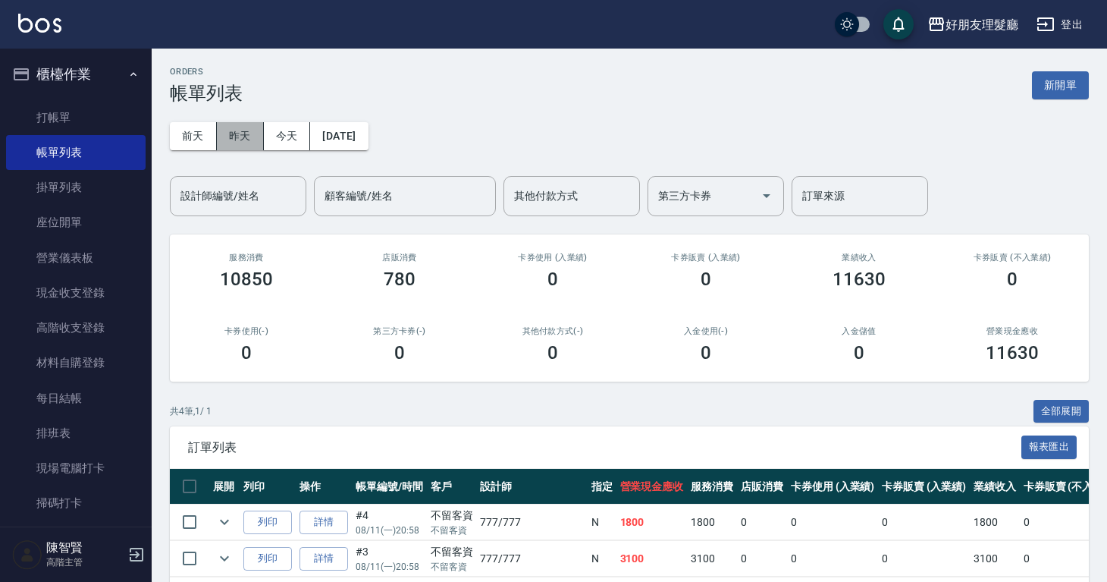
click at [256, 143] on button "昨天" at bounding box center [240, 136] width 47 height 28
click at [303, 146] on button "今天" at bounding box center [287, 136] width 47 height 28
click at [246, 137] on button "昨天" at bounding box center [240, 136] width 47 height 28
click at [281, 145] on button "今天" at bounding box center [287, 136] width 47 height 28
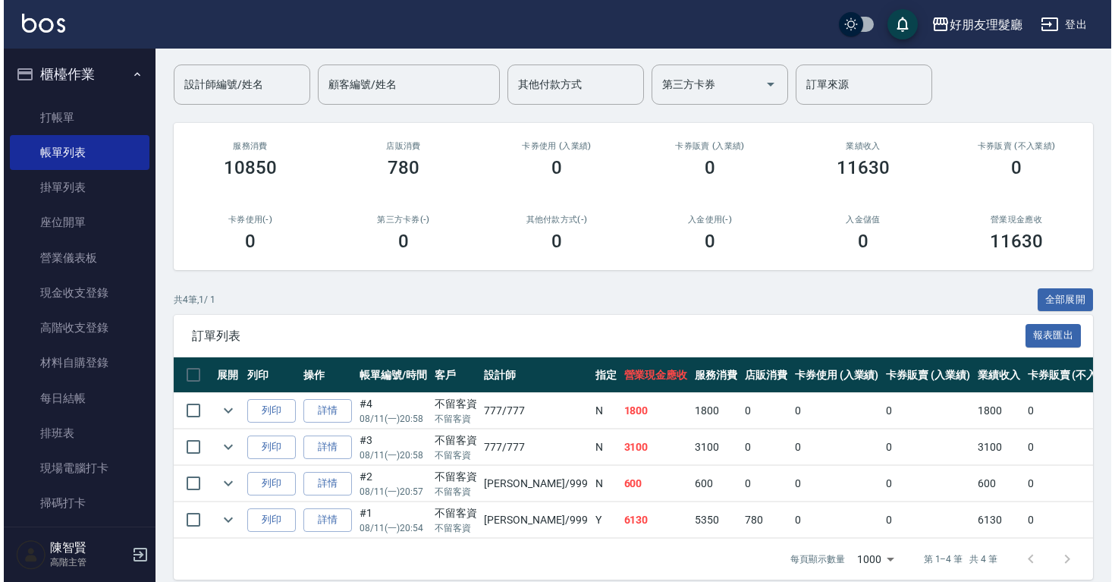
scroll to position [114, 0]
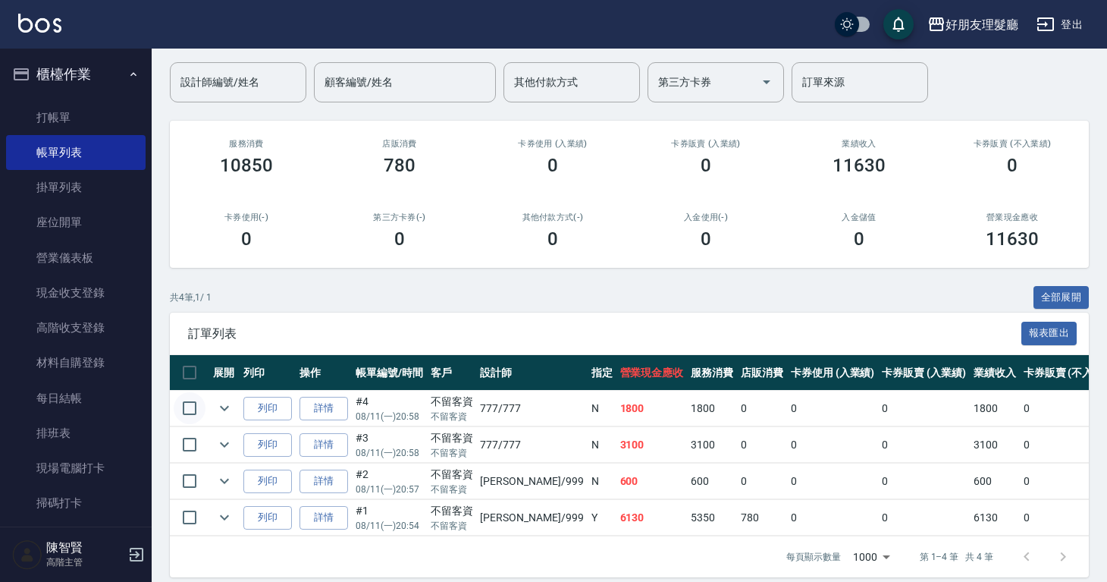
click at [185, 406] on input "checkbox" at bounding box center [190, 408] width 32 height 32
checkbox input "true"
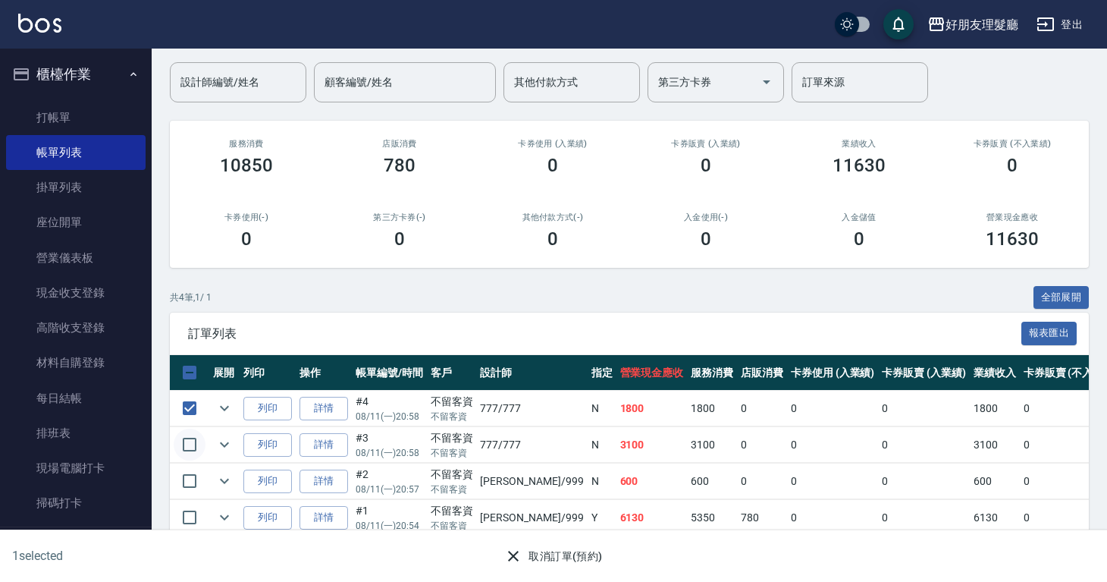
click at [194, 440] on input "checkbox" at bounding box center [190, 445] width 32 height 32
checkbox input "true"
click at [190, 475] on input "checkbox" at bounding box center [190, 481] width 32 height 32
checkbox input "true"
click at [190, 523] on input "checkbox" at bounding box center [190, 517] width 32 height 32
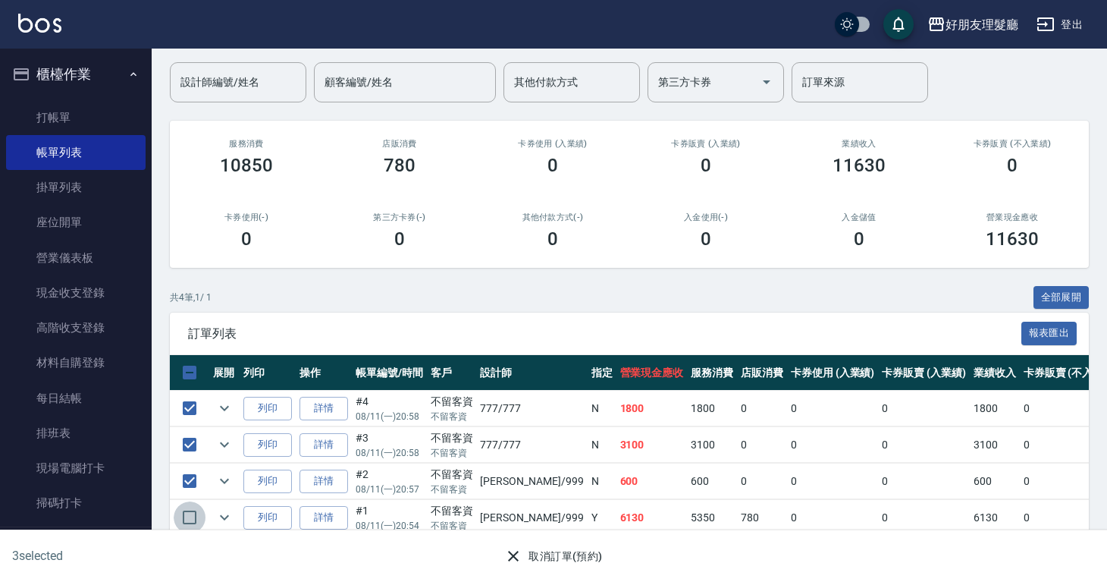
checkbox input "true"
click at [525, 560] on button "取消訂單(預約)" at bounding box center [553, 556] width 110 height 28
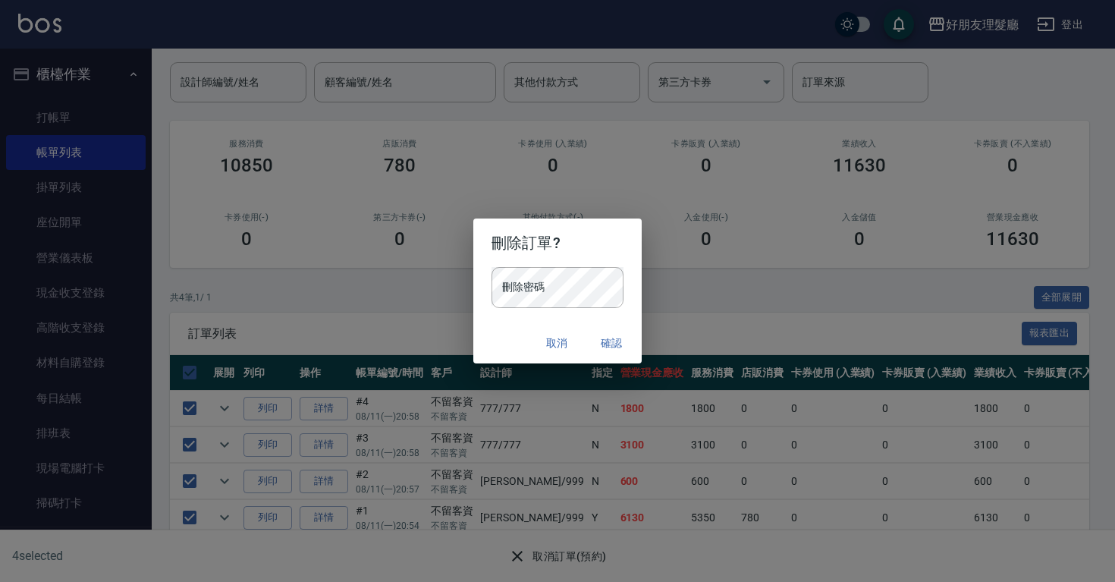
click at [557, 263] on h2 "刪除訂單?" at bounding box center [557, 242] width 168 height 49
click at [617, 344] on button "確認" at bounding box center [611, 343] width 49 height 28
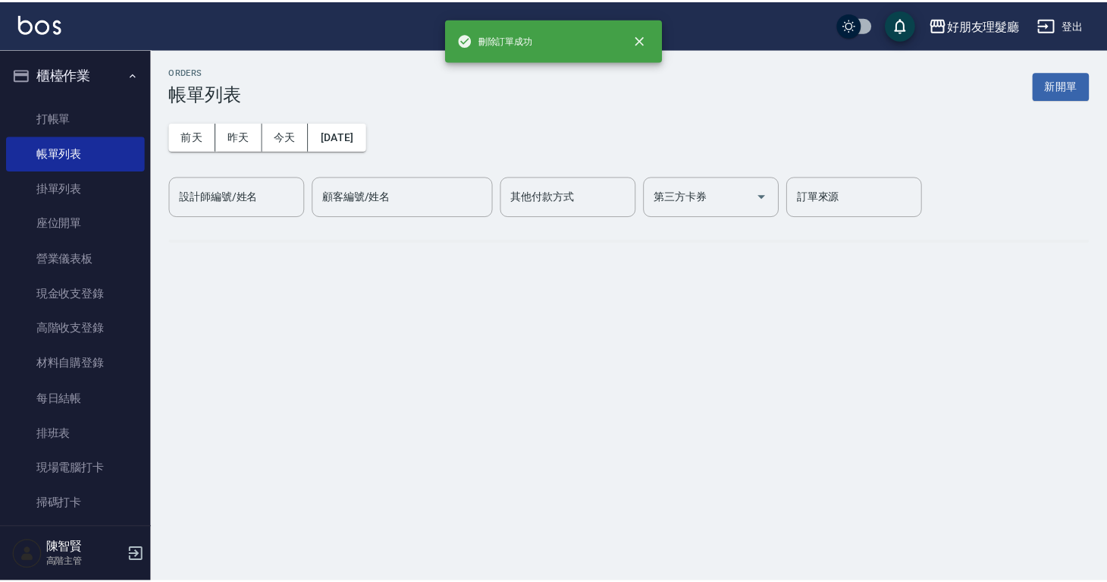
scroll to position [0, 0]
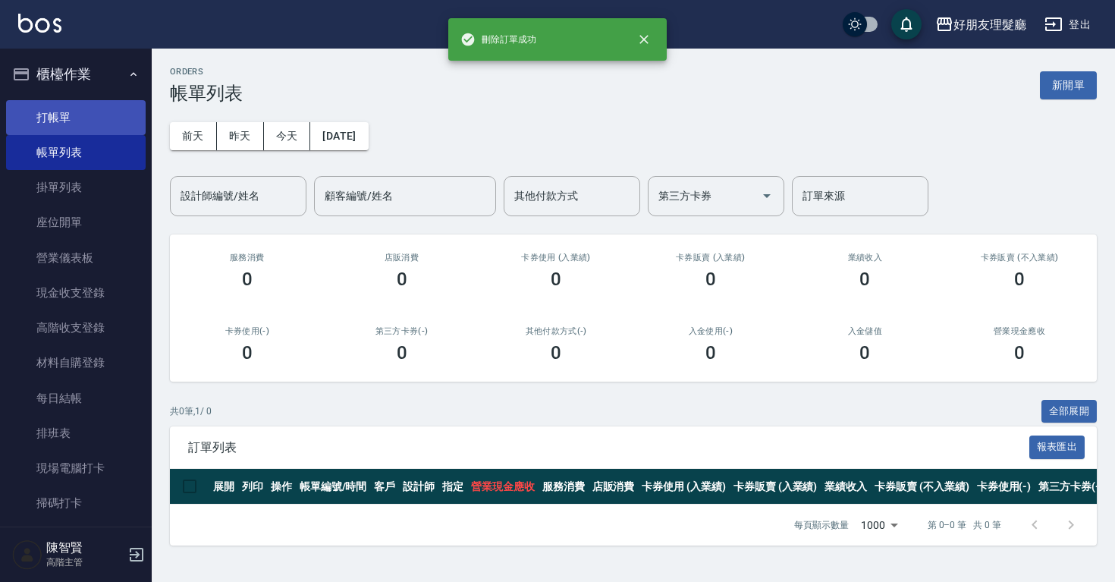
click at [107, 125] on link "打帳單" at bounding box center [76, 117] width 140 height 35
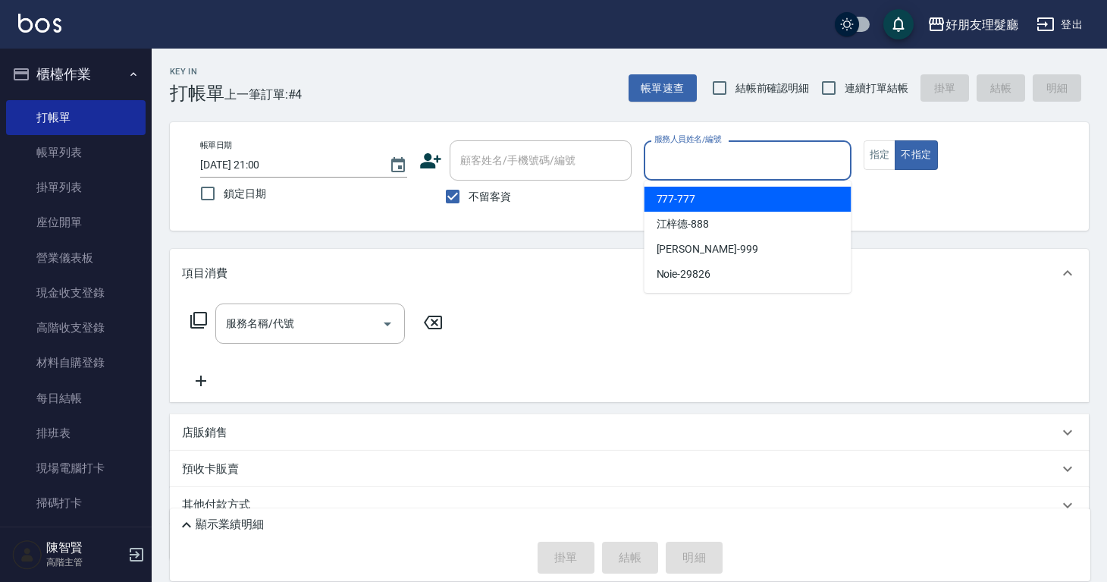
click at [696, 155] on input "服務人員姓名/編號" at bounding box center [747, 160] width 193 height 27
click at [684, 210] on div "777 -777" at bounding box center [748, 199] width 207 height 25
type input "777-777"
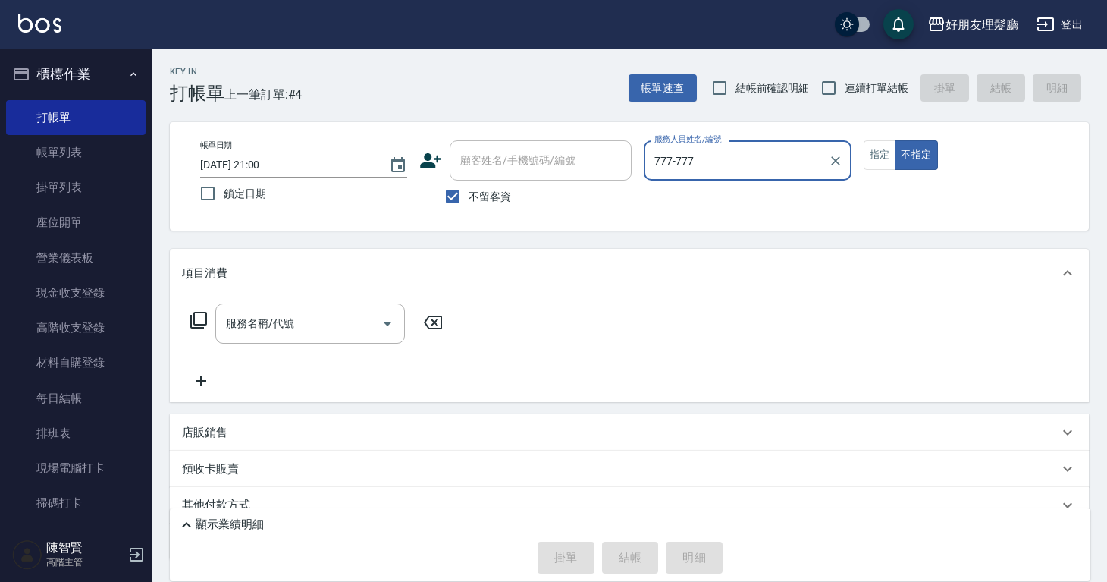
click at [265, 319] on input "服務名稱/代號" at bounding box center [298, 323] width 153 height 27
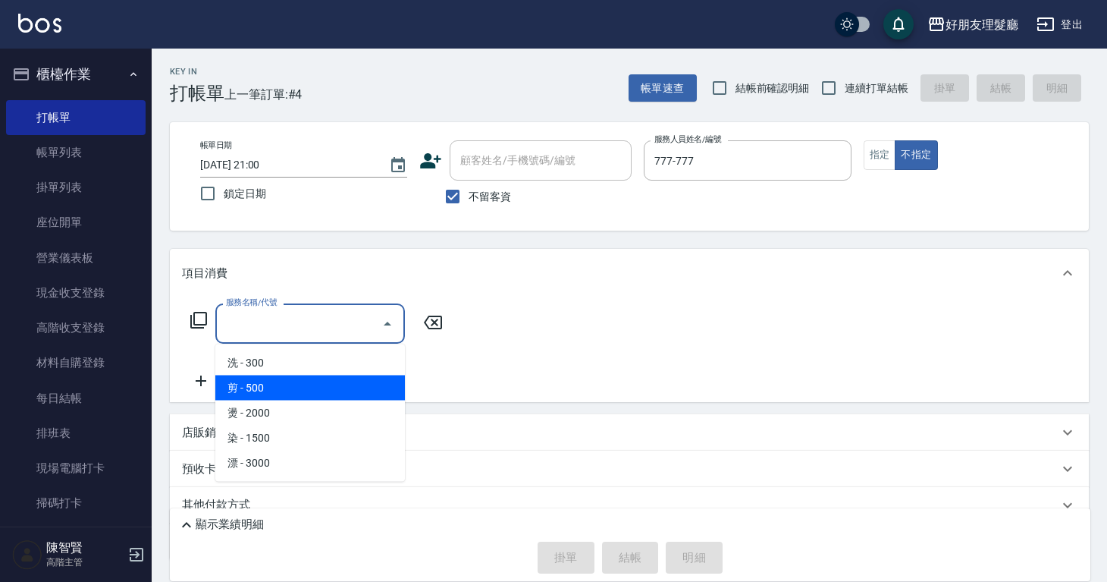
click at [258, 386] on span "剪 - 500" at bounding box center [310, 387] width 190 height 25
type input "剪(2)"
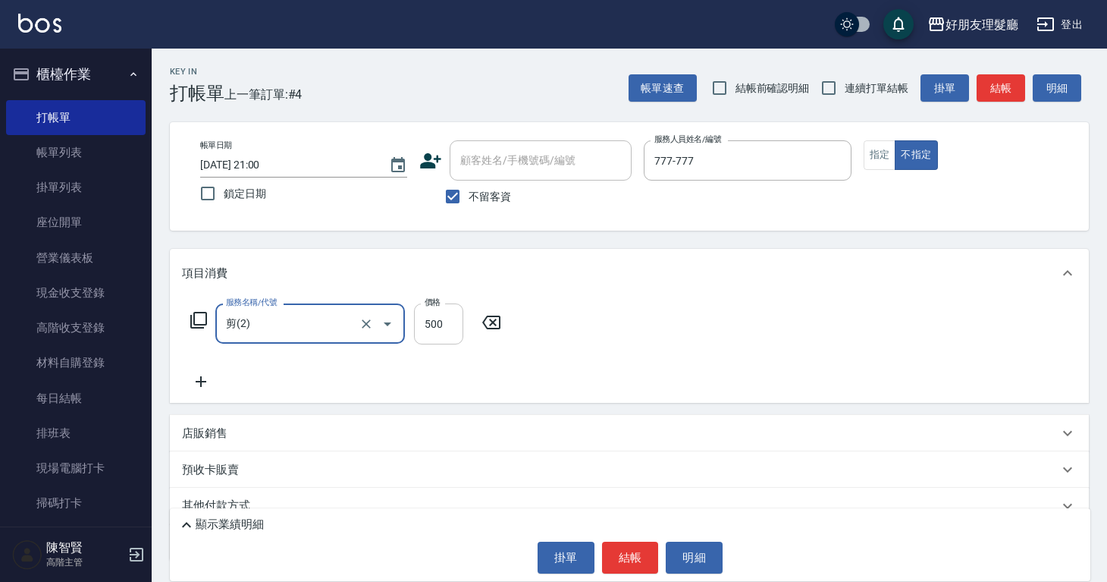
click at [432, 322] on input "500" at bounding box center [438, 323] width 49 height 41
type input "600"
click at [205, 379] on icon at bounding box center [201, 381] width 38 height 18
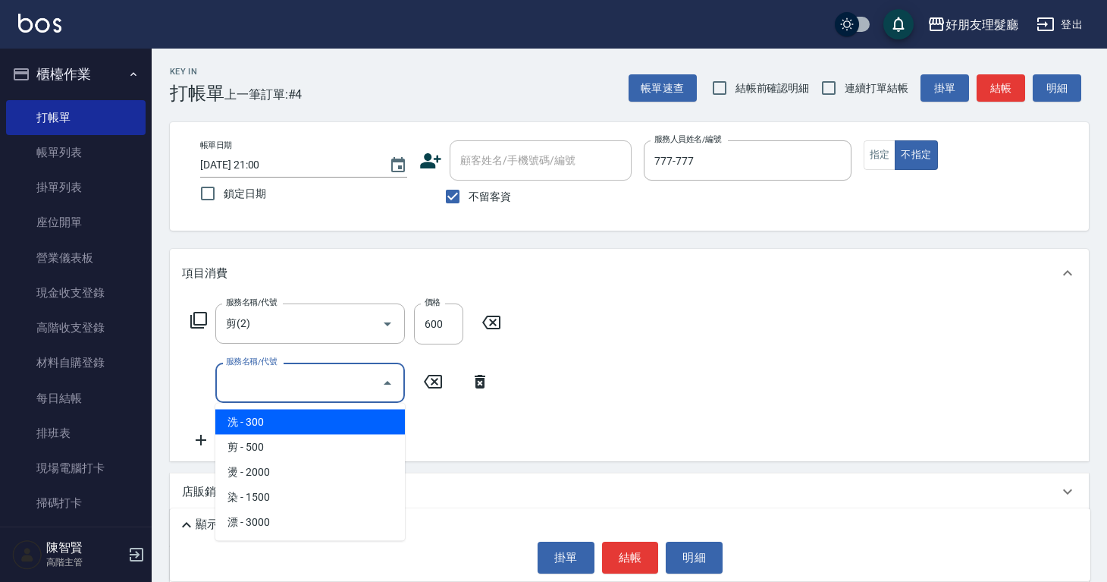
click at [250, 383] on input "服務名稱/代號" at bounding box center [298, 382] width 153 height 27
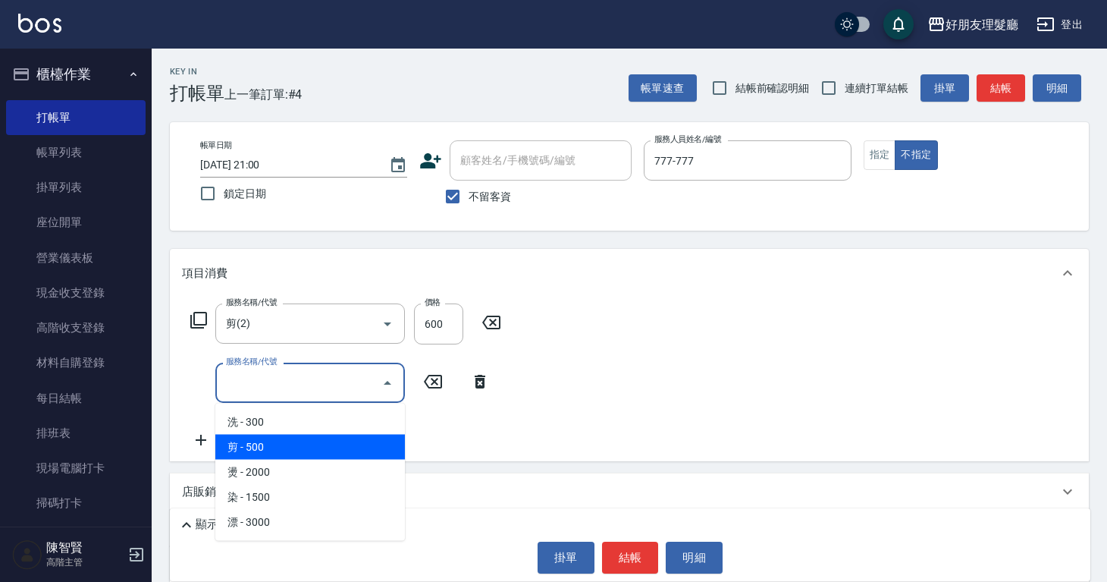
click at [260, 441] on span "剪 - 500" at bounding box center [310, 447] width 190 height 25
type input "剪(2)"
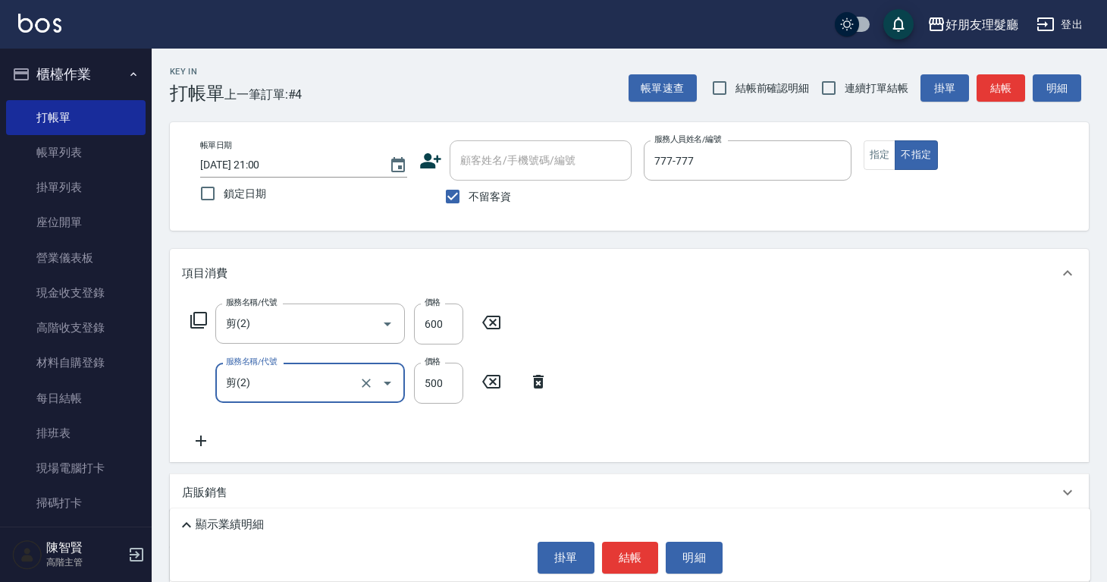
click at [208, 453] on div "服務名稱/代號 剪(2) 服務名稱/代號 價格 600 價格 服務名稱/代號 剪(2) 服務名稱/代號 價格 500 價格" at bounding box center [629, 379] width 919 height 165
click at [200, 441] on icon at bounding box center [201, 440] width 11 height 11
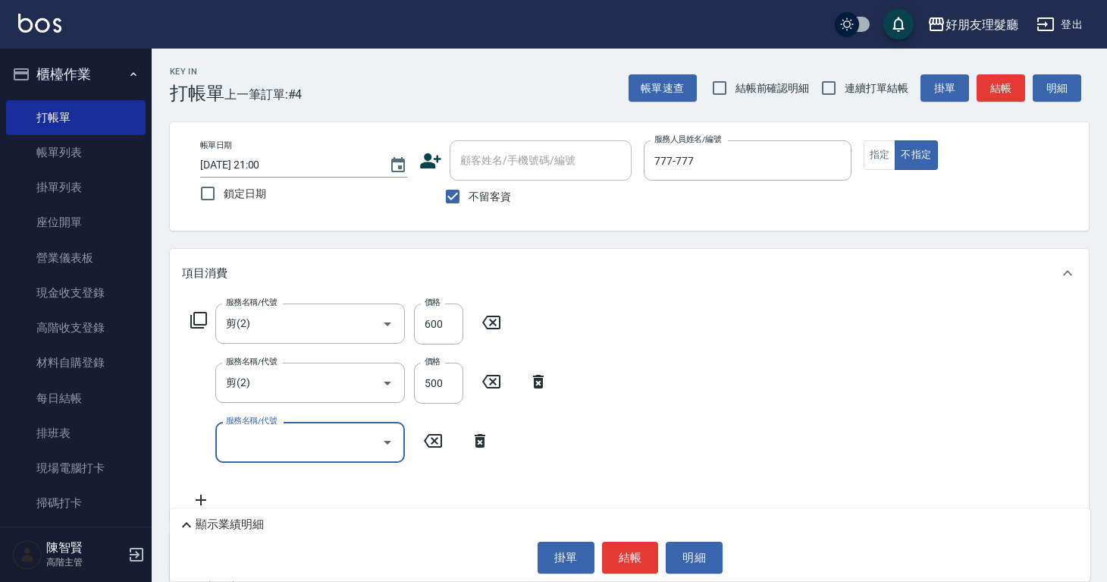
click at [257, 442] on input "服務名稱/代號" at bounding box center [298, 442] width 153 height 27
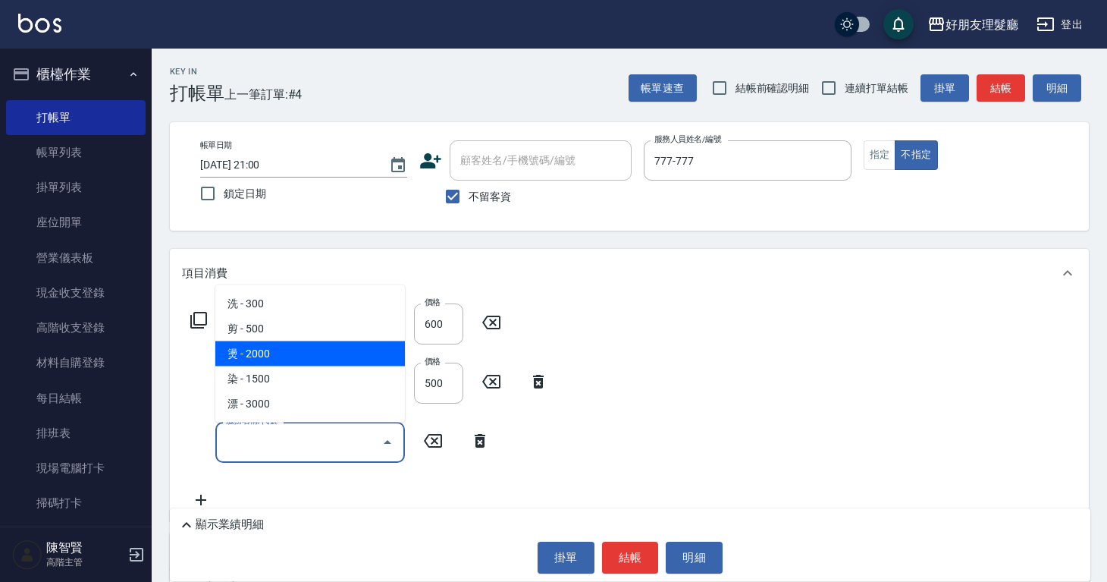
click at [280, 361] on span "燙 - 2000" at bounding box center [310, 353] width 190 height 25
type input "燙(3)"
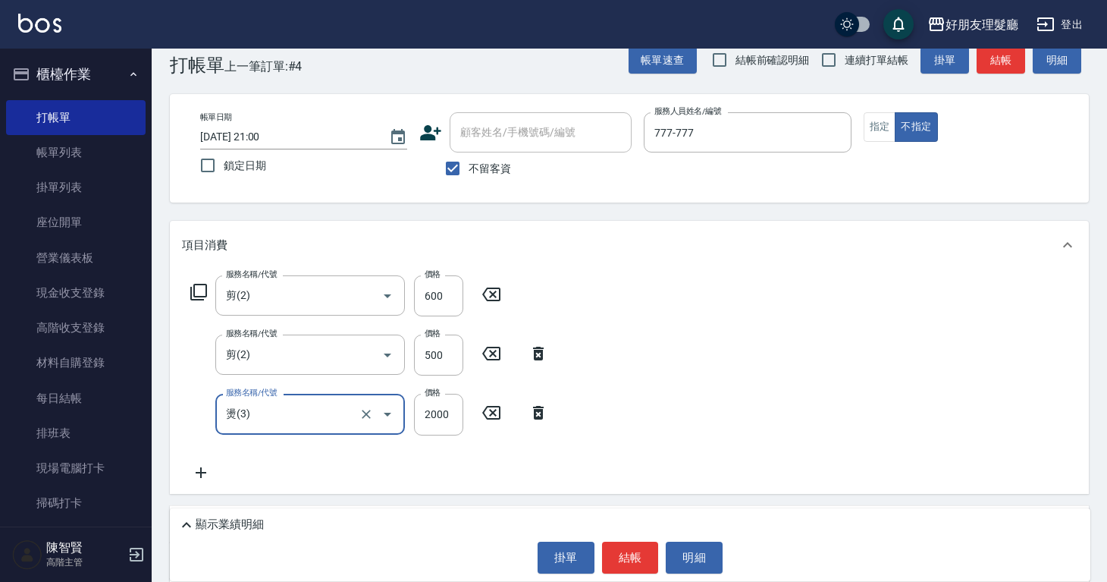
scroll to position [29, 0]
click at [206, 482] on div "服務名稱/代號 剪(2) 服務名稱/代號 價格 600 價格 服務名稱/代號 剪(2) 服務名稱/代號 價格 500 價格 服務名稱/代號 燙(3) 服務名稱…" at bounding box center [629, 381] width 919 height 224
click at [203, 458] on div "服務名稱/代號 剪(2) 服務名稱/代號 價格 600 價格 服務名稱/代號 剪(2) 服務名稱/代號 價格 500 價格 服務名稱/代號 燙(3) 服務名稱…" at bounding box center [369, 378] width 375 height 206
click at [203, 473] on icon at bounding box center [201, 472] width 38 height 18
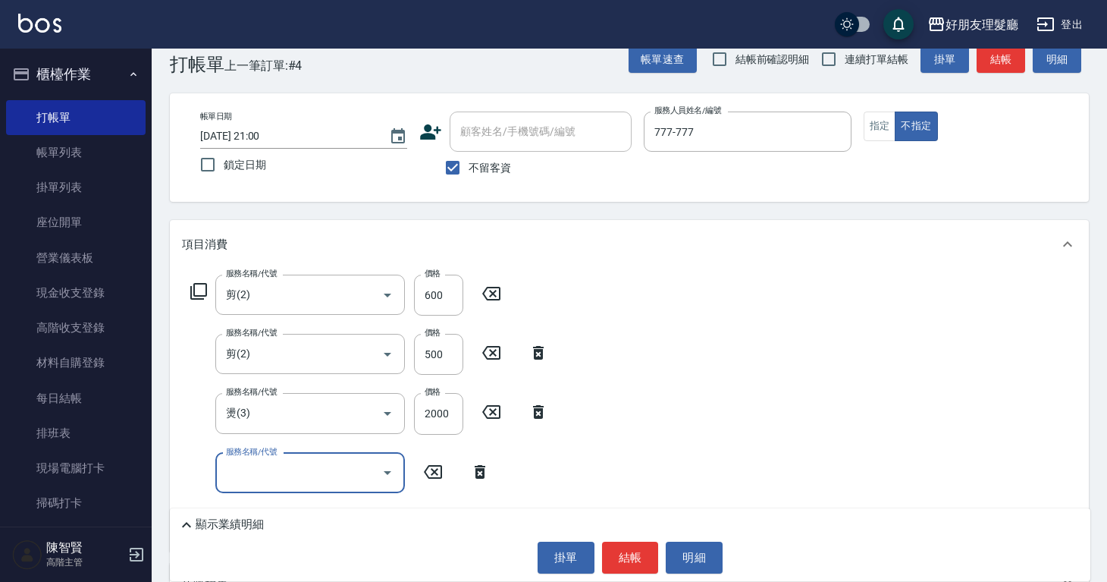
click at [231, 470] on input "服務名稱/代號" at bounding box center [298, 473] width 153 height 27
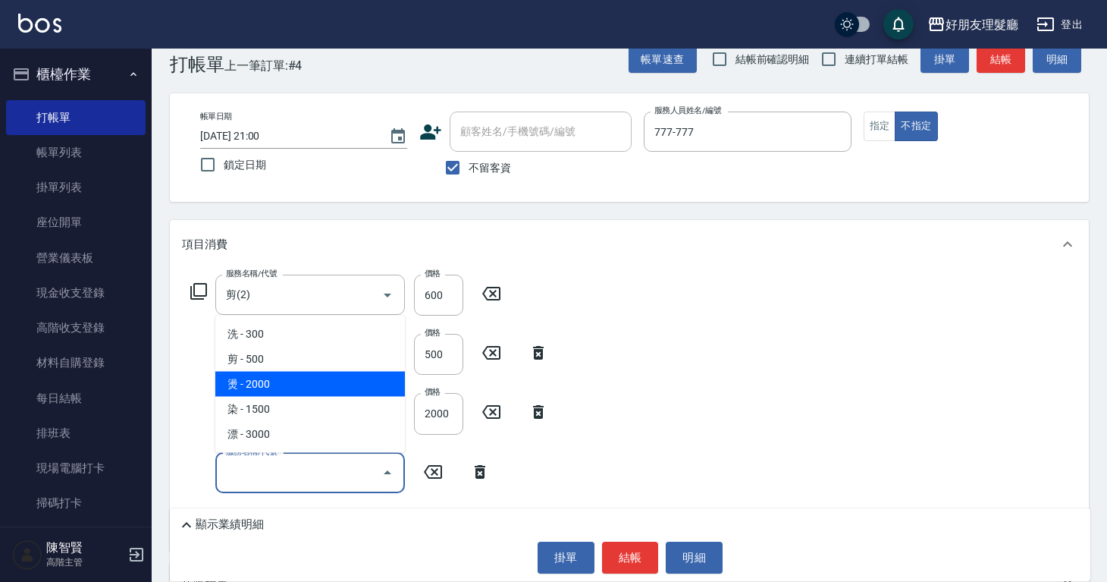
click at [257, 388] on span "燙 - 2000" at bounding box center [310, 384] width 190 height 25
type input "燙(3)"
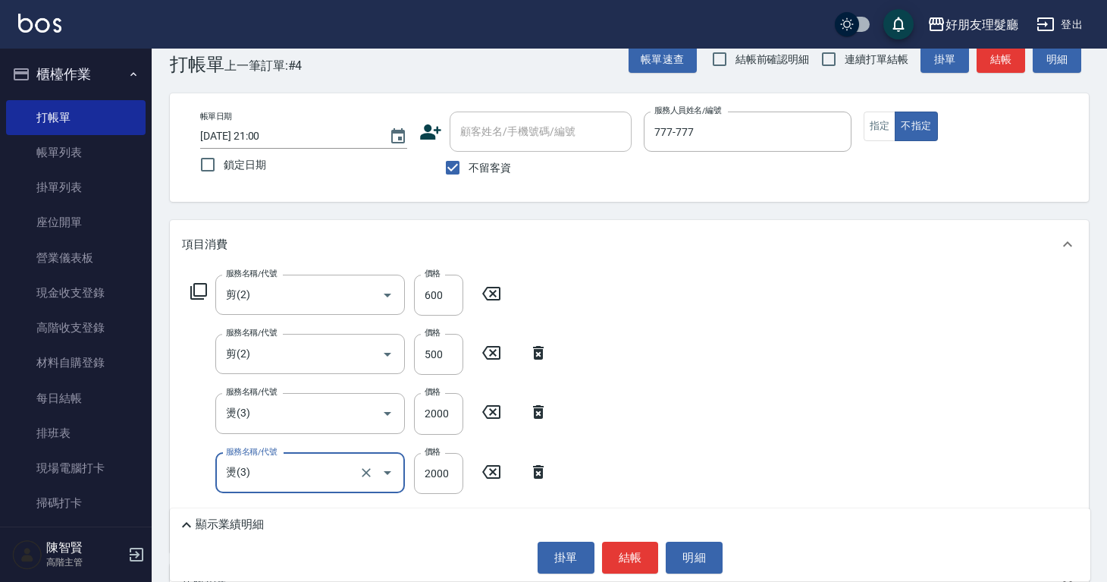
click at [745, 385] on div "服務名稱/代號 剪(2) 服務名稱/代號 價格 600 價格 服務名稱/代號 剪(2) 服務名稱/代號 價格 500 價格 服務名稱/代號 燙(3) 服務名稱…" at bounding box center [629, 411] width 919 height 284
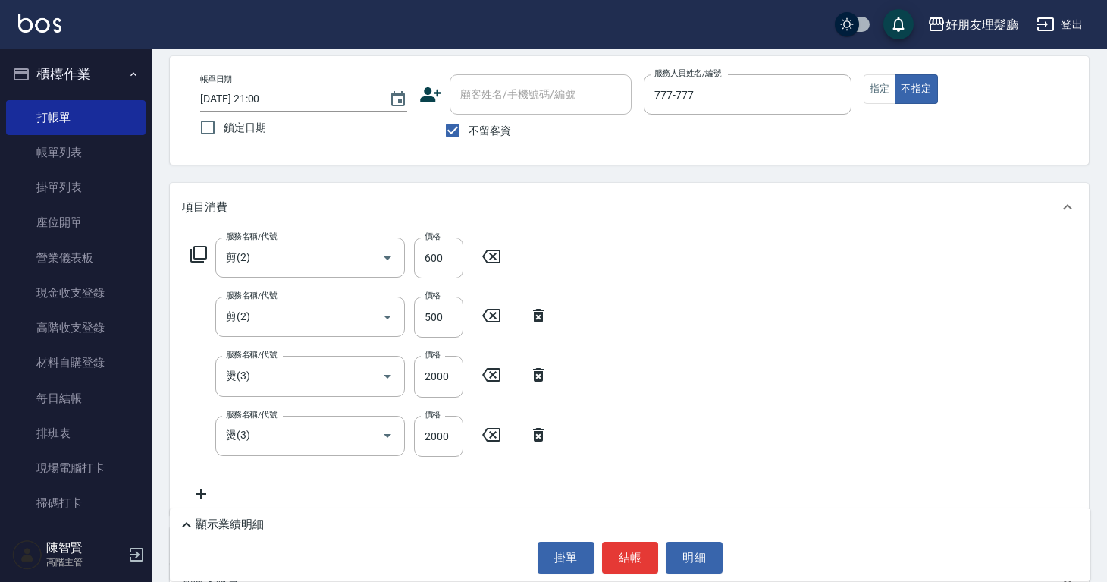
scroll to position [85, 0]
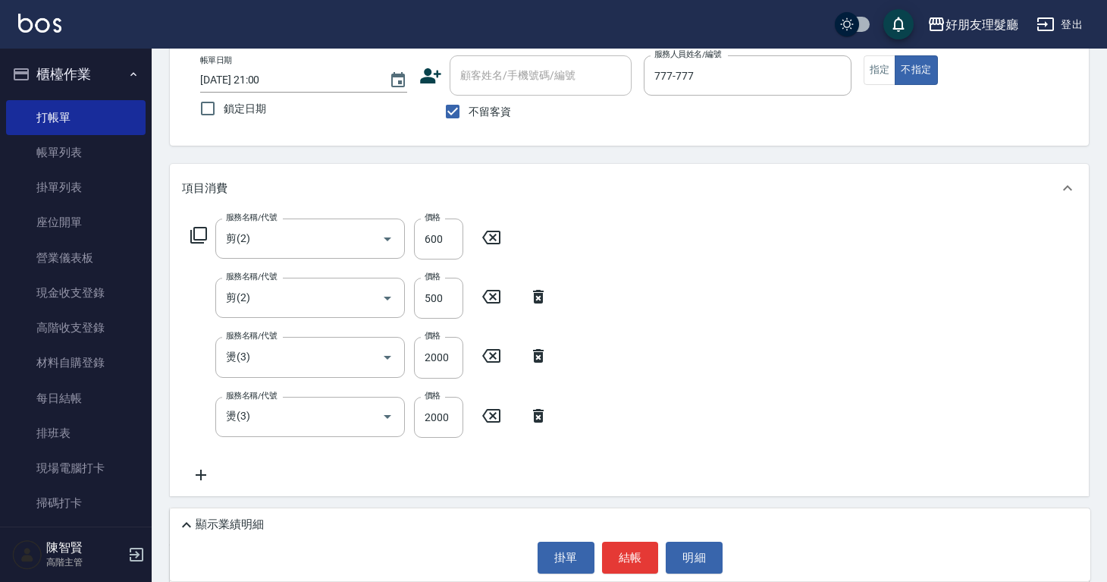
click at [201, 476] on icon at bounding box center [201, 475] width 11 height 11
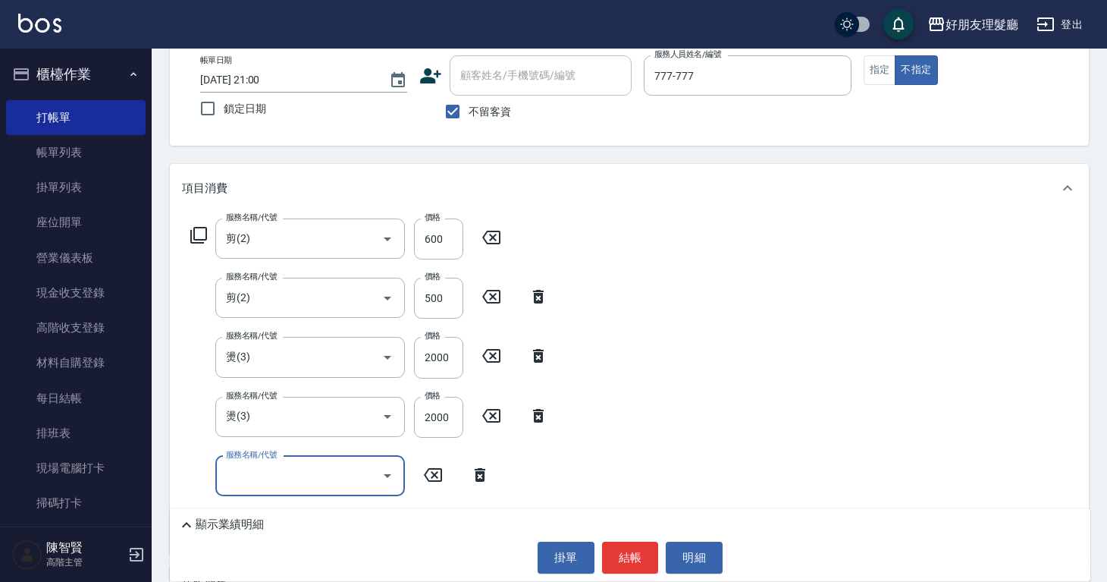
click at [263, 476] on input "服務名稱/代號" at bounding box center [298, 476] width 153 height 27
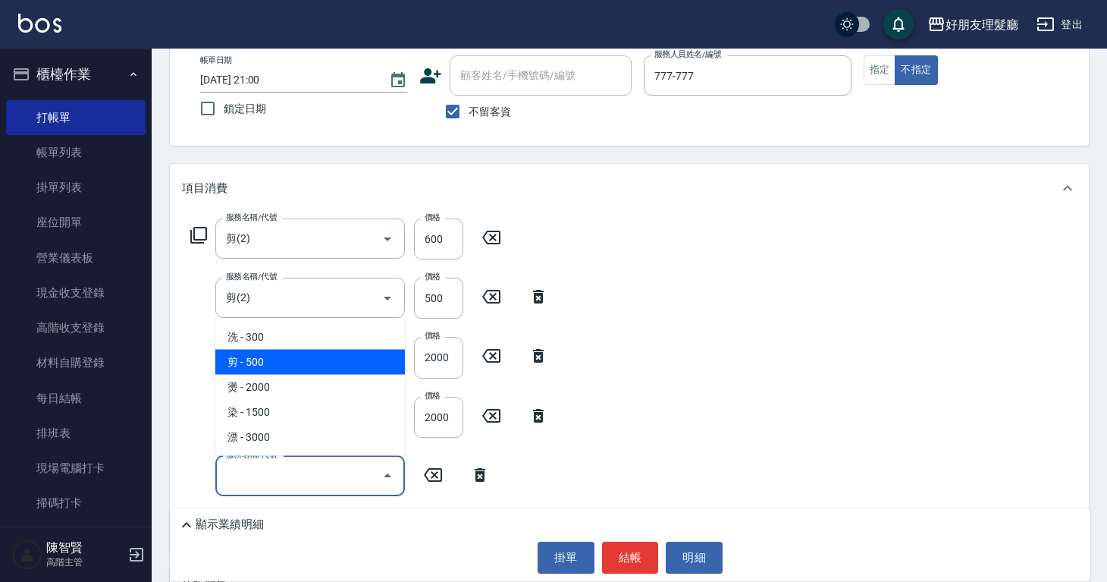
click at [278, 371] on span "剪 - 500" at bounding box center [310, 362] width 190 height 25
type input "剪(2)"
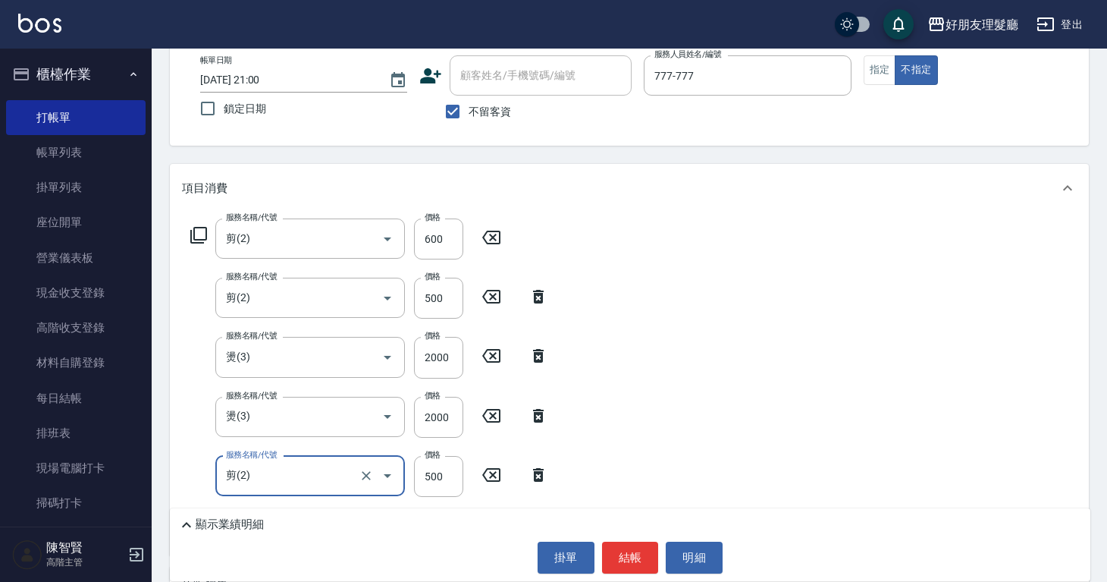
click at [542, 476] on icon at bounding box center [538, 475] width 11 height 14
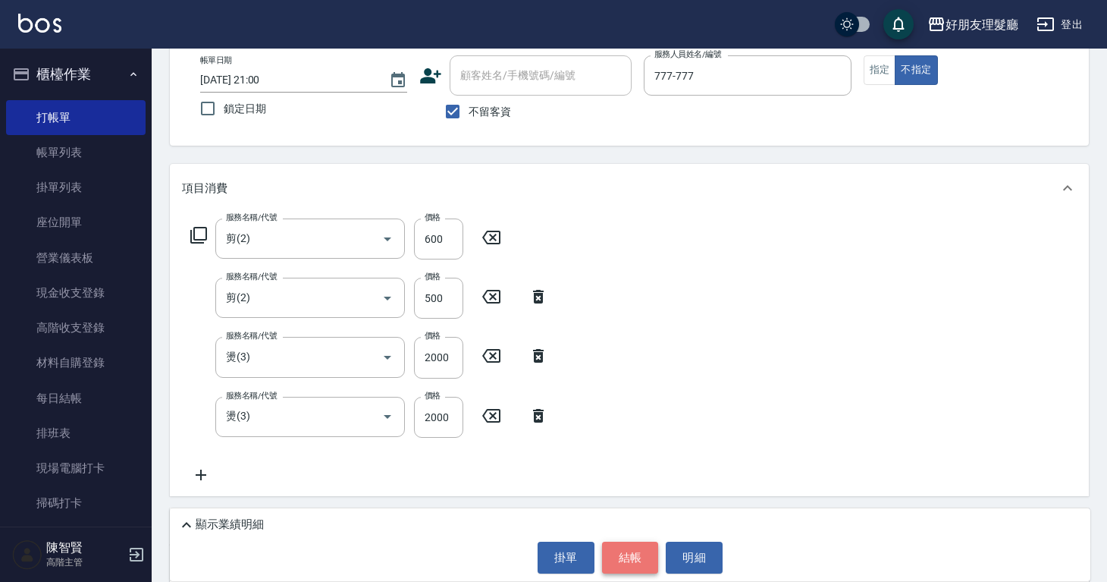
click at [623, 554] on button "結帳" at bounding box center [630, 558] width 57 height 32
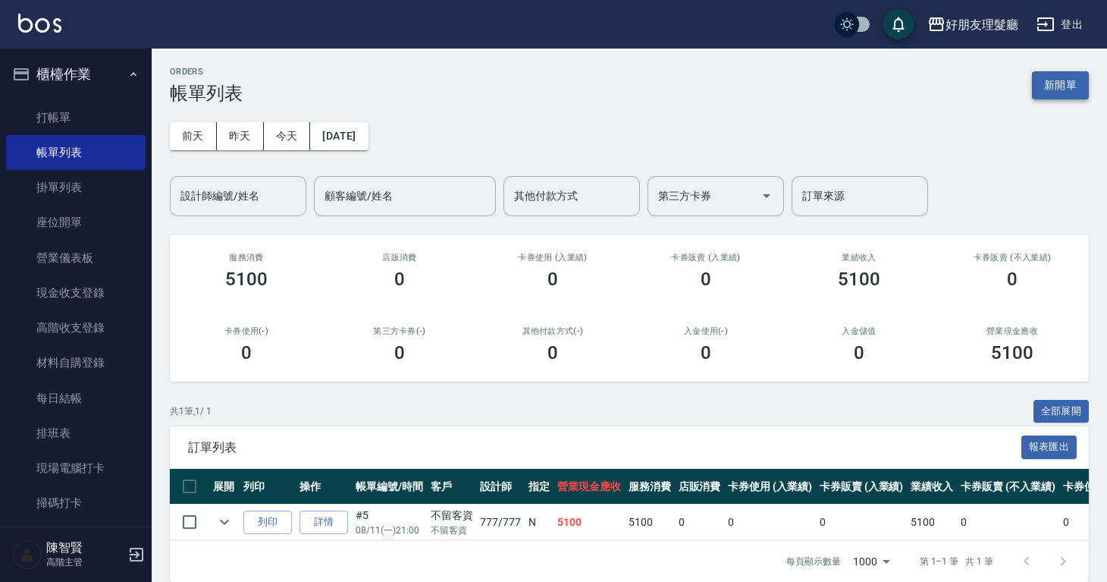
click at [1046, 88] on button "新開單" at bounding box center [1060, 85] width 57 height 28
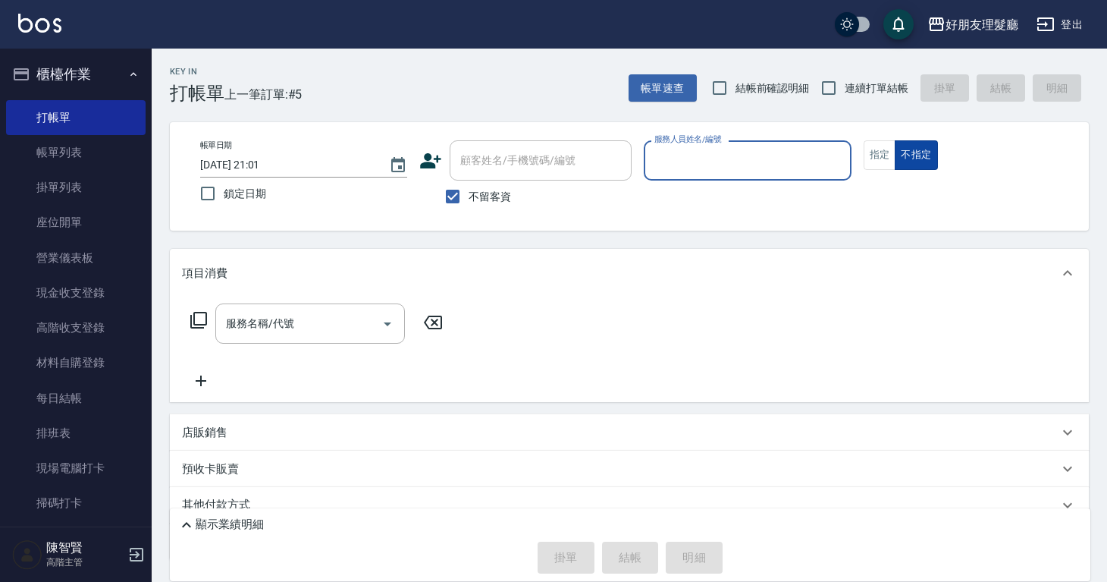
click at [920, 151] on button "不指定" at bounding box center [916, 155] width 42 height 30
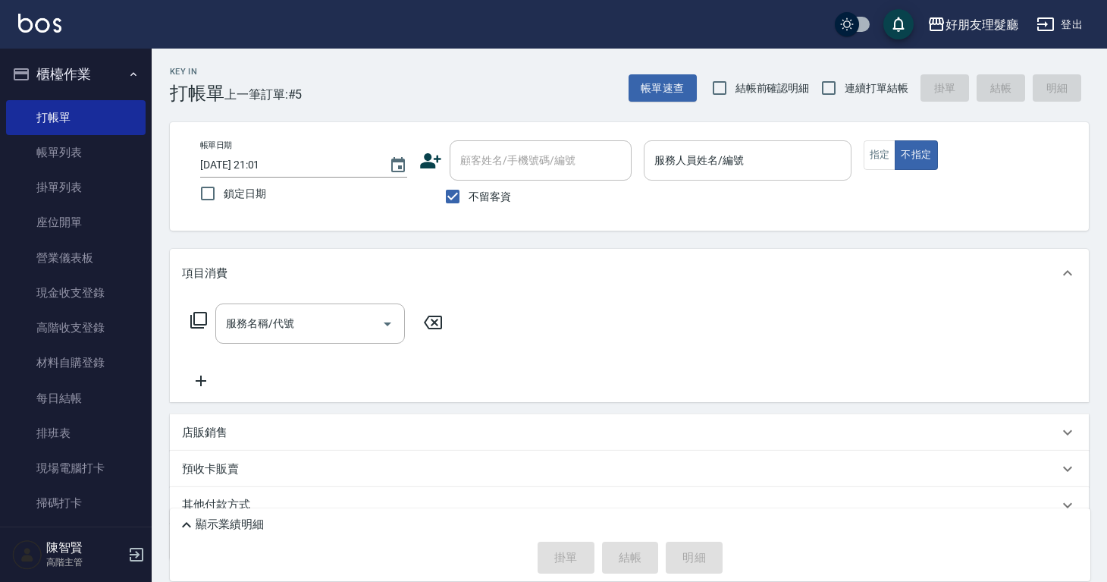
click at [751, 160] on input "服務人員姓名/編號" at bounding box center [747, 160] width 193 height 27
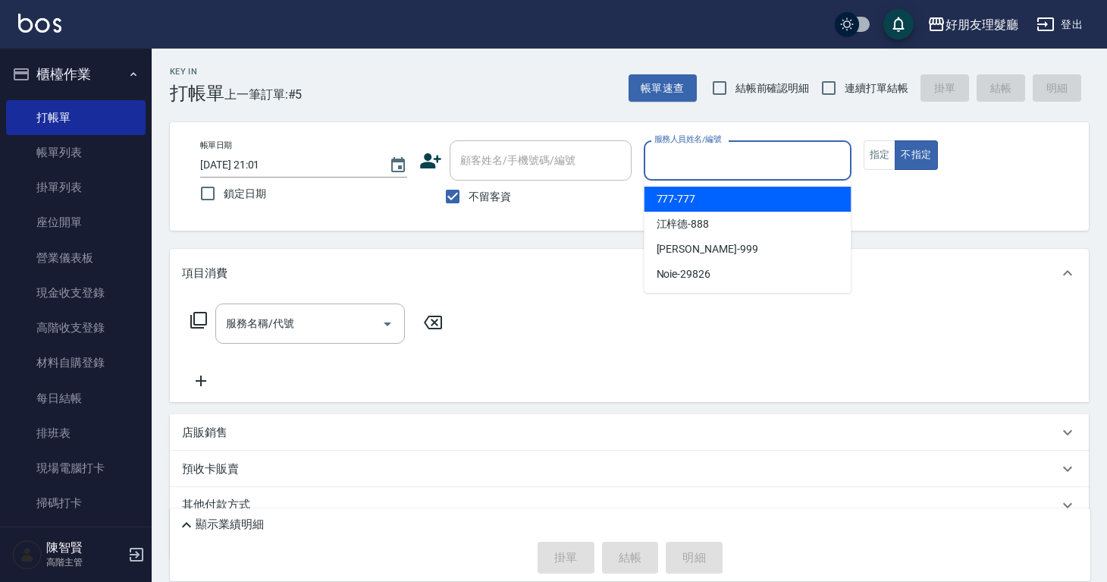
click at [740, 194] on div "777 -777" at bounding box center [748, 199] width 207 height 25
type input "777-777"
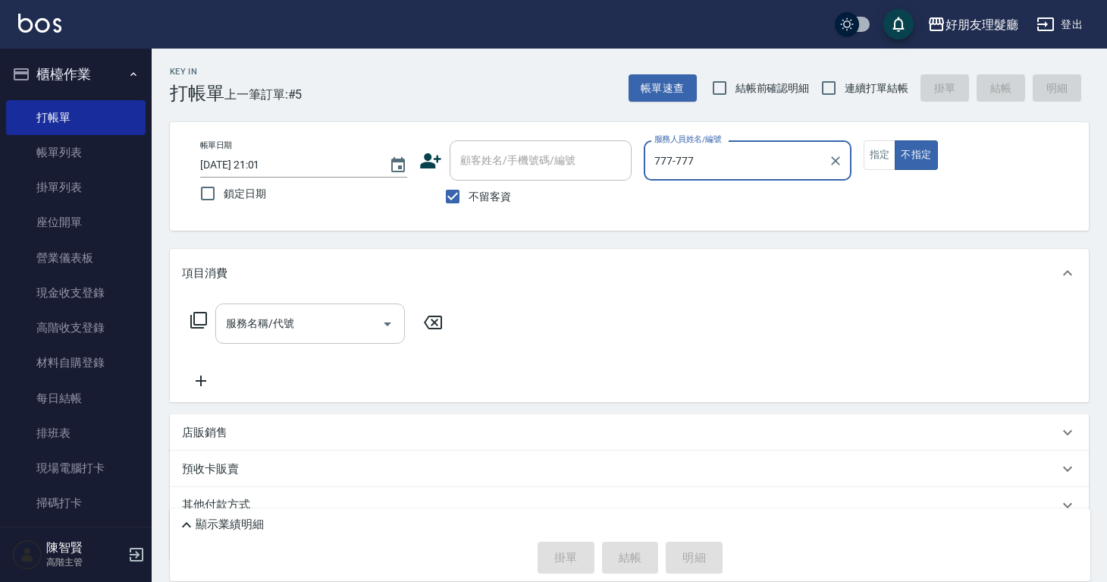
click at [306, 331] on input "服務名稱/代號" at bounding box center [298, 323] width 153 height 27
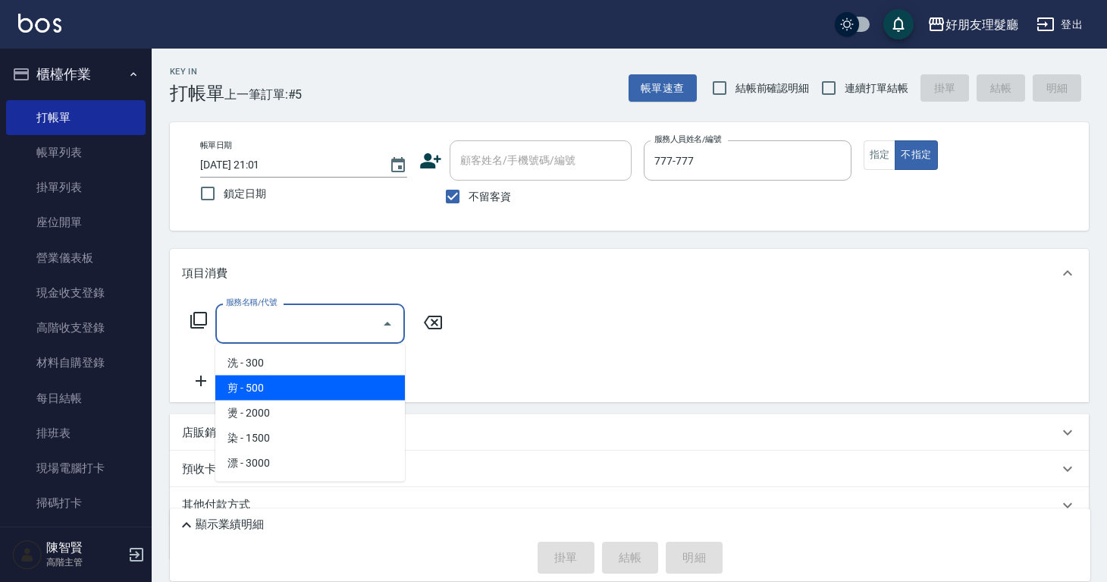
click at [300, 393] on span "剪 - 500" at bounding box center [310, 387] width 190 height 25
type input "剪(2)"
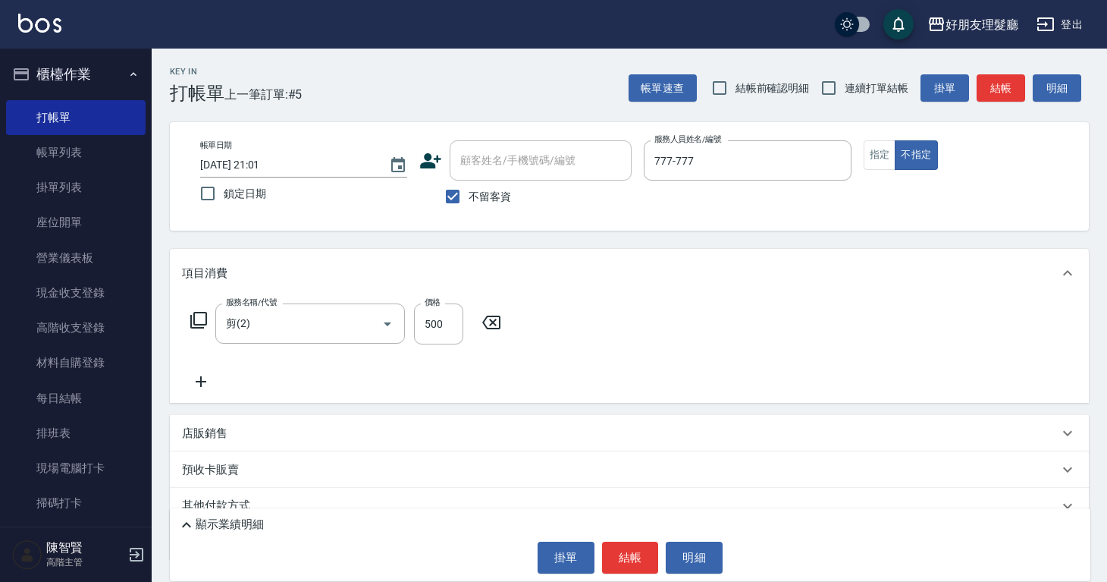
click at [204, 382] on icon at bounding box center [201, 381] width 11 height 11
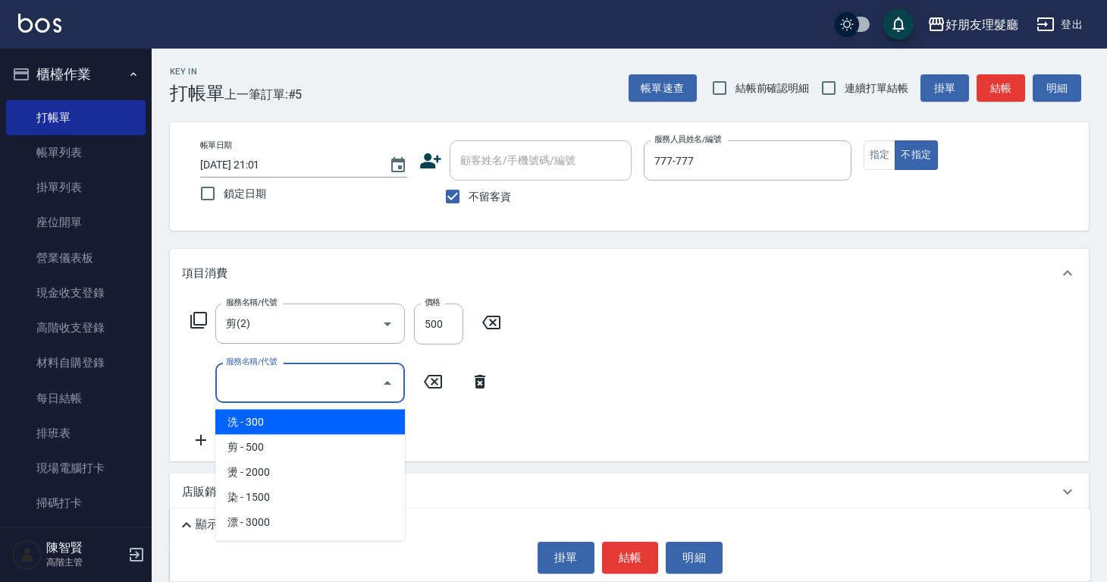
click at [252, 386] on input "服務名稱/代號" at bounding box center [298, 382] width 153 height 27
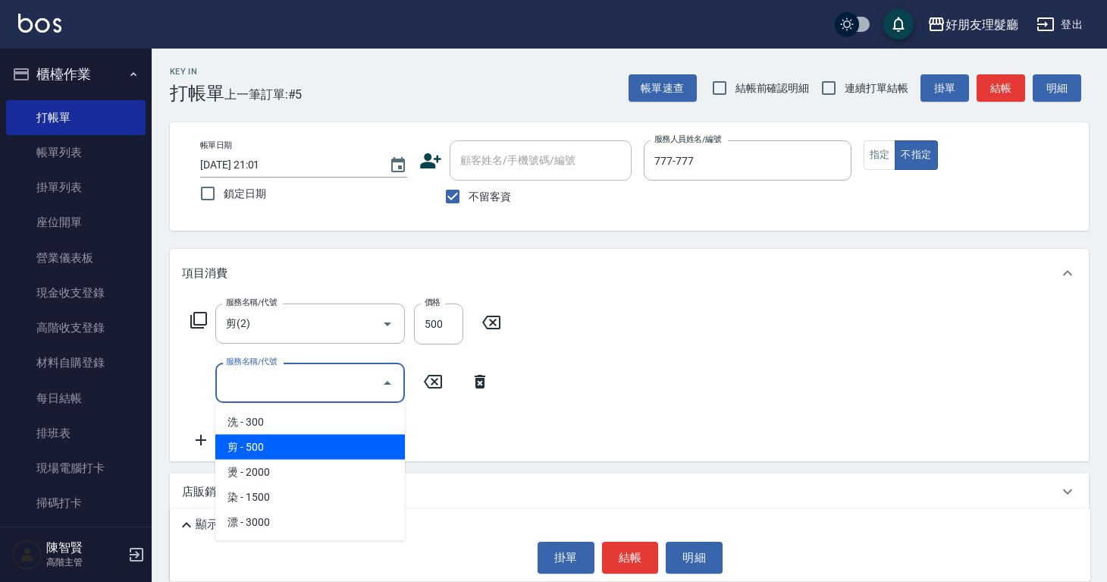
click at [255, 443] on span "剪 - 500" at bounding box center [310, 447] width 190 height 25
type input "剪(2)"
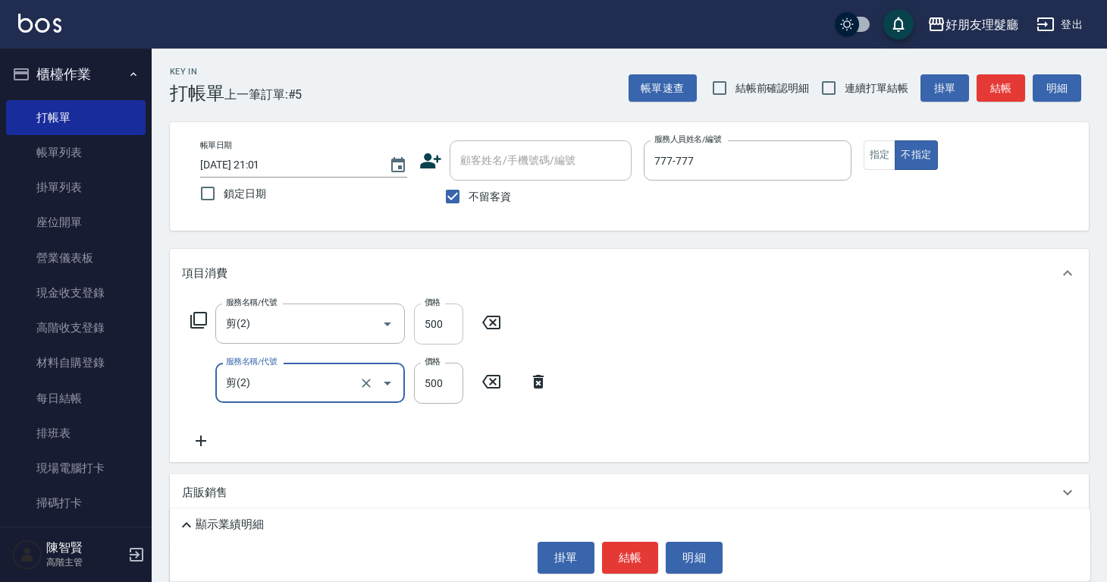
click at [437, 331] on input "500" at bounding box center [438, 323] width 49 height 41
type input "600"
click at [433, 321] on input "500" at bounding box center [438, 323] width 49 height 41
type input "600"
click at [647, 561] on button "結帳" at bounding box center [630, 558] width 57 height 32
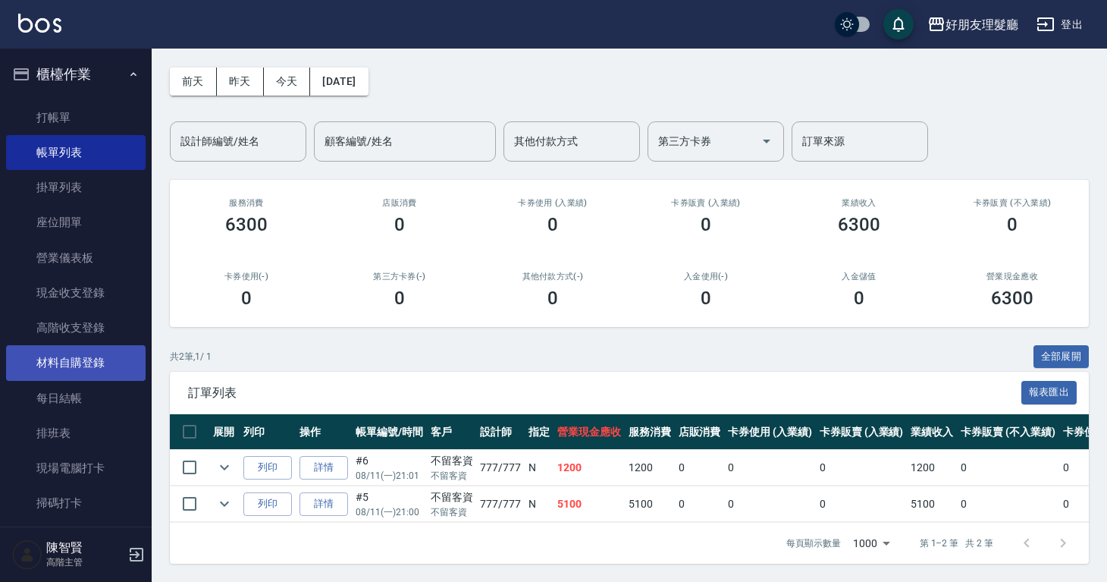
scroll to position [292, 0]
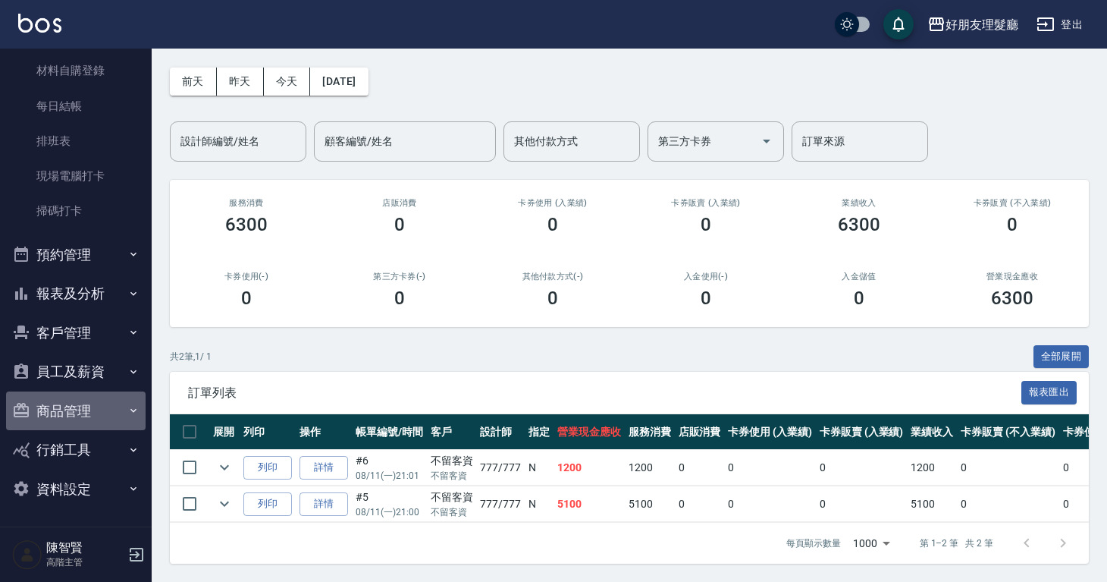
click at [76, 411] on button "商品管理" at bounding box center [76, 410] width 140 height 39
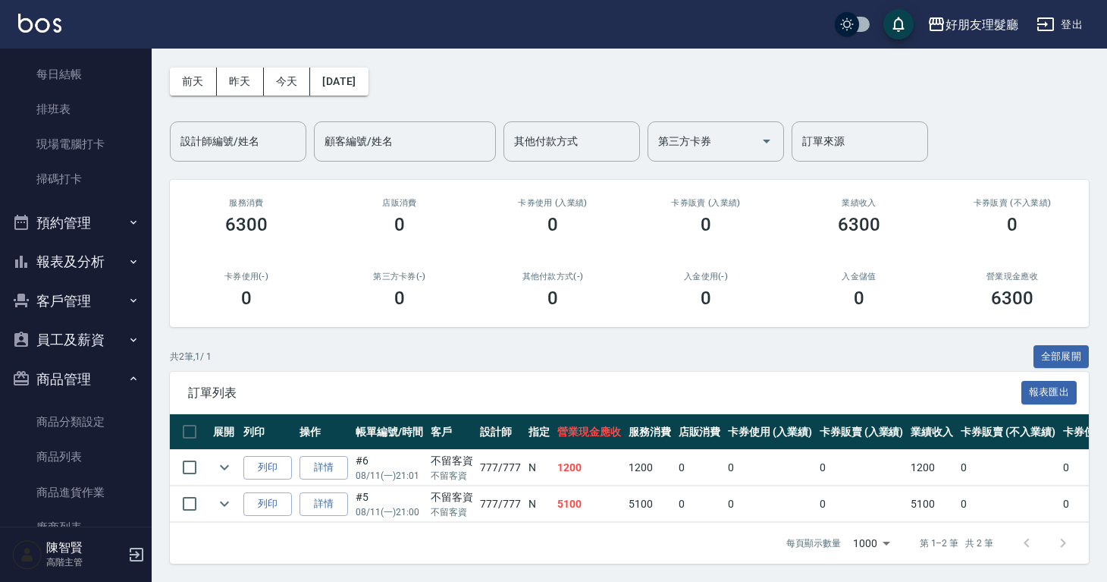
scroll to position [337, 0]
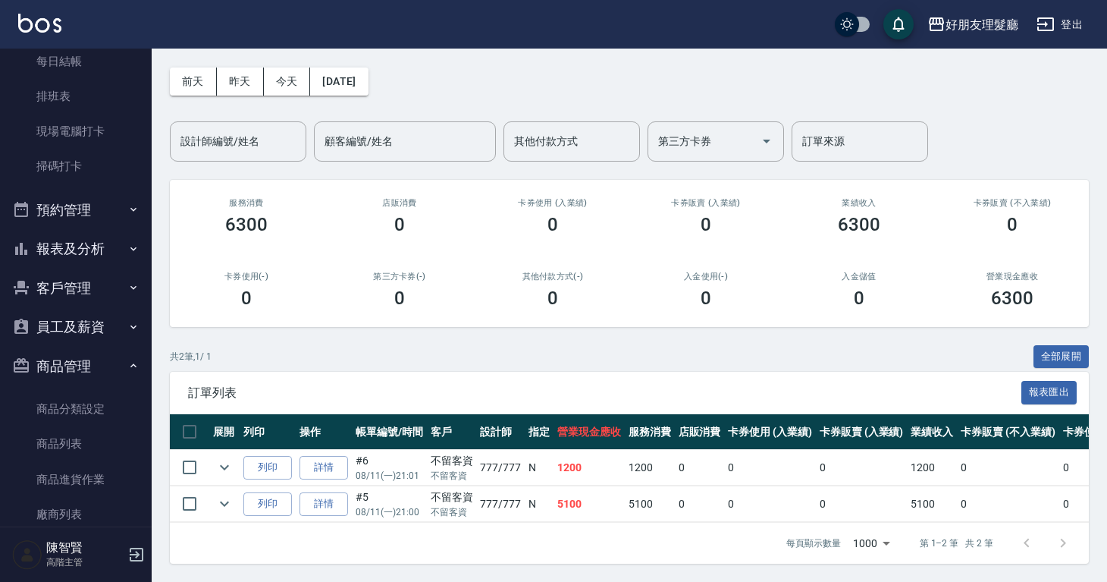
click at [110, 326] on button "員工及薪資" at bounding box center [76, 326] width 140 height 39
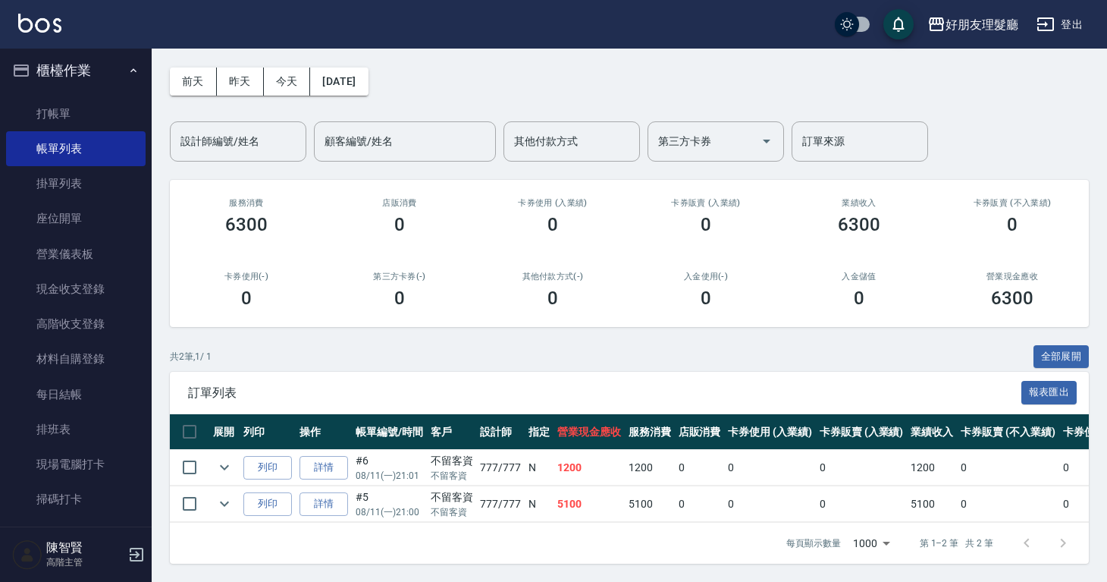
scroll to position [0, 0]
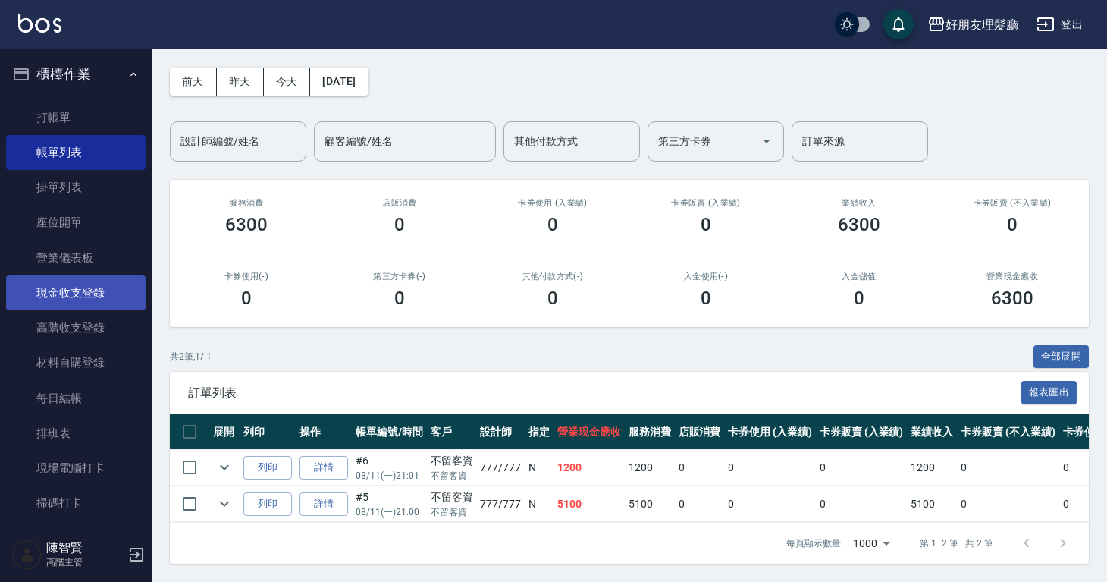
click at [87, 297] on link "現金收支登錄" at bounding box center [76, 292] width 140 height 35
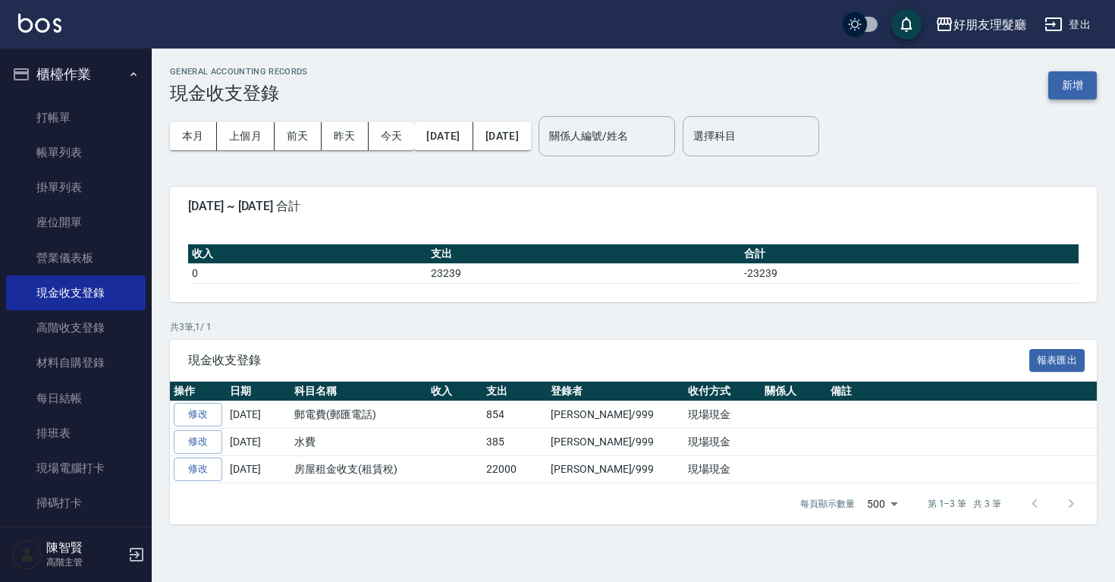
click at [1076, 86] on button "新增" at bounding box center [1072, 85] width 49 height 28
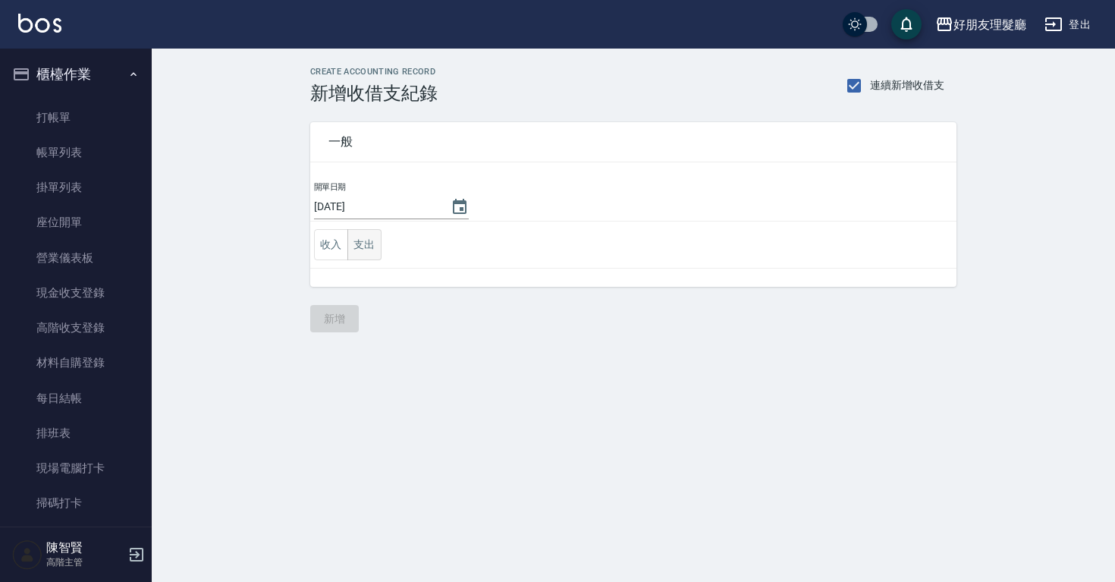
click at [372, 250] on button "支出" at bounding box center [364, 244] width 34 height 31
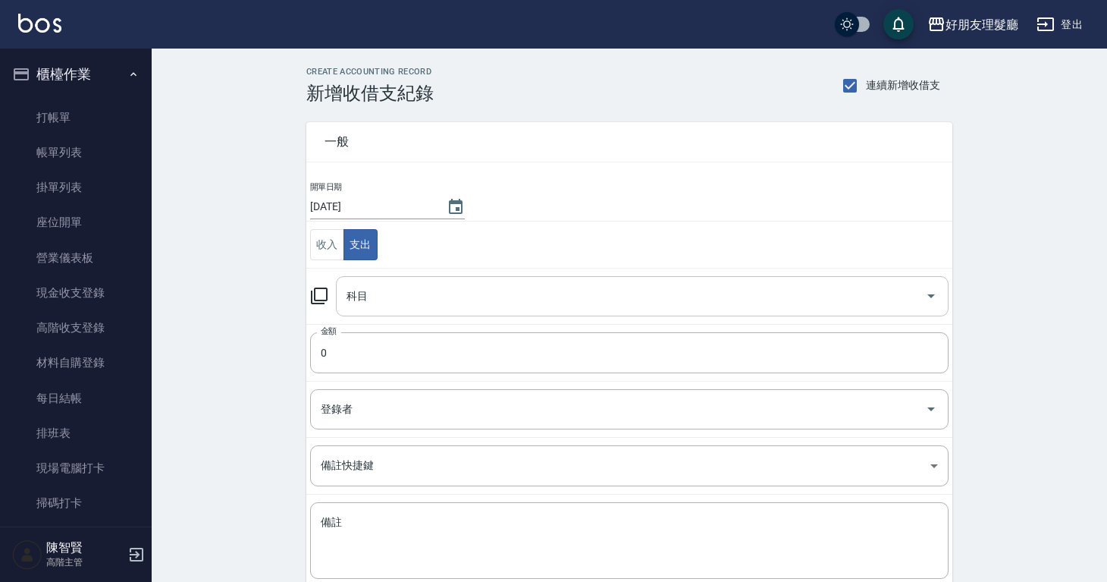
click at [407, 304] on input "科目" at bounding box center [631, 296] width 576 height 27
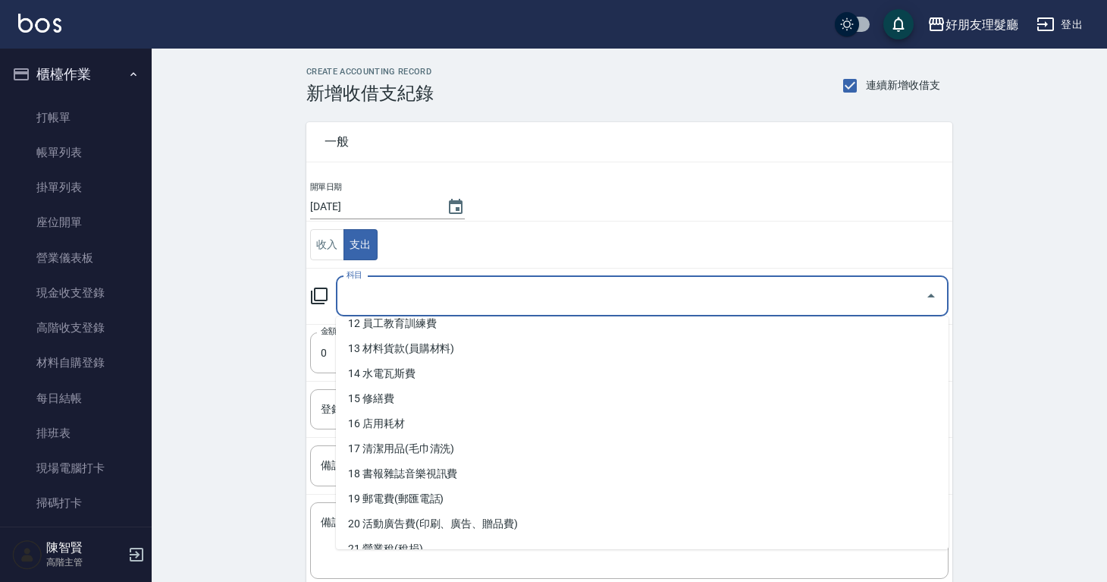
scroll to position [316, 0]
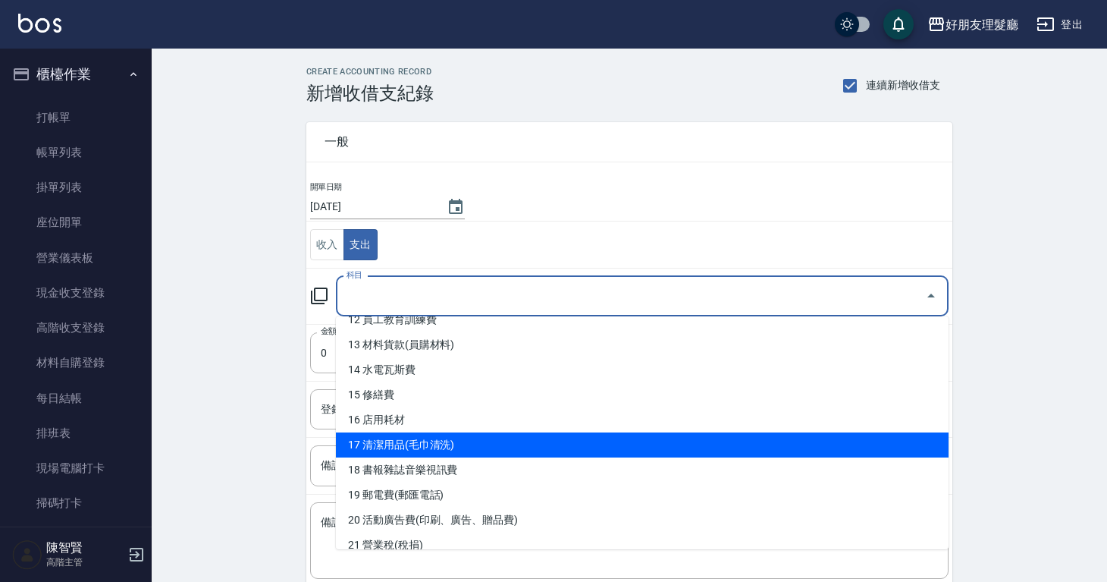
click at [411, 438] on li "17 清潔用品(毛巾清洗)" at bounding box center [642, 444] width 613 height 25
type input "17 清潔用品(毛巾清洗)"
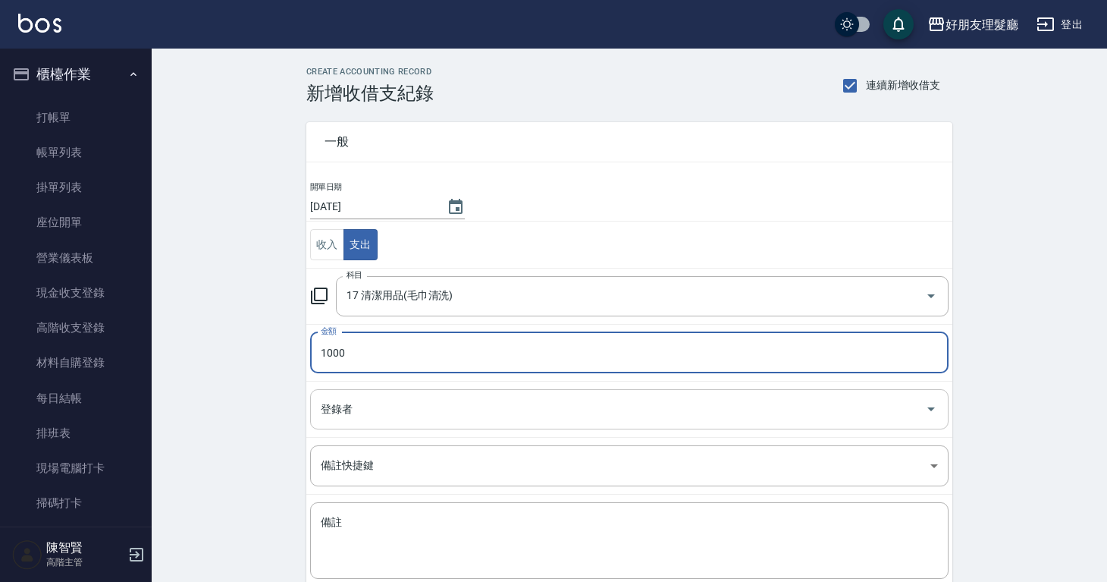
type input "1000"
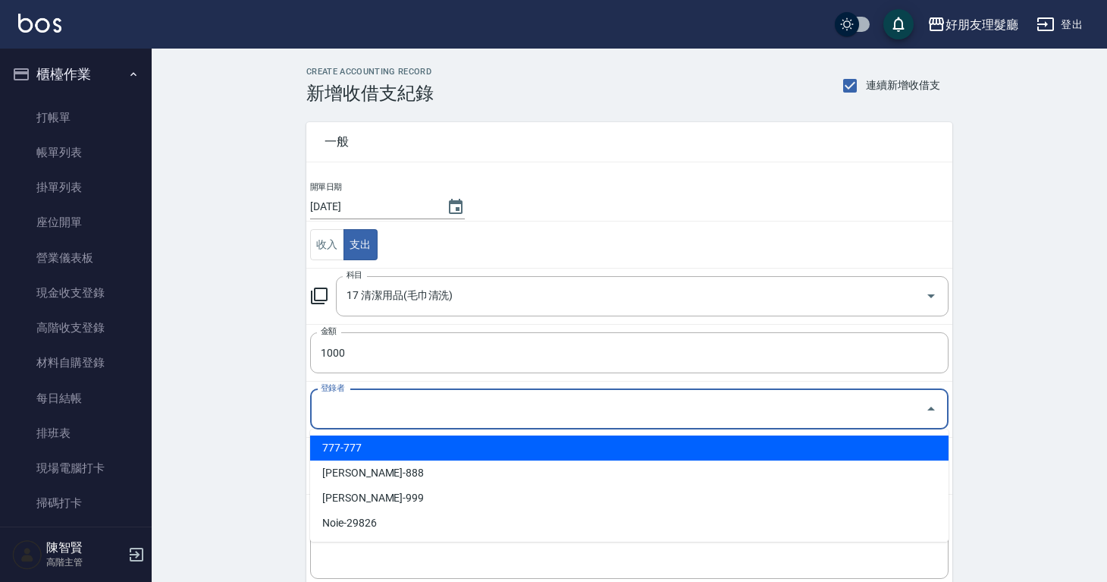
click at [358, 411] on input "登錄者" at bounding box center [618, 409] width 602 height 27
click at [366, 454] on li "777-777" at bounding box center [629, 447] width 639 height 25
type input "777-777"
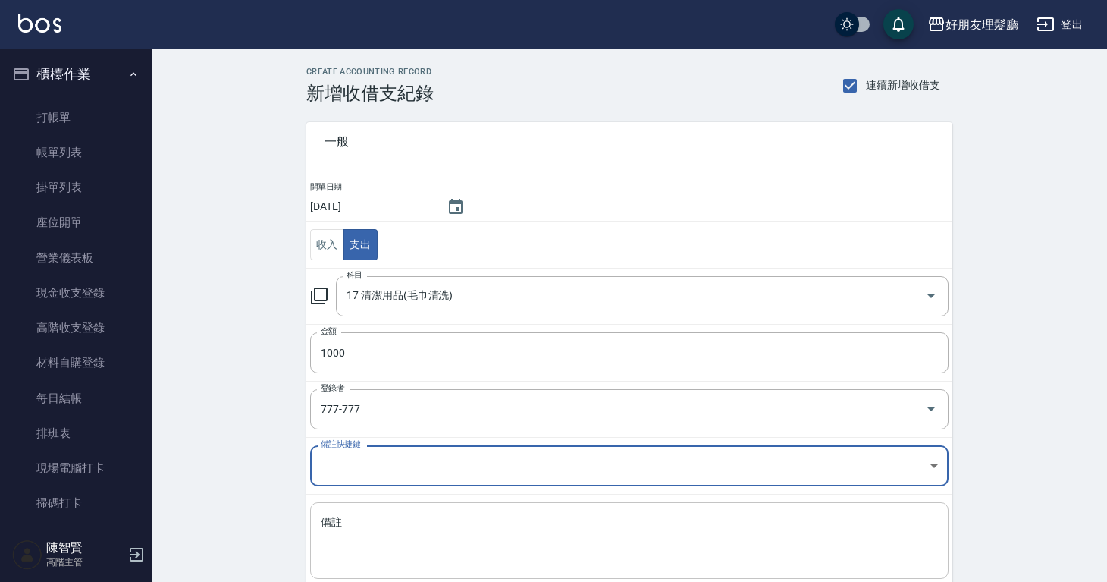
click at [361, 526] on textarea "備註" at bounding box center [629, 541] width 617 height 52
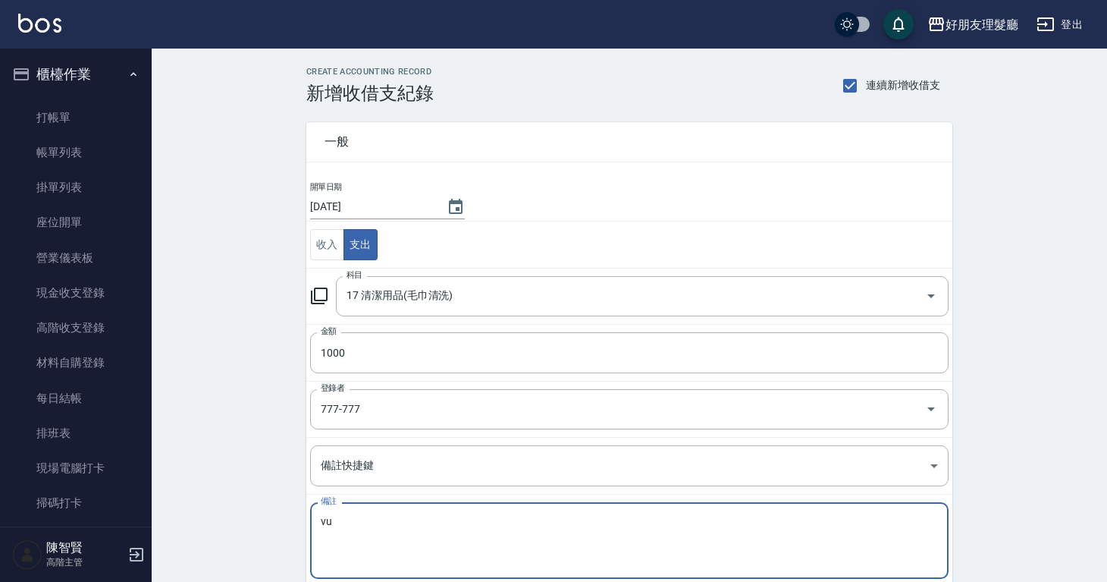
type textarea "v"
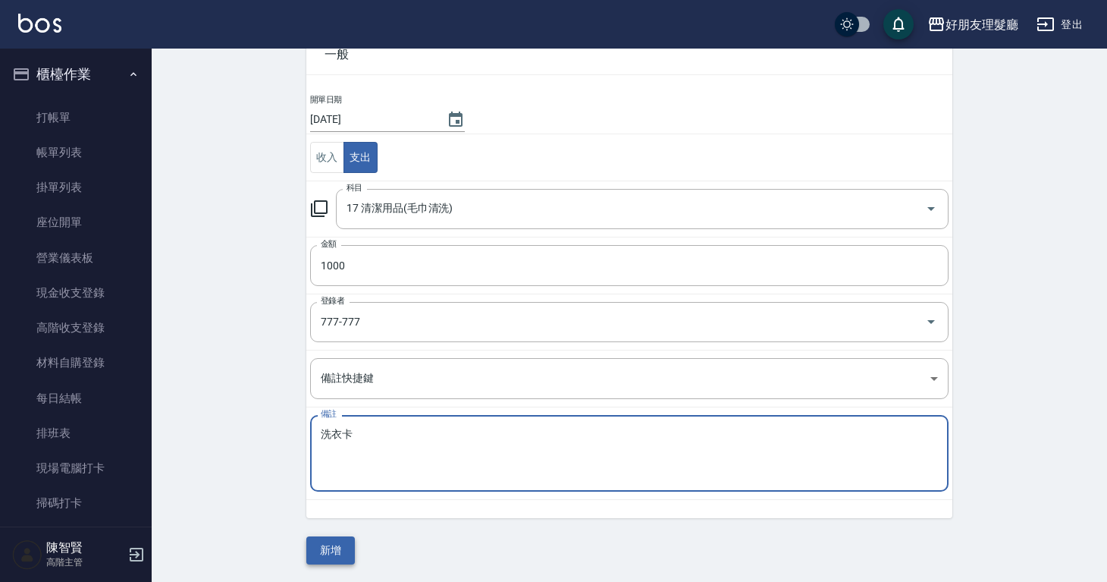
type textarea "洗衣卡"
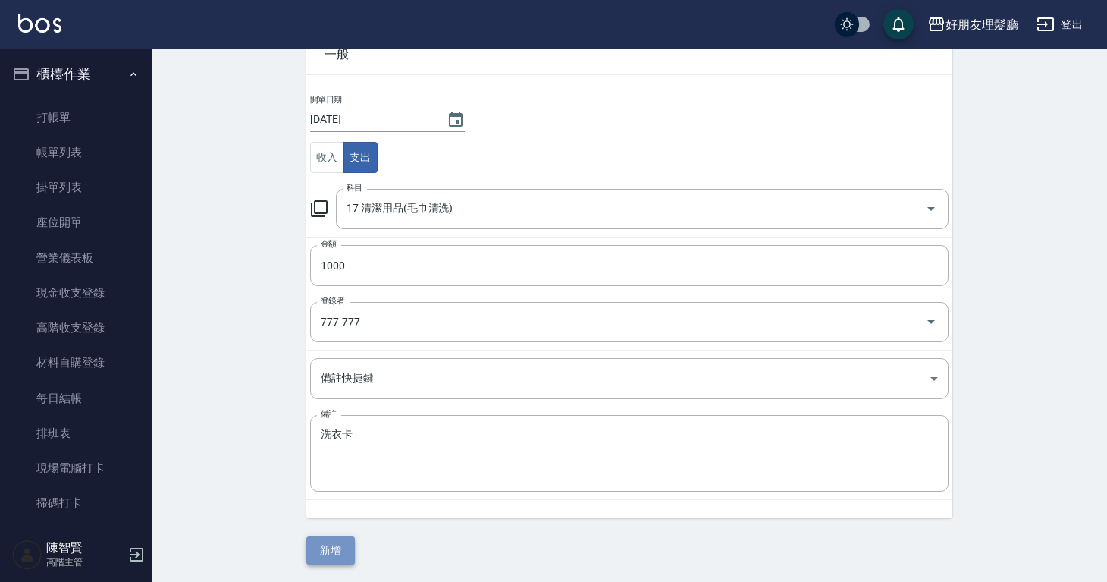
click at [341, 551] on button "新增" at bounding box center [330, 550] width 49 height 28
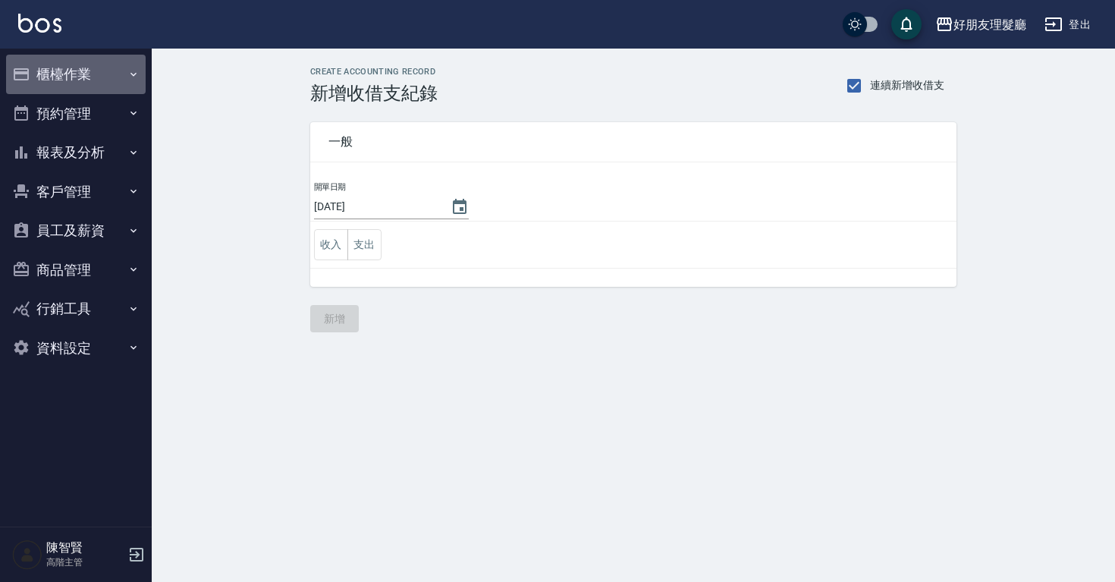
click at [55, 78] on button "櫃檯作業" at bounding box center [76, 74] width 140 height 39
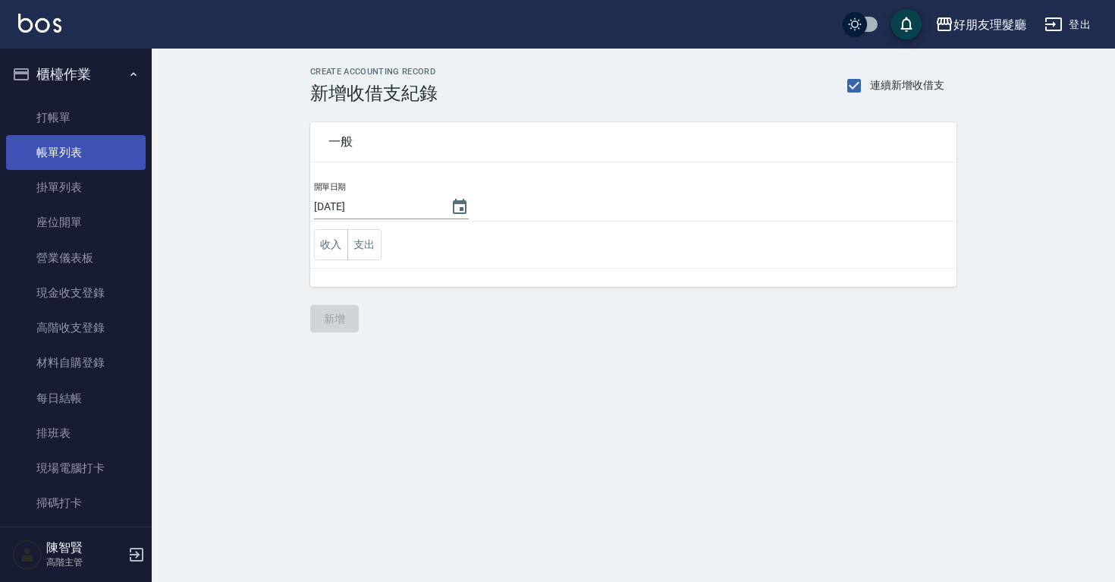
click at [62, 159] on link "帳單列表" at bounding box center [76, 152] width 140 height 35
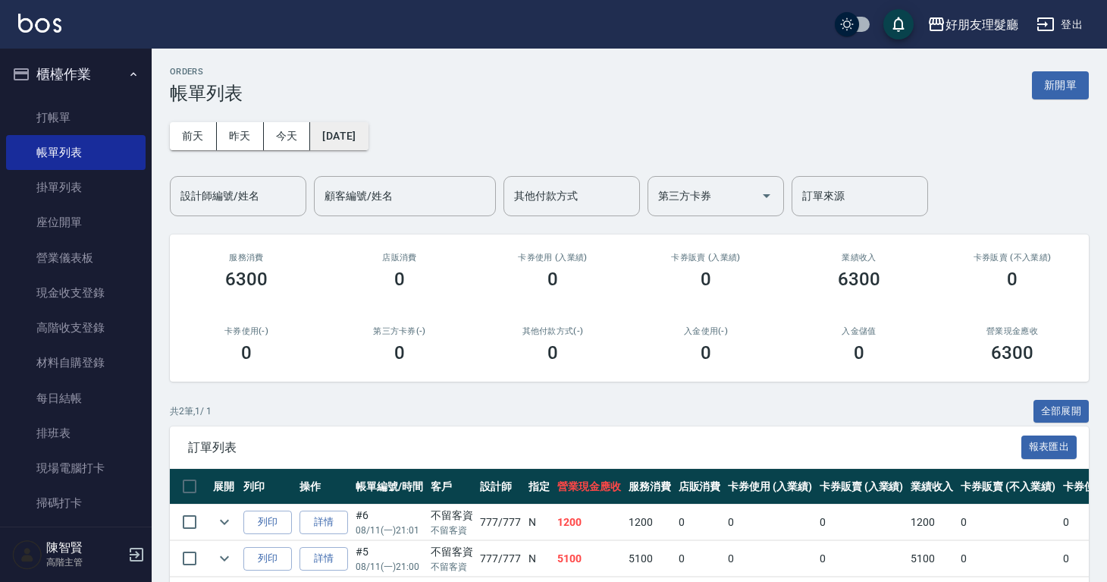
click at [360, 149] on button "[DATE]" at bounding box center [339, 136] width 58 height 28
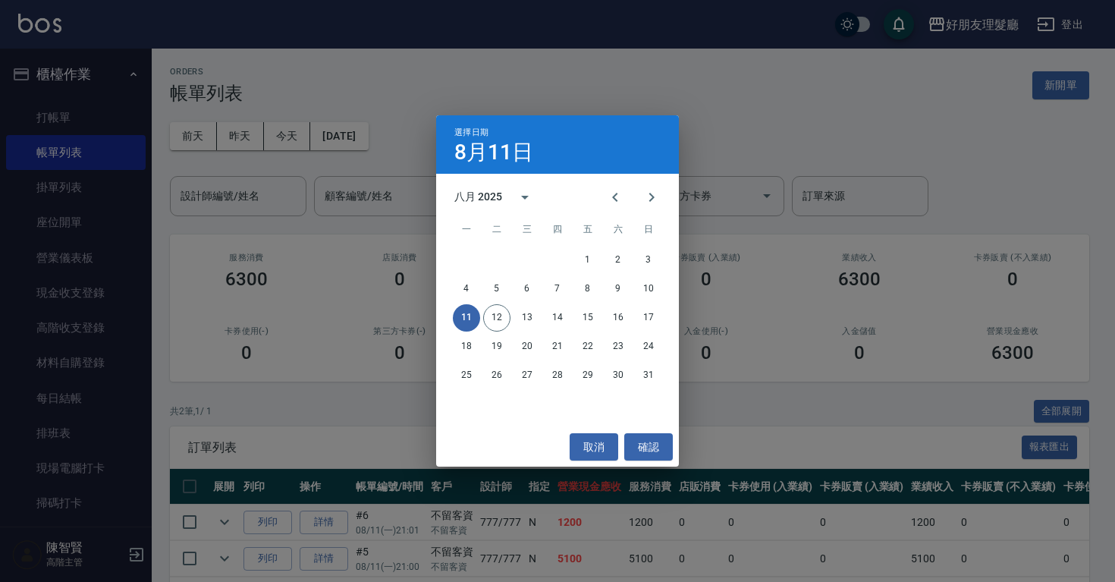
click at [458, 328] on div "11 12 13 14 15 16 17" at bounding box center [557, 317] width 243 height 27
click at [460, 327] on button "11" at bounding box center [466, 317] width 27 height 27
click at [644, 456] on button "確認" at bounding box center [648, 447] width 49 height 28
